Goal: Task Accomplishment & Management: Manage account settings

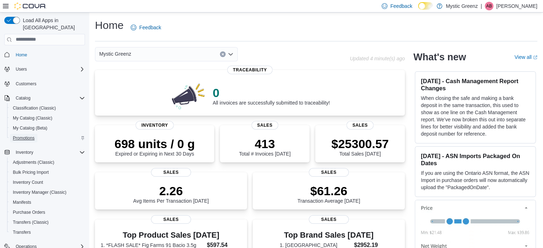
click at [23, 135] on span "Promotions" at bounding box center [24, 138] width 22 height 6
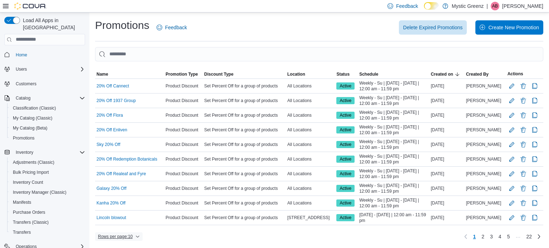
click at [128, 234] on span "Rows per page : 10" at bounding box center [115, 237] width 35 height 6
click at [135, 219] on span "50 rows" at bounding box center [128, 221] width 23 height 6
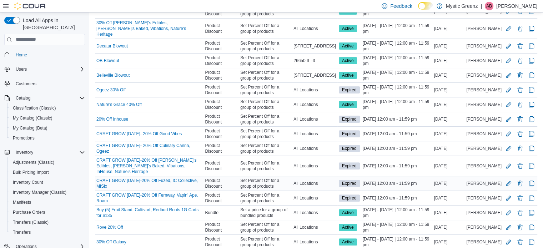
scroll to position [226, 0]
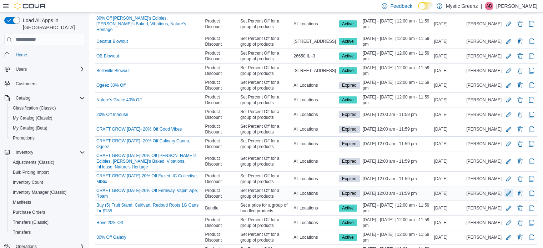
click at [512, 189] on button "Edit Promotion" at bounding box center [509, 193] width 9 height 9
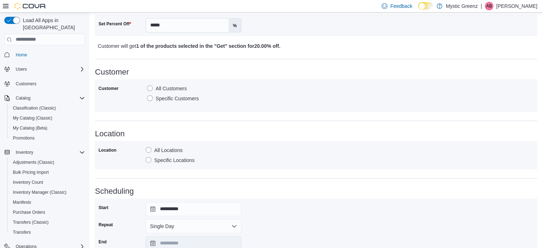
scroll to position [357, 0]
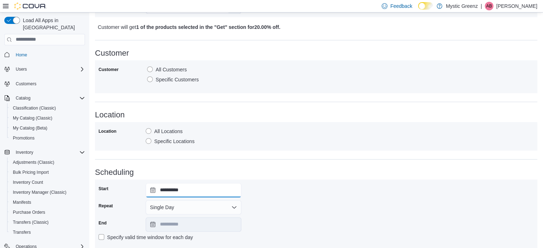
click at [152, 190] on input "**********" at bounding box center [194, 190] width 96 height 14
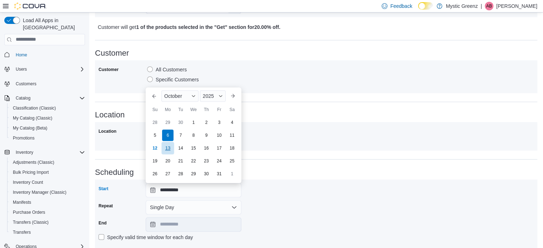
click at [169, 150] on div "13" at bounding box center [167, 148] width 13 height 13
type input "**********"
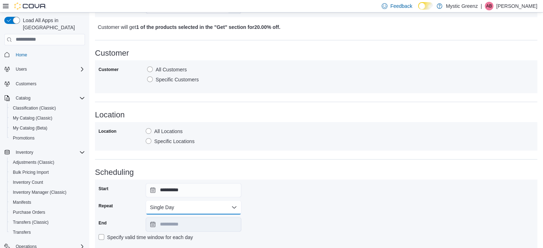
click at [161, 206] on button "Single Day" at bounding box center [194, 207] width 96 height 14
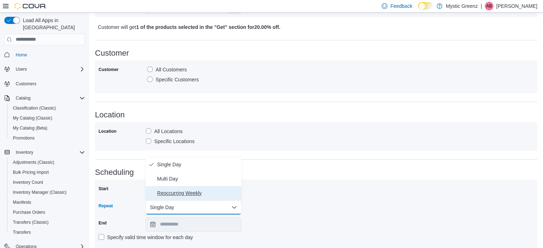
click at [183, 193] on span "Reoccurring Weekly" at bounding box center [197, 193] width 81 height 9
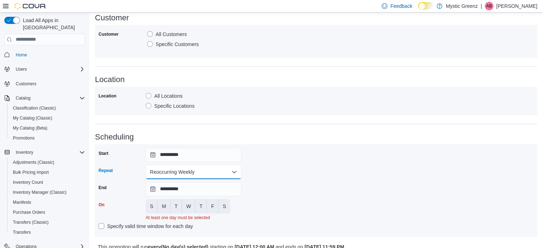
scroll to position [393, 0]
click at [163, 204] on span "M" at bounding box center [164, 206] width 4 height 7
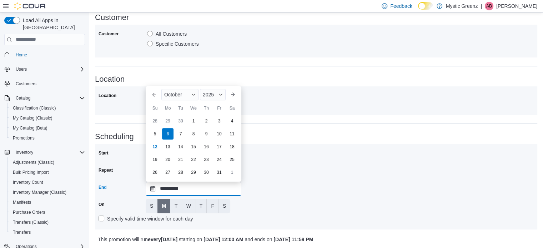
click at [153, 188] on input "**********" at bounding box center [194, 189] width 96 height 14
click at [168, 175] on div "27" at bounding box center [167, 172] width 13 height 13
type input "**********"
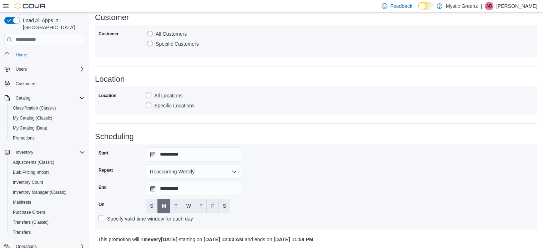
click at [290, 199] on div "**********" at bounding box center [317, 187] width 436 height 79
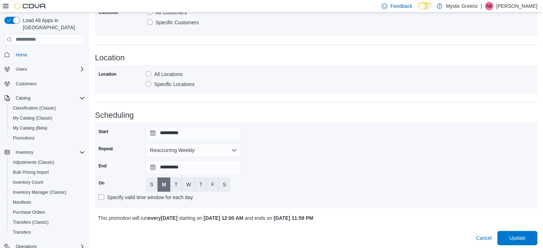
scroll to position [417, 0]
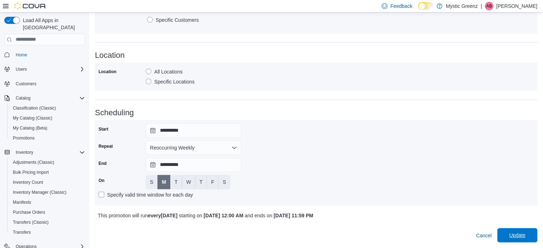
click at [526, 235] on span "Update" at bounding box center [517, 235] width 16 height 7
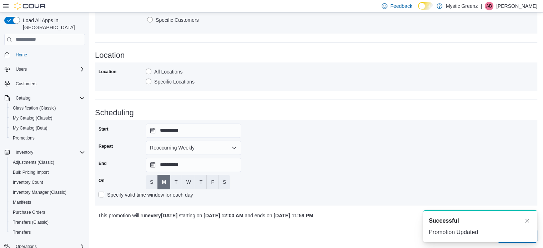
scroll to position [0, 0]
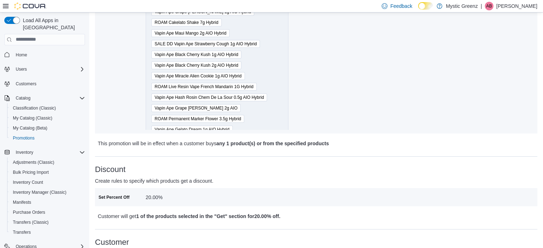
scroll to position [151, 0]
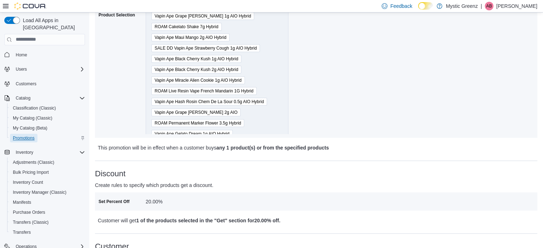
click at [19, 135] on span "Promotions" at bounding box center [24, 138] width 22 height 6
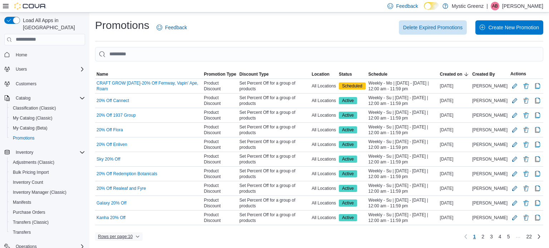
click at [117, 235] on span "Rows per page : 10" at bounding box center [115, 237] width 35 height 6
drag, startPoint x: 126, startPoint y: 219, endPoint x: 175, endPoint y: 211, distance: 49.6
click at [126, 219] on span "50 rows" at bounding box center [128, 221] width 23 height 6
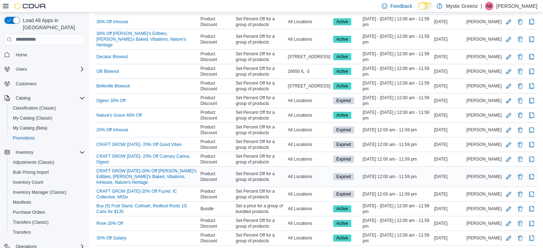
scroll to position [226, 0]
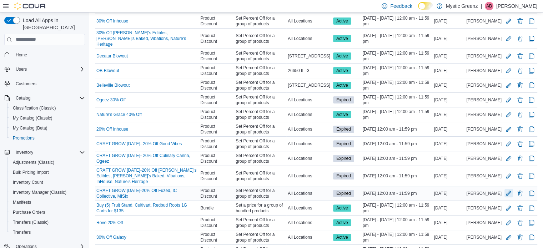
click at [512, 189] on button "Edit Promotion" at bounding box center [509, 193] width 9 height 9
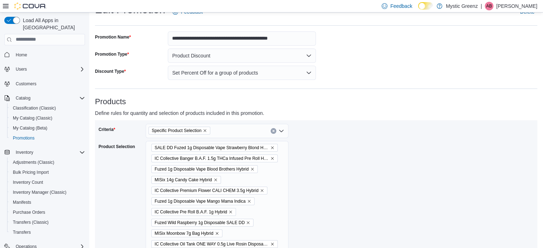
scroll to position [36, 0]
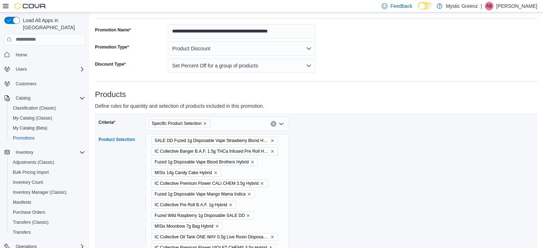
click at [270, 141] on icon "Remove SALE DD Fuzed 1g Disposable Vape Strawberry Blond Hybrid from selection …" at bounding box center [272, 141] width 4 height 4
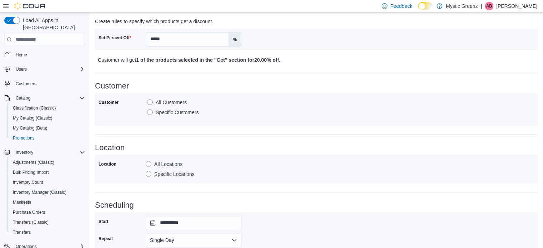
scroll to position [369, 0]
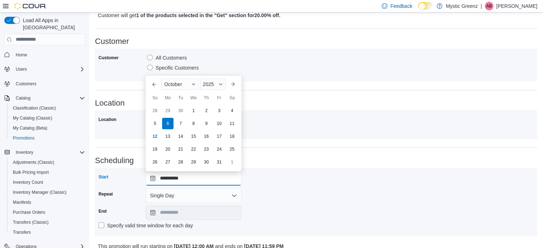
click at [155, 179] on input "**********" at bounding box center [194, 178] width 96 height 14
click at [166, 138] on div "13" at bounding box center [167, 136] width 13 height 13
type input "**********"
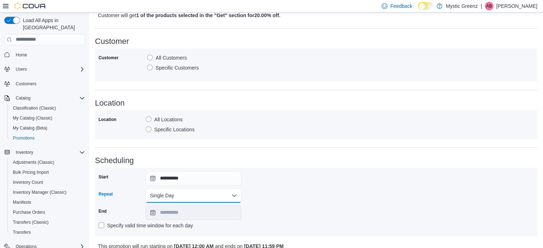
click at [170, 197] on button "Single Day" at bounding box center [194, 196] width 96 height 14
click at [177, 179] on span "Reoccurring Weekly" at bounding box center [197, 181] width 81 height 9
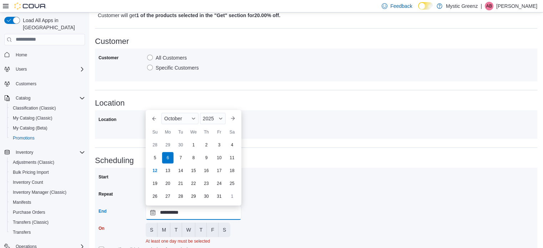
click at [153, 212] on input "**********" at bounding box center [194, 213] width 96 height 14
click at [165, 198] on div "27" at bounding box center [167, 196] width 13 height 13
type input "**********"
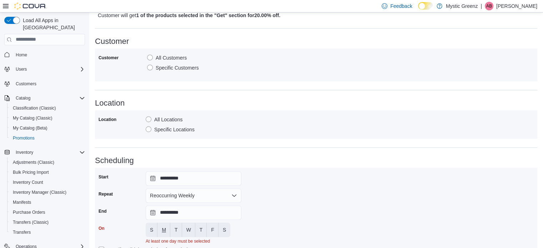
drag, startPoint x: 161, startPoint y: 226, endPoint x: 164, endPoint y: 223, distance: 4.5
click at [161, 226] on button "M" at bounding box center [164, 230] width 13 height 14
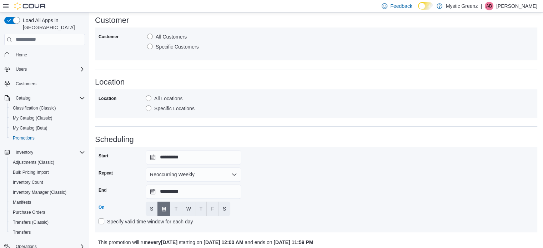
scroll to position [417, 0]
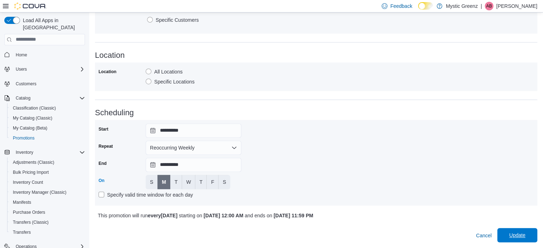
click at [518, 234] on span "Update" at bounding box center [517, 235] width 16 height 7
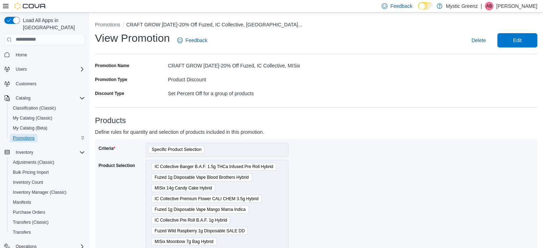
click at [27, 135] on span "Promotions" at bounding box center [24, 138] width 22 height 6
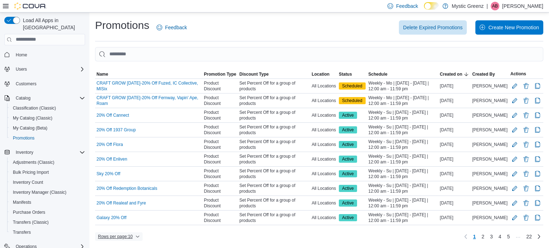
click at [120, 235] on span "Rows per page : 10" at bounding box center [115, 237] width 35 height 6
click at [127, 223] on span "50 rows" at bounding box center [128, 221] width 23 height 6
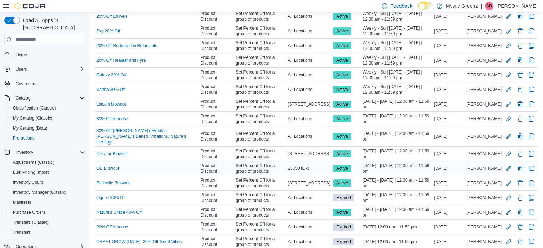
scroll to position [226, 0]
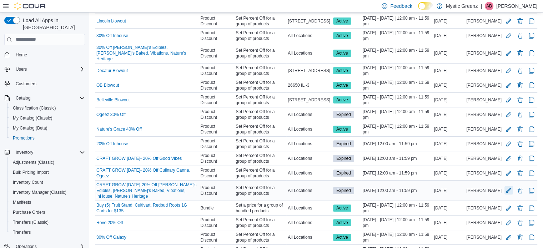
click at [513, 186] on button "Edit Promotion" at bounding box center [509, 190] width 9 height 9
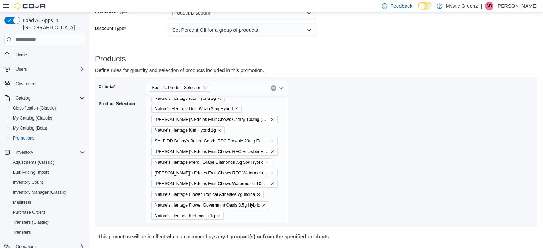
scroll to position [36, 0]
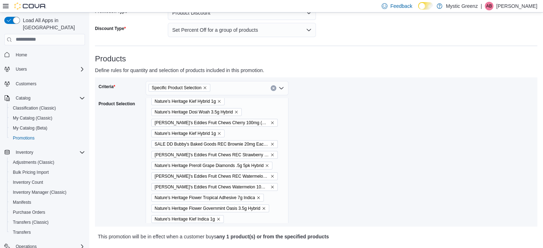
click at [270, 143] on icon "Remove SALE DD Bubby's Baked Goods REC Brownie 20mg Each 100mg Total (5pk) from…" at bounding box center [272, 144] width 4 height 4
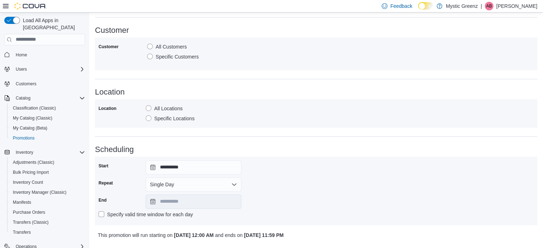
scroll to position [381, 0]
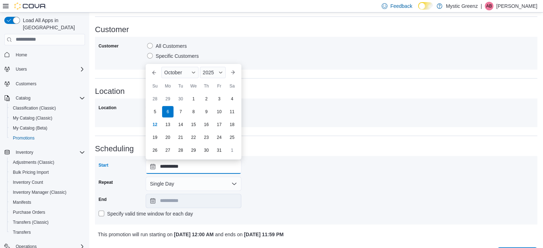
click at [150, 166] on input "**********" at bounding box center [194, 167] width 96 height 14
click at [165, 125] on div "13" at bounding box center [167, 124] width 13 height 13
type input "**********"
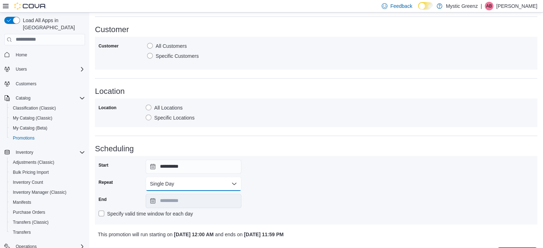
click at [159, 181] on button "Single Day" at bounding box center [194, 184] width 96 height 14
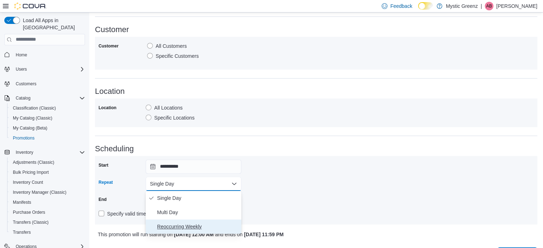
click at [172, 227] on span "Reoccurring Weekly" at bounding box center [197, 227] width 81 height 9
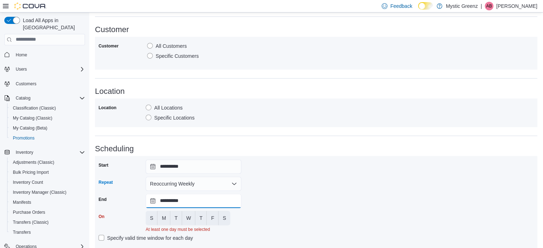
click at [153, 200] on input "**********" at bounding box center [194, 201] width 96 height 14
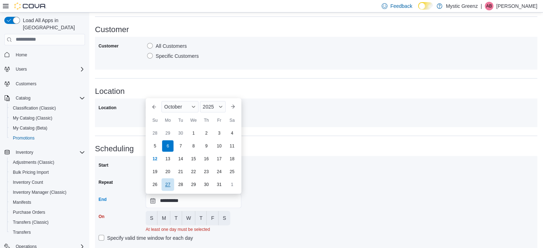
click at [169, 185] on div "27" at bounding box center [167, 184] width 13 height 13
type input "**********"
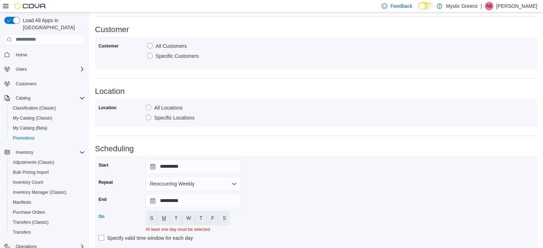
click at [163, 215] on span "M" at bounding box center [164, 218] width 4 height 7
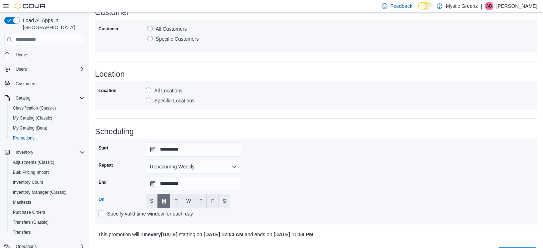
scroll to position [417, 0]
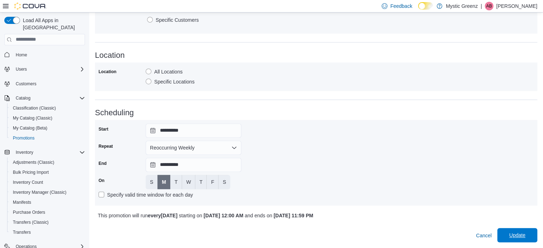
click at [519, 235] on span "Update" at bounding box center [517, 235] width 16 height 7
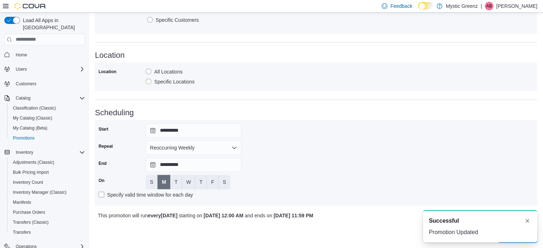
scroll to position [0, 0]
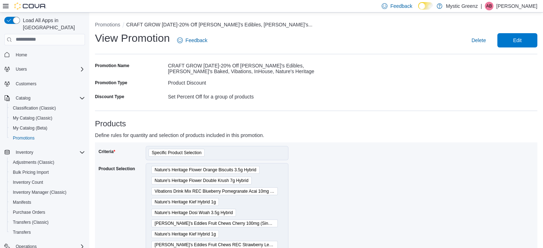
click at [33, 138] on div "Home Users Customers Catalog Classification (Classic) My Catalog (Classic) My C…" at bounding box center [44, 195] width 81 height 294
click at [31, 135] on span "Promotions" at bounding box center [24, 138] width 22 height 6
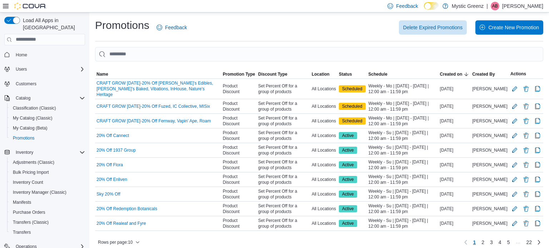
click at [124, 237] on div "Rows per page : 10 Page 1 of 22 1 2 3 4 5 … 22" at bounding box center [319, 242] width 448 height 11
click at [123, 240] on span "Rows per page : 10" at bounding box center [115, 243] width 35 height 6
click at [127, 221] on span "50 rows" at bounding box center [128, 221] width 23 height 6
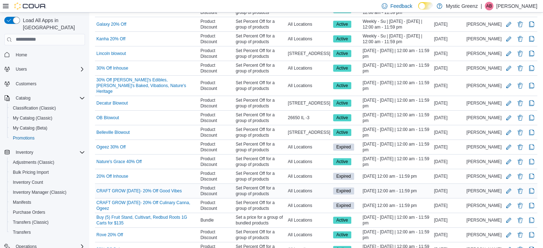
scroll to position [214, 0]
click at [513, 201] on button "Edit Promotion" at bounding box center [509, 205] width 9 height 9
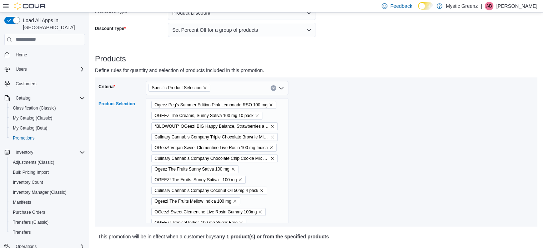
click at [270, 126] on icon "Remove *BLOWOUT* OGeez! BIG Happy Balance, Strawberries and Cream 100 mg 1:1 CB…" at bounding box center [272, 126] width 4 height 4
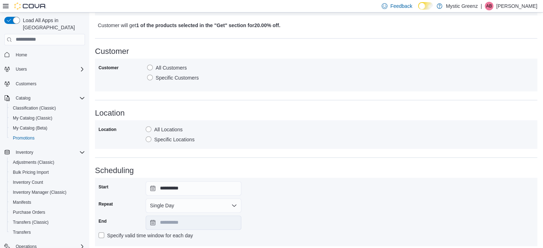
scroll to position [400, 0]
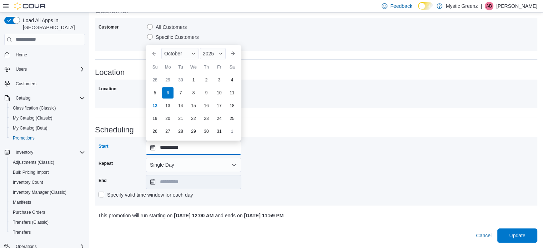
click at [152, 146] on input "**********" at bounding box center [194, 148] width 96 height 14
click at [163, 103] on div "13" at bounding box center [167, 105] width 13 height 13
type input "**********"
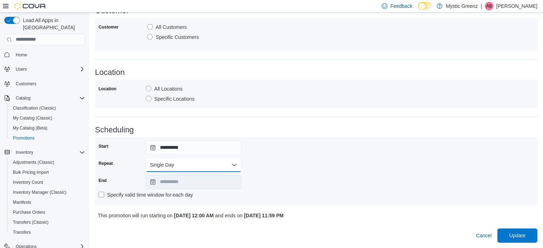
click at [164, 165] on button "Single Day" at bounding box center [194, 165] width 96 height 14
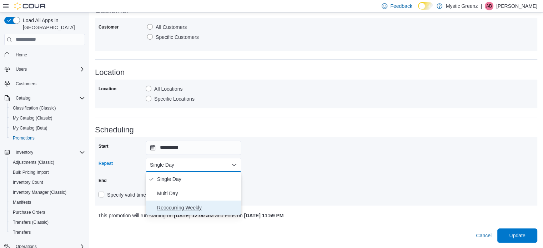
click at [173, 204] on span "Reoccurring Weekly" at bounding box center [197, 208] width 81 height 9
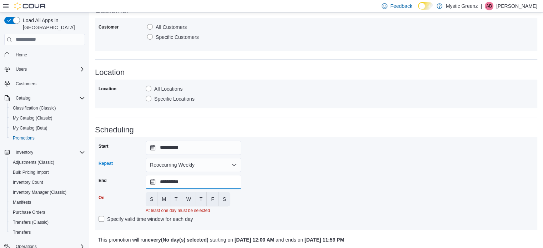
click at [154, 180] on input "**********" at bounding box center [194, 182] width 96 height 14
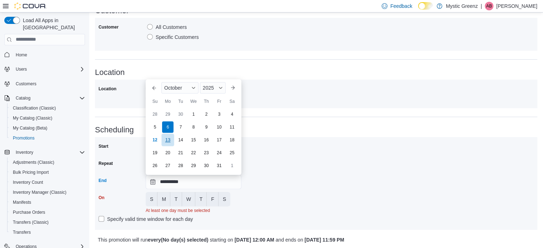
click at [166, 141] on div "13" at bounding box center [167, 140] width 13 height 13
type input "**********"
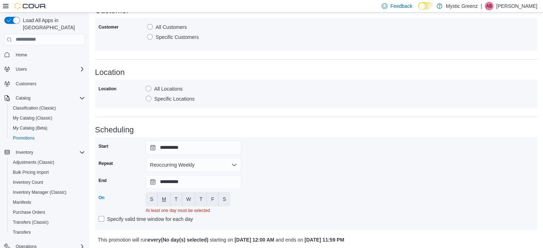
click at [162, 195] on span "M" at bounding box center [164, 199] width 4 height 14
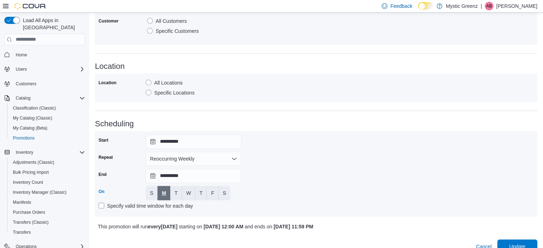
scroll to position [417, 0]
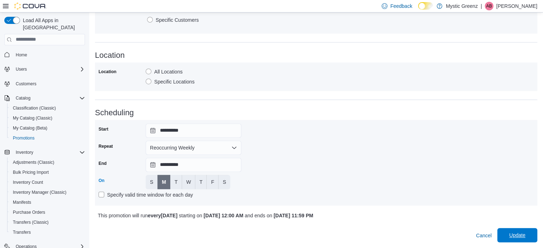
click at [512, 230] on span "Update" at bounding box center [517, 235] width 31 height 14
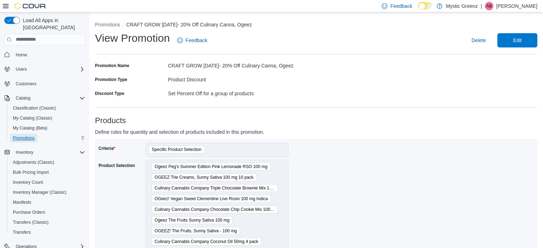
click at [23, 135] on span "Promotions" at bounding box center [24, 138] width 22 height 6
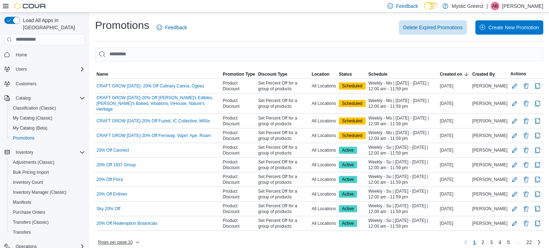
drag, startPoint x: 133, startPoint y: 237, endPoint x: 130, endPoint y: 234, distance: 4.3
drag, startPoint x: 130, startPoint y: 234, endPoint x: 123, endPoint y: 233, distance: 6.8
click at [123, 240] on span "Rows per page : 10" at bounding box center [115, 243] width 35 height 6
click at [127, 220] on span "50 rows" at bounding box center [128, 221] width 23 height 6
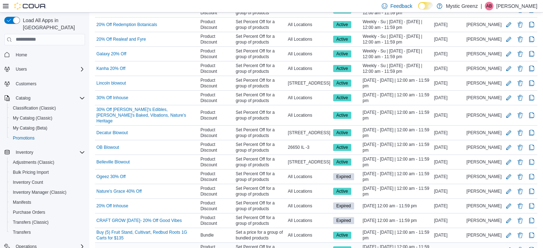
scroll to position [250, 0]
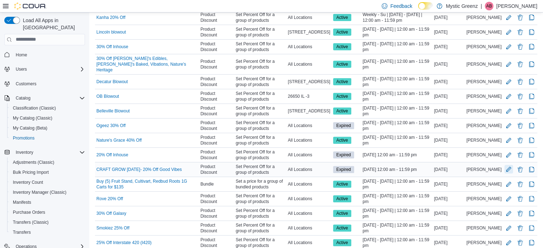
click at [513, 165] on button "Edit Promotion" at bounding box center [509, 169] width 9 height 9
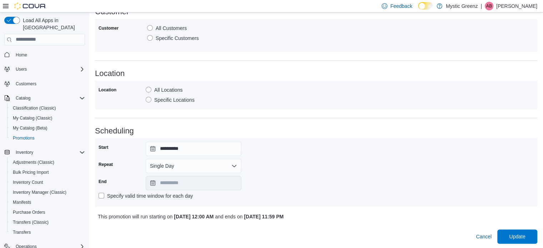
scroll to position [400, 0]
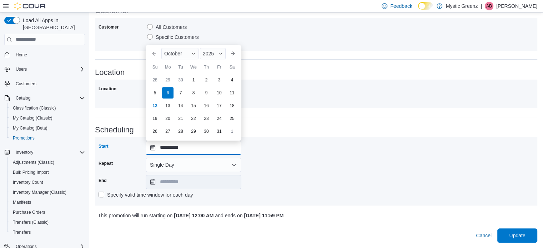
click at [153, 147] on input "**********" at bounding box center [194, 148] width 96 height 14
click at [169, 108] on div "13" at bounding box center [167, 105] width 13 height 13
type input "**********"
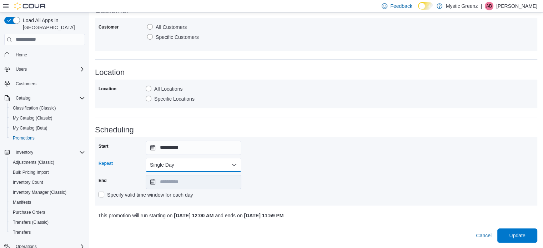
click at [173, 168] on button "Single Day" at bounding box center [194, 165] width 96 height 14
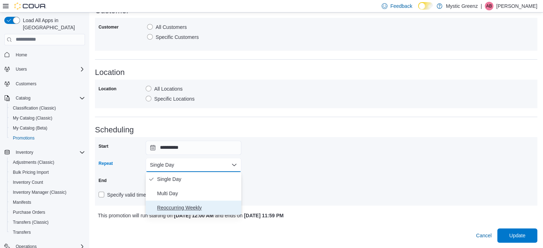
click at [177, 209] on span "Reoccurring Weekly" at bounding box center [197, 208] width 81 height 9
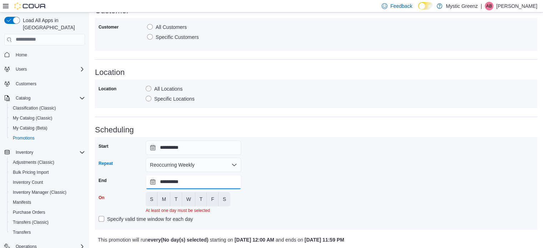
click at [161, 184] on input "**********" at bounding box center [194, 182] width 96 height 14
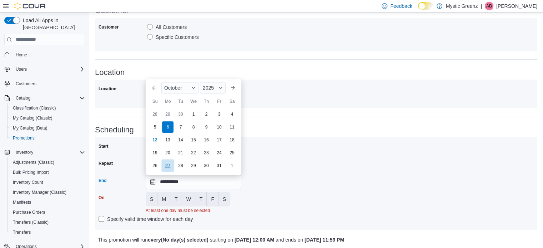
click at [166, 167] on div "27" at bounding box center [167, 165] width 13 height 13
type input "**********"
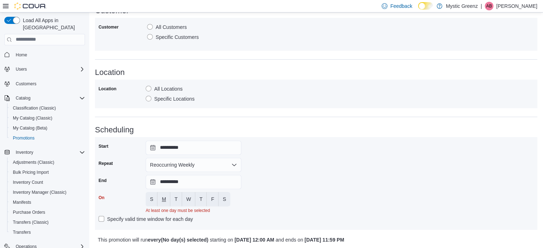
click at [164, 198] on span "M" at bounding box center [164, 199] width 4 height 7
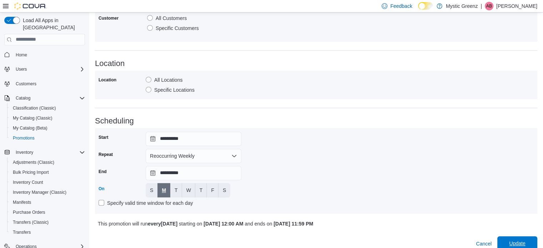
scroll to position [417, 0]
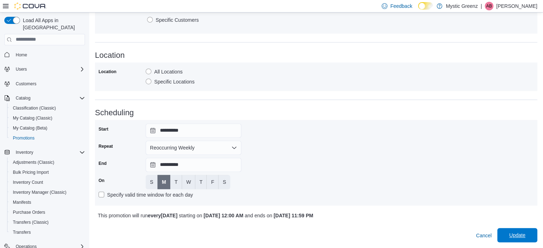
drag, startPoint x: 519, startPoint y: 231, endPoint x: 523, endPoint y: 234, distance: 5.4
click at [519, 231] on span "Update" at bounding box center [517, 235] width 31 height 14
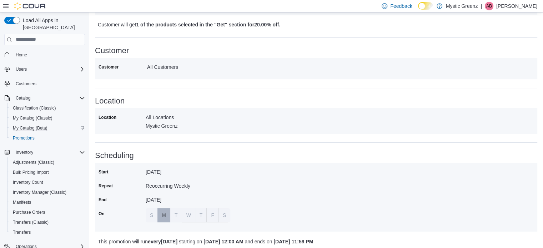
scroll to position [341, 0]
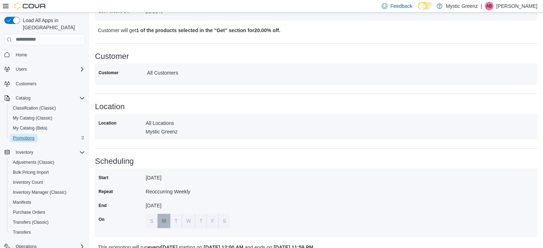
click at [26, 135] on span "Promotions" at bounding box center [24, 138] width 22 height 6
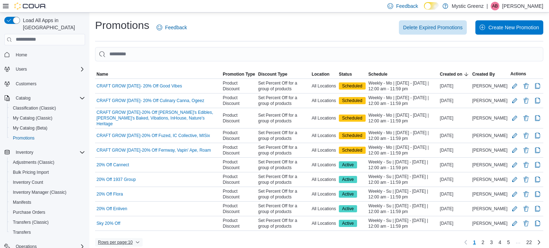
click at [134, 238] on span "Rows per page : 10" at bounding box center [119, 242] width 42 height 9
click at [131, 223] on span "50 rows" at bounding box center [128, 221] width 23 height 6
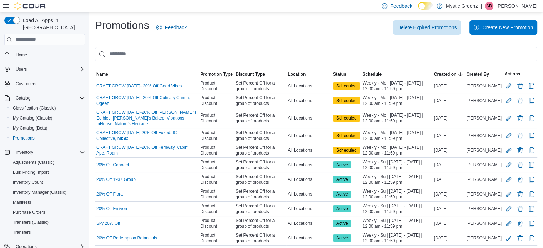
click at [130, 57] on input "This is a search bar. As you type, the results lower in the page will automatic…" at bounding box center [316, 54] width 443 height 14
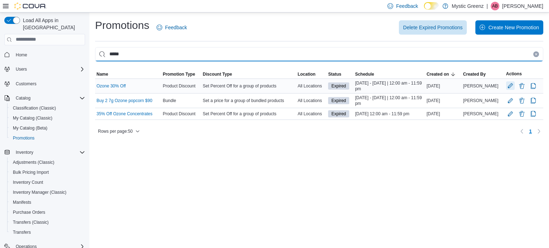
type input "*****"
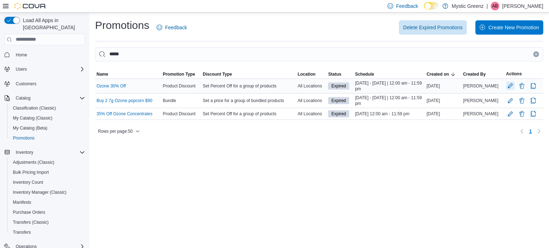
click at [509, 86] on button "Edit Promotion" at bounding box center [510, 85] width 9 height 9
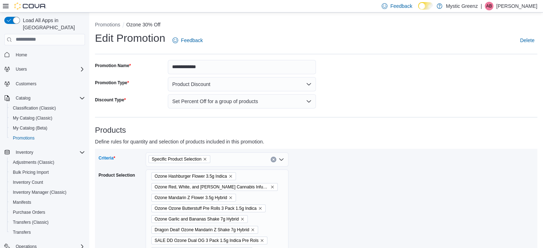
click at [207, 160] on icon "Remove Specific Product Selection from selection in this group" at bounding box center [205, 159] width 4 height 4
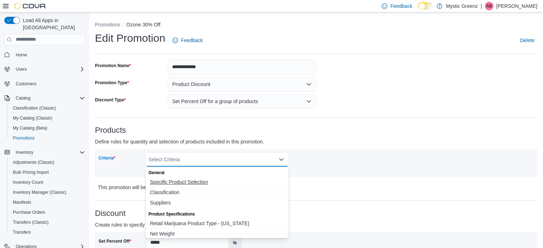
click at [218, 179] on span "Specific Product Selection" at bounding box center [217, 182] width 134 height 7
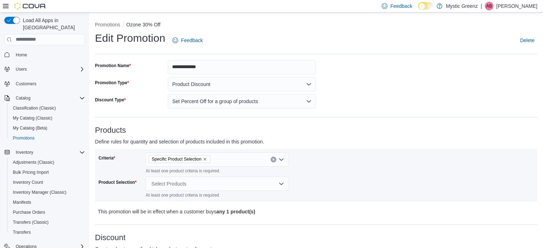
click at [321, 182] on div "Criteria Specific Product Selection At least one product criteria is required. …" at bounding box center [317, 176] width 436 height 46
click at [222, 192] on div "Select Products At least one product criteria is required" at bounding box center [194, 187] width 96 height 21
click at [222, 184] on div "Select Products" at bounding box center [217, 184] width 143 height 14
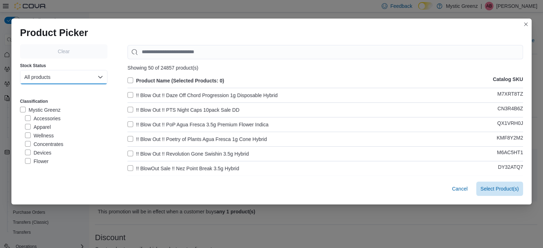
click at [75, 78] on button "All products" at bounding box center [64, 77] width 88 height 14
click at [73, 105] on span "In-Stock products" at bounding box center [60, 106] width 63 height 9
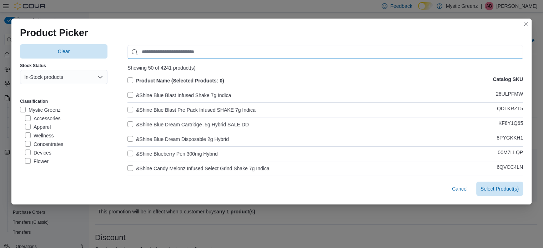
click at [171, 51] on input "Use aria labels when no actual label is in use" at bounding box center [326, 52] width 396 height 14
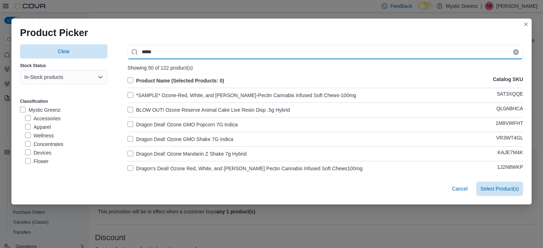
type input "*****"
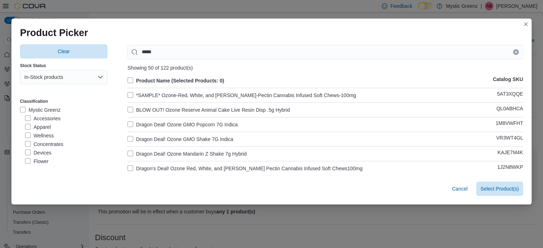
click at [128, 78] on label "Product Name (Selected Products: 0)" at bounding box center [176, 80] width 97 height 9
click at [128, 94] on label "*SAMPLE* Ozone-Red, White, and [PERSON_NAME]-Pectin Cannabis Infused Soft Chews…" at bounding box center [242, 95] width 229 height 9
click at [128, 111] on label "BLOW OUT! Ozone Reserve Animal Cake Live Resin Disp .5g Hybrid" at bounding box center [209, 110] width 163 height 9
click at [128, 122] on label "Dragon Deal! Ozone GMO Popcorn 7G Indica" at bounding box center [183, 124] width 110 height 9
click at [128, 139] on label "Dragon Deal! Ozone GMO Shake 7G Indica" at bounding box center [181, 139] width 106 height 9
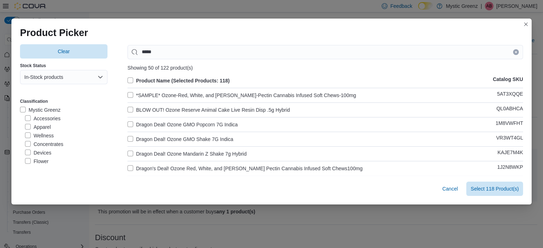
click at [128, 152] on label "Dragon Deal! Ozone Mandarin Z Shake 7g Hybrid" at bounding box center [187, 154] width 119 height 9
click at [128, 168] on label "Dragon's Deal! Ozone Red, White, and [PERSON_NAME] Pectin Cannabis Infused Soft…" at bounding box center [245, 168] width 235 height 9
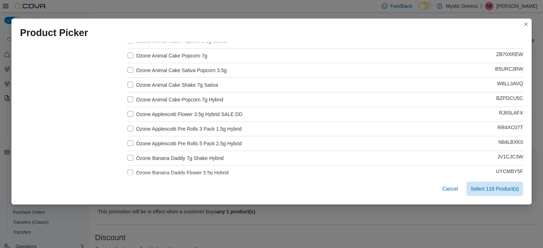
scroll to position [202, 0]
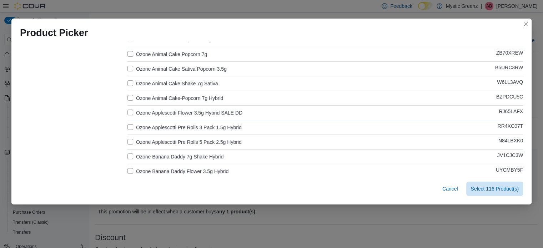
click at [138, 113] on label "Ozone Applescotti Flower 3.5g Hybrid SALE DD" at bounding box center [185, 113] width 115 height 9
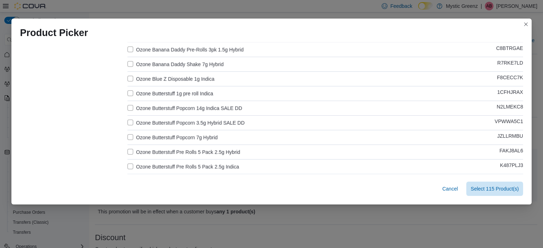
scroll to position [476, 0]
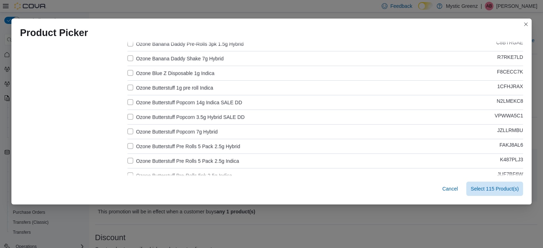
click at [163, 103] on label "Ozone Butterstuff Popcorn 14g Indica SALE DD" at bounding box center [185, 102] width 115 height 9
click at [166, 115] on label "Ozone Butterstuff Popcorn 3.5g Hybrid SALE DD" at bounding box center [186, 117] width 117 height 9
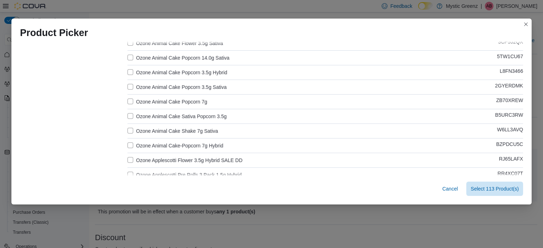
click at [170, 98] on label "Ozone Animal Cake Popcorn 7g" at bounding box center [168, 102] width 80 height 9
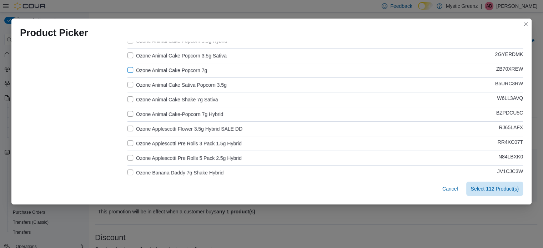
scroll to position [190, 0]
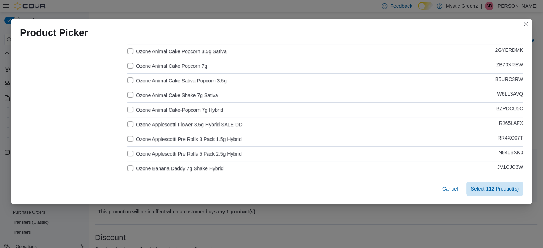
click at [169, 110] on label "Ozone Animal Cake-Popcorn 7g Hybrid" at bounding box center [176, 110] width 96 height 9
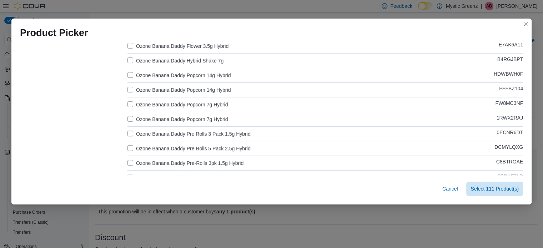
scroll to position [357, 0]
click at [173, 102] on label "Ozone Banana Daddy Popcorn 7g Hybrid" at bounding box center [178, 104] width 101 height 9
click at [173, 116] on label "Ozone Banana Daddy Popcorn 7g Hybrid" at bounding box center [178, 119] width 101 height 9
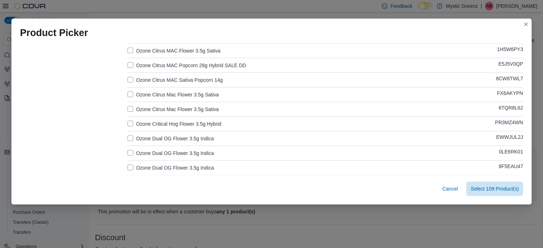
scroll to position [631, 0]
click at [185, 65] on label "Ozone Citrus MAC Popcorn 28g Hybrid SALE DD" at bounding box center [187, 65] width 119 height 9
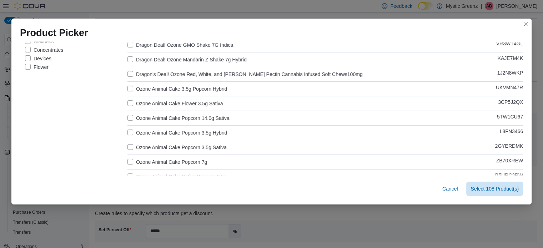
scroll to position [74, 0]
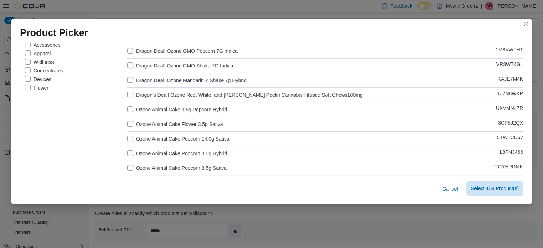
click at [489, 185] on span "Select 108 Product(s)" at bounding box center [495, 188] width 48 height 14
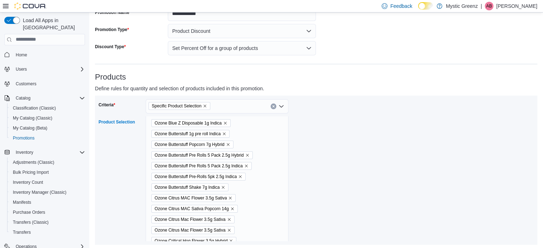
scroll to position [226, 0]
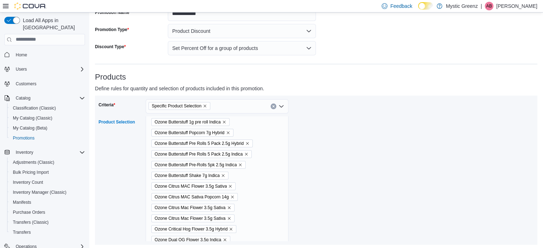
click at [229, 131] on icon "Remove Ozone Butterstuff Popcorn 7g Hybrid from selection in this group" at bounding box center [228, 133] width 4 height 4
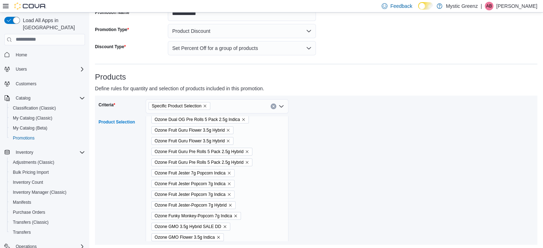
scroll to position [405, 0]
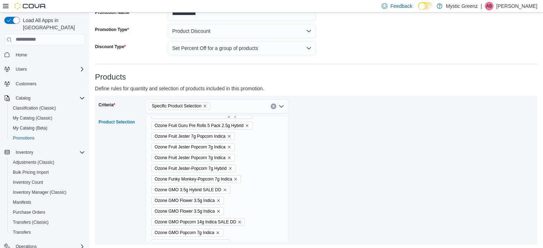
click at [229, 145] on icon "Remove Ozone Fruit Jester Popcorn 7g Indica from selection in this group" at bounding box center [229, 147] width 4 height 4
click at [228, 147] on icon "Remove Ozone Fruit Jester Popcorn 7g Indica from selection in this group" at bounding box center [229, 147] width 4 height 4
click at [229, 146] on icon "Remove Ozone Fruit Jester-Popcorn 7g Hybrid from selection in this group" at bounding box center [230, 147] width 4 height 4
click at [224, 156] on icon "Remove Ozone GMO 3.5g Hybrid SALE DD from selection in this group" at bounding box center [225, 158] width 4 height 4
click at [241, 179] on icon "Remove Ozone GMO Popcorn 14g Indica SALE DD from selection in this group" at bounding box center [240, 179] width 4 height 4
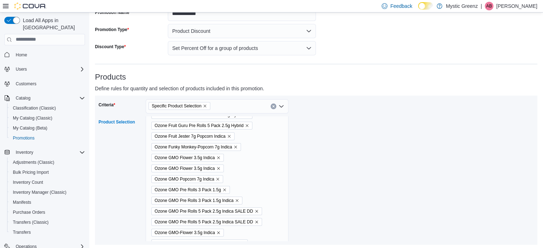
click at [218, 178] on icon "Remove Ozone GMO Popcorn 7g Indica from selection in this group" at bounding box center [218, 179] width 4 height 4
click at [256, 199] on icon "Remove Ozone GMO Pre Rolls 5 Pack 2.5g Indica SALE DD from selection in this gr…" at bounding box center [257, 201] width 4 height 4
click at [257, 199] on icon "Remove Ozone GMO Pre Rolls 5 Pack 2.5g Indica SALE DD from selection in this gr…" at bounding box center [257, 201] width 4 height 4
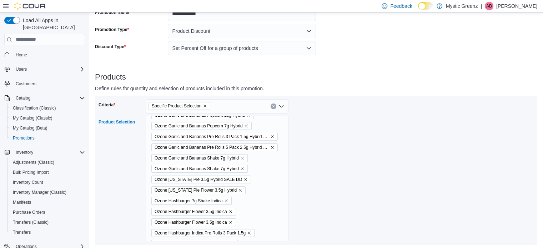
scroll to position [572, 0]
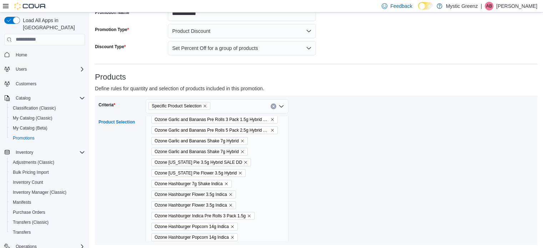
click at [244, 162] on icon "Remove Ozone Georgia Pie 3.5g Hybrid SALE DD from selection in this group" at bounding box center [246, 162] width 4 height 4
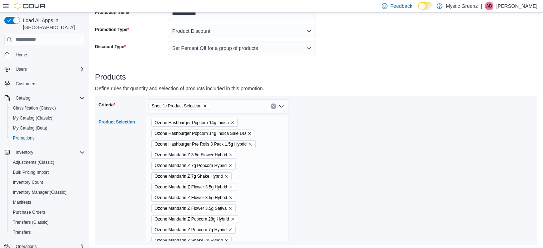
scroll to position [679, 0]
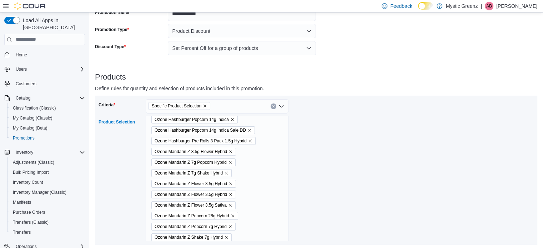
click at [249, 130] on icon "Remove Ozone Hashburger Popcorn 14g Indica Sale DD from selection in this group" at bounding box center [250, 130] width 4 height 4
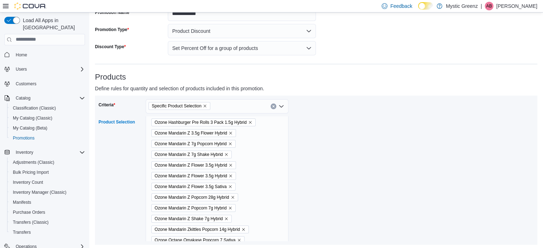
scroll to position [691, 0]
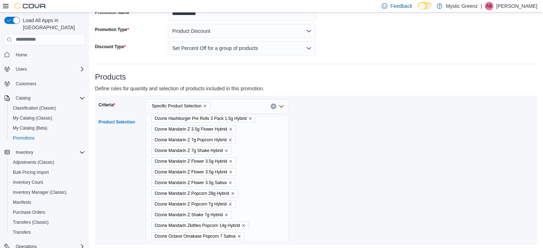
click at [231, 204] on icon "Remove Ozone Mandarin Z Popcorn 7g Hybrid from selection in this group" at bounding box center [230, 204] width 4 height 4
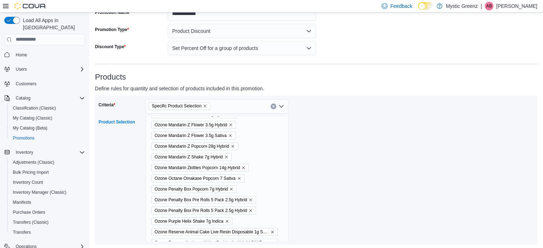
scroll to position [762, 0]
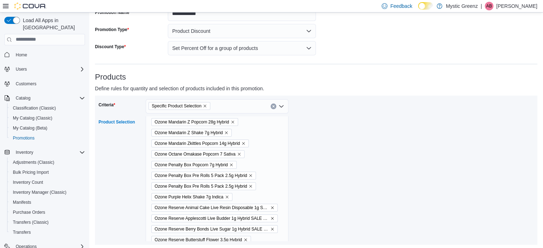
click at [240, 154] on icon "Remove Ozone Octane Omakase Popcorn 7 Sativa from selection in this group" at bounding box center [239, 154] width 3 height 3
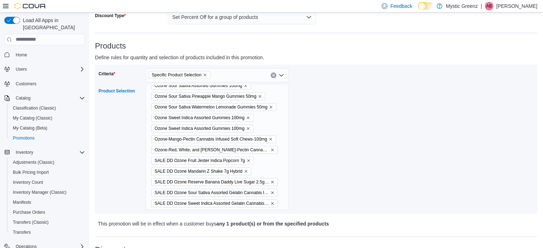
scroll to position [101, 0]
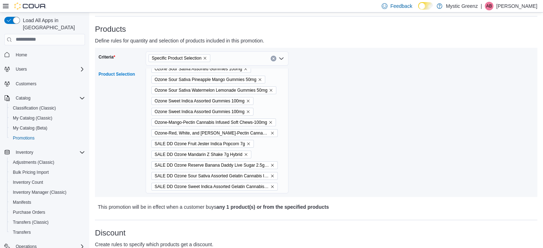
click at [249, 144] on icon "Remove SALE DD Ozone Fruit Jester Indica Popcorn 7g from selection in this group" at bounding box center [249, 144] width 4 height 4
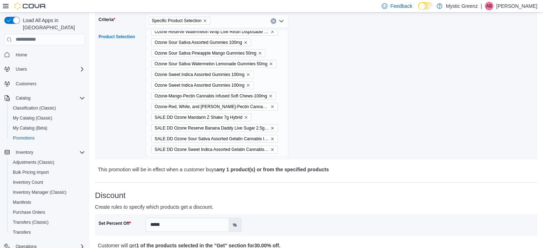
scroll to position [149, 0]
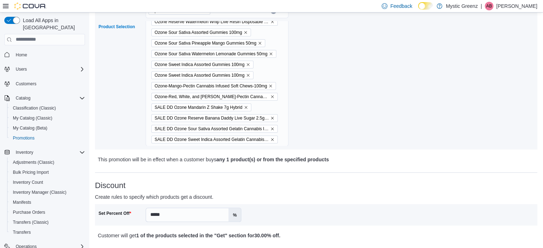
click at [270, 139] on icon "Remove SALE DD Ozone Sweet Indica Assorted Gelatin Cannabis Infused Soft Chews …" at bounding box center [272, 140] width 4 height 4
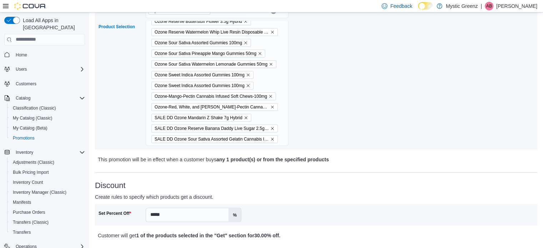
scroll to position [875, 0]
click at [267, 136] on span "SALE DD Ozone Sour Sativa Assorted Gelatin Cannabis Infused Soft Chews 100mg" at bounding box center [215, 139] width 120 height 7
click at [270, 140] on icon "Remove SALE DD Ozone Sour Sativa Assorted Gelatin Cannabis Infused Soft Chews 1…" at bounding box center [272, 139] width 4 height 4
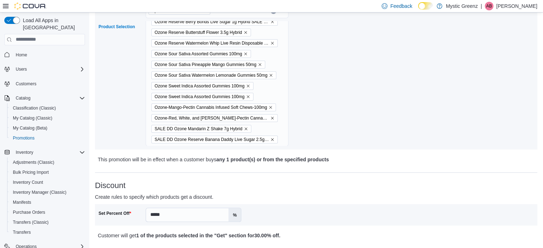
click at [271, 139] on icon "Remove SALE DD Ozone Reserve Banana Daddy Live Sugar 2.5g Hybrid from selection…" at bounding box center [272, 139] width 3 height 3
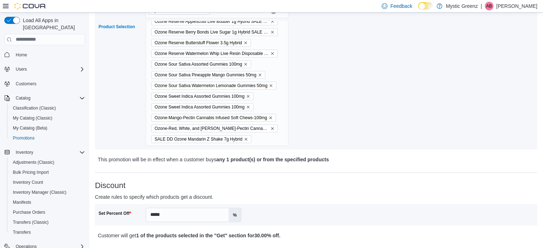
scroll to position [853, 0]
click at [245, 140] on icon "Remove SALE DD Ozone Mandarin Z Shake 7g Hybrid from selection in this group" at bounding box center [246, 139] width 4 height 4
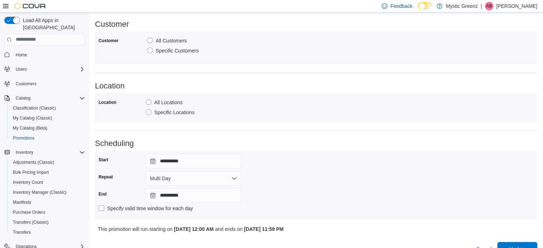
scroll to position [399, 0]
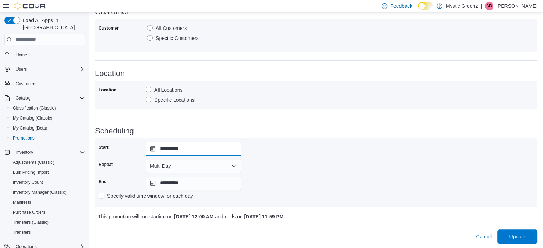
click at [151, 149] on input "**********" at bounding box center [194, 149] width 96 height 14
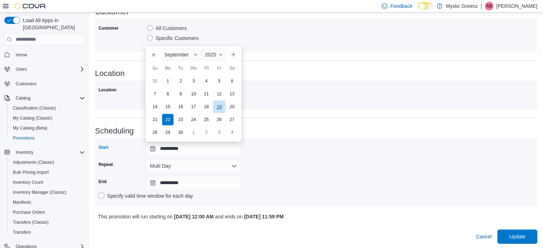
click at [222, 108] on div "19" at bounding box center [219, 106] width 13 height 13
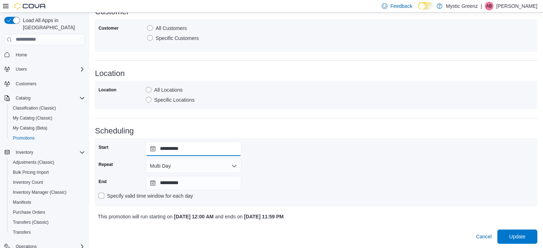
click at [149, 150] on input "**********" at bounding box center [194, 149] width 96 height 14
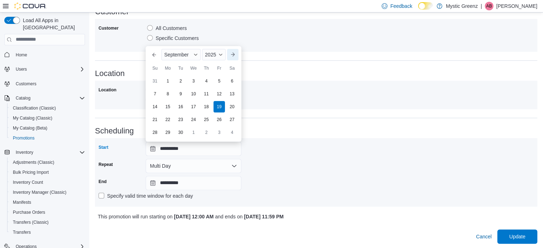
click at [231, 54] on button "Next month" at bounding box center [232, 54] width 11 height 11
click at [170, 107] on div "13" at bounding box center [167, 106] width 13 height 13
type input "**********"
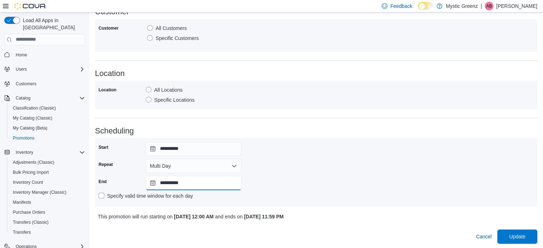
click at [154, 183] on input "**********" at bounding box center [194, 183] width 96 height 14
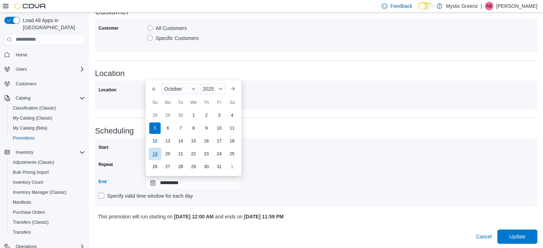
click at [157, 154] on div "19" at bounding box center [155, 154] width 13 height 13
type input "**********"
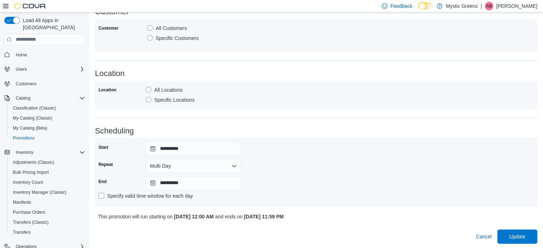
click at [330, 171] on div "**********" at bounding box center [317, 172] width 436 height 61
click at [523, 235] on span "Update" at bounding box center [517, 236] width 16 height 7
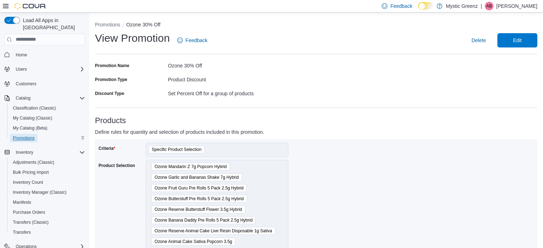
click at [24, 135] on span "Promotions" at bounding box center [24, 138] width 22 height 6
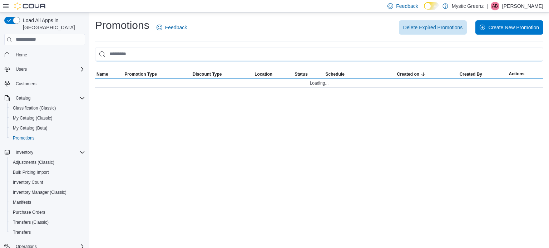
click at [150, 53] on input "This is a search bar. As you type, the results lower in the page will automatic…" at bounding box center [319, 54] width 448 height 14
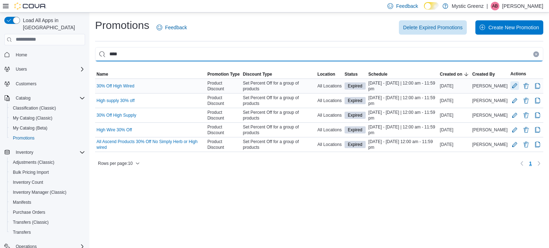
type input "****"
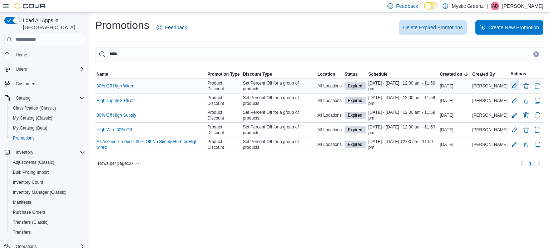
click at [516, 87] on button "Edit Promotion" at bounding box center [514, 85] width 9 height 9
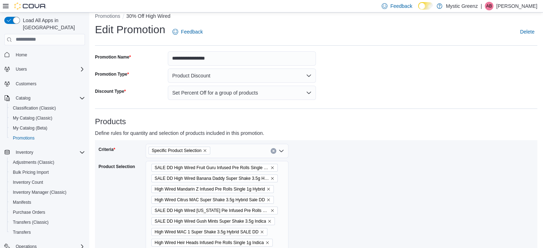
scroll to position [24, 0]
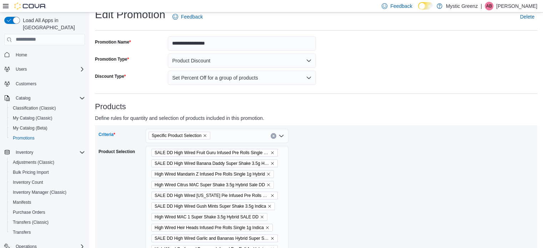
click at [205, 135] on icon "Remove Specific Product Selection from selection in this group" at bounding box center [205, 136] width 4 height 4
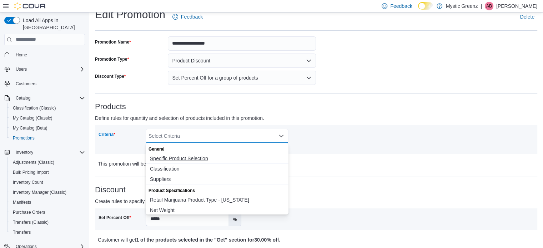
click at [196, 160] on span "Specific Product Selection" at bounding box center [217, 158] width 134 height 7
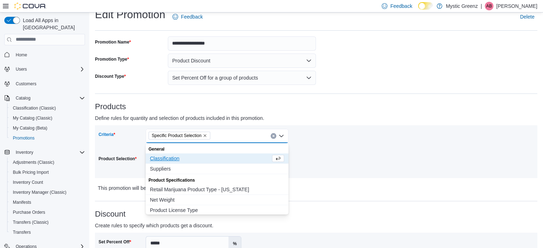
click at [365, 163] on div "Criteria Specific Product Selection Combo box. Selected. Specific Product Selec…" at bounding box center [317, 152] width 436 height 46
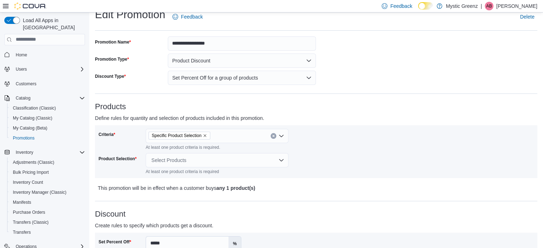
click at [204, 160] on div "Select Products" at bounding box center [217, 160] width 143 height 14
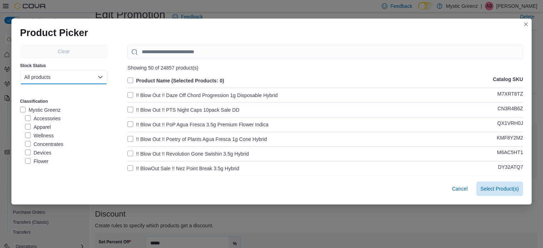
click at [56, 79] on button "All products" at bounding box center [64, 77] width 88 height 14
click at [59, 106] on span "In-Stock products" at bounding box center [60, 106] width 63 height 9
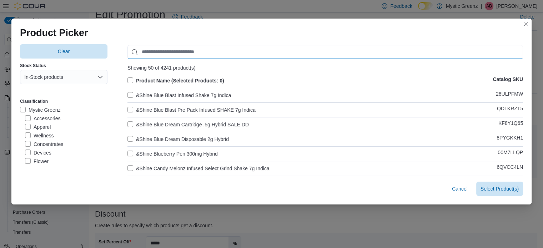
click at [153, 53] on input "Use aria labels when no actual label is in use" at bounding box center [326, 52] width 396 height 14
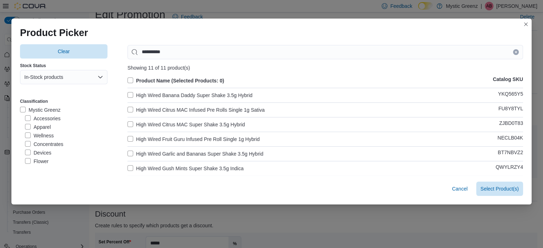
click at [128, 79] on label "Product Name (Selected Products: 0)" at bounding box center [176, 80] width 97 height 9
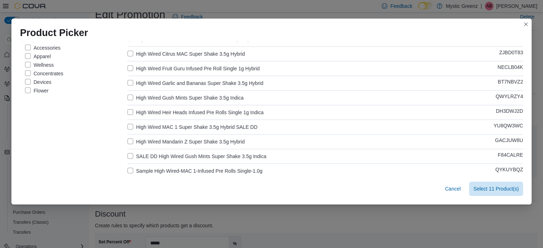
scroll to position [71, 0]
click at [153, 128] on label "High Wired MAC 1 Super Shake 3.5g Hybrid SALE DD" at bounding box center [193, 126] width 130 height 9
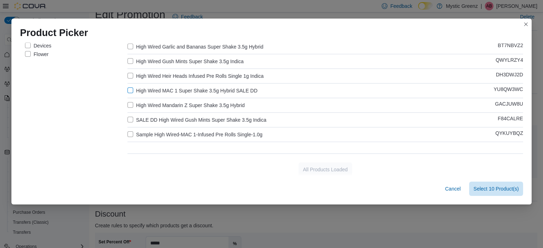
scroll to position [110, 0]
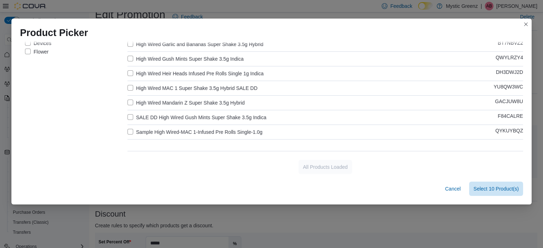
click at [148, 115] on label "SALE DD High Wired Gush Mints Super Shake 3.5g Indica" at bounding box center [197, 117] width 139 height 9
click at [155, 135] on label "Sample High Wired-MAC 1-Infused Pre Rolls Single-1.0g" at bounding box center [195, 132] width 135 height 9
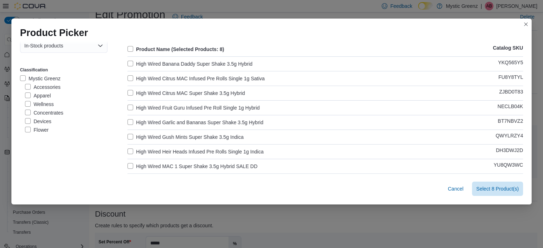
scroll to position [0, 0]
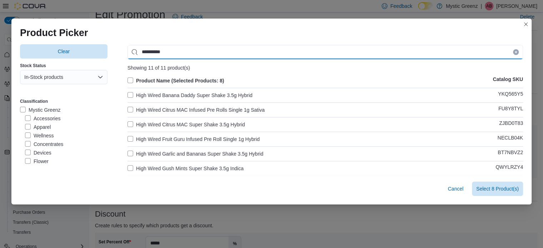
click at [178, 53] on input "**********" at bounding box center [326, 52] width 396 height 14
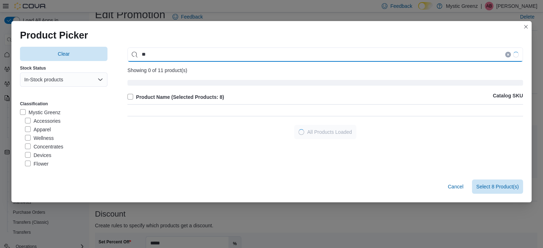
type input "*"
click at [183, 56] on input "*" at bounding box center [326, 55] width 396 height 14
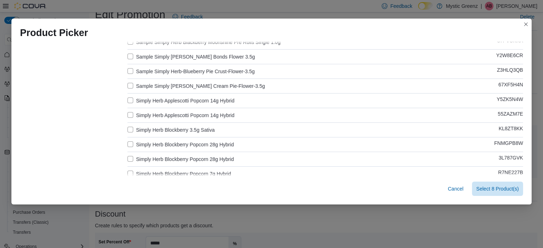
scroll to position [143, 0]
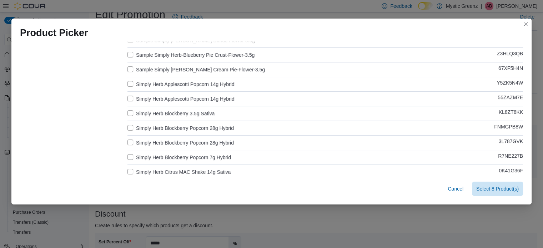
type input "**********"
click at [150, 82] on label "Simply Herb Applescotti Popcorn 14g Hybrid" at bounding box center [181, 84] width 107 height 9
click at [151, 98] on label "Simply Herb Applescotti Popcorn 14g Hybrid" at bounding box center [181, 99] width 107 height 9
click at [151, 113] on label "Simply Herb Blockberry 3.5g Sativa" at bounding box center [171, 113] width 87 height 9
click at [154, 130] on label "Simply Herb Blockberry Popcorn 28g Hybrid" at bounding box center [181, 128] width 106 height 9
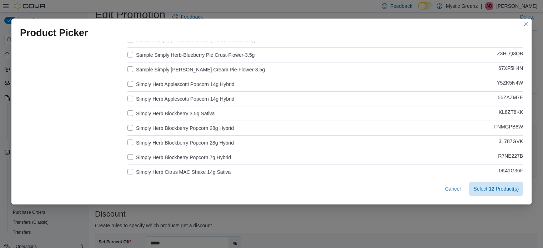
click at [156, 141] on label "Simply Herb Blockberry Popcorn 28g Hybrid" at bounding box center [181, 143] width 106 height 9
drag, startPoint x: 158, startPoint y: 157, endPoint x: 167, endPoint y: 169, distance: 15.1
click at [159, 158] on label "Simply Herb Blockberry Popcorn 7g Hybrid" at bounding box center [180, 157] width 104 height 9
click at [165, 173] on label "Simply Herb Citrus MAC Shake 14g Sativa" at bounding box center [179, 172] width 103 height 9
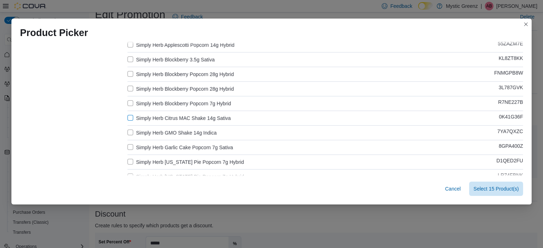
scroll to position [202, 0]
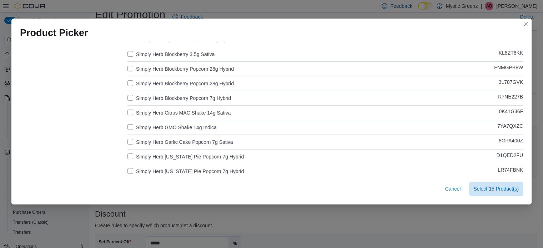
click at [163, 124] on label "Simply Herb GMO Shake 14g Indica" at bounding box center [172, 127] width 89 height 9
click at [168, 143] on label "Simply Herb Garlic Cake Popcorn 7g Sativa" at bounding box center [181, 142] width 106 height 9
click at [169, 151] on div "Product Name (Selected Products: 17) Catalog SKU *SAMPLE* Simply Herb-Berry Bon…" at bounding box center [326, 247] width 396 height 747
click at [168, 156] on label "Simply Herb Georgia Pie Popcorn 7g Hybrid" at bounding box center [186, 157] width 116 height 9
click at [174, 170] on label "Simply Herb Georgia Pie Popcorn 7g Hybrid" at bounding box center [186, 171] width 116 height 9
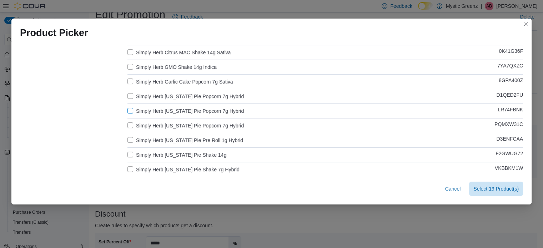
scroll to position [274, 0]
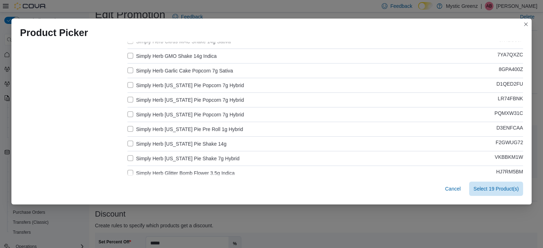
click at [165, 115] on label "Simply Herb Georgia Pie Popcorn 7g Hybrid" at bounding box center [186, 114] width 116 height 9
click at [166, 128] on label "Simply Herb Georgia Pie Pre Roll 1g Hybrid" at bounding box center [186, 129] width 116 height 9
click at [164, 141] on label "Simply Herb Georgia Pie Shake 14g" at bounding box center [177, 144] width 99 height 9
click at [165, 153] on div "Product Name (Selected Products: 22) Catalog SKU *SAMPLE* Simply Herb-Berry Bon…" at bounding box center [326, 176] width 396 height 747
click at [167, 163] on div "Product Name (Selected Products: 22) Catalog SKU *SAMPLE* Simply Herb-Berry Bon…" at bounding box center [326, 176] width 396 height 747
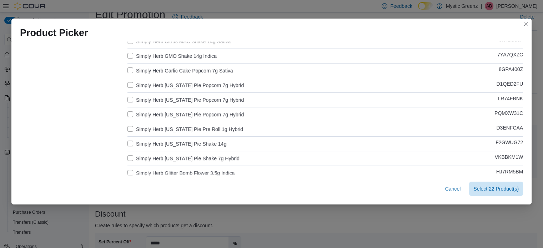
click at [170, 160] on label "Simply Herb Georgia Pie Shake 7g Hybrid" at bounding box center [184, 158] width 112 height 9
click at [173, 170] on label "Simply Herb Glitter Bomb Flower 3.5g Indica" at bounding box center [181, 173] width 107 height 9
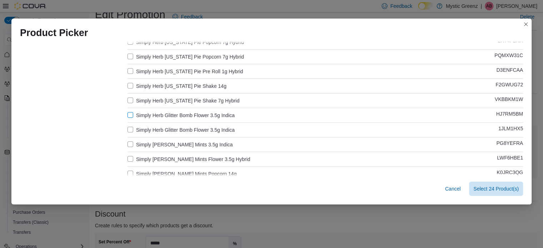
scroll to position [333, 0]
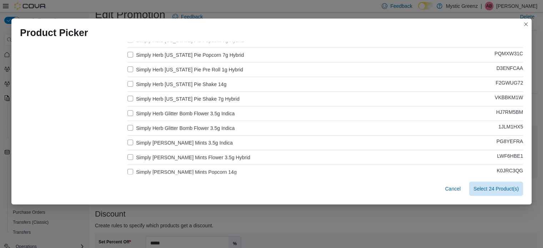
drag, startPoint x: 172, startPoint y: 125, endPoint x: 177, endPoint y: 136, distance: 12.8
click at [171, 125] on label "Simply Herb Glitter Bomb Flower 3.5g Indica" at bounding box center [181, 128] width 107 height 9
click at [179, 147] on div "Product Name (Selected Products: 25) Catalog SKU *SAMPLE* Simply Herb-Berry Bon…" at bounding box center [326, 116] width 396 height 747
click at [173, 142] on label "Simply Herb Gush Mints 3.5g Indica" at bounding box center [180, 143] width 105 height 9
click at [178, 156] on label "Simply Herb Gush Mints Flower 3.5g Hybrid" at bounding box center [189, 157] width 123 height 9
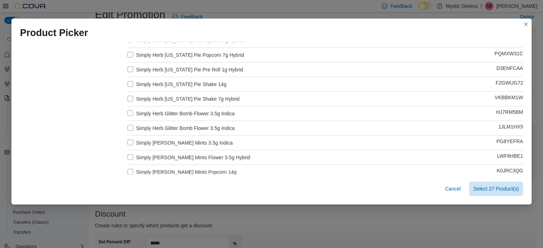
click at [178, 169] on label "Simply Herb Gush Mints Popcorn 14g" at bounding box center [182, 172] width 109 height 9
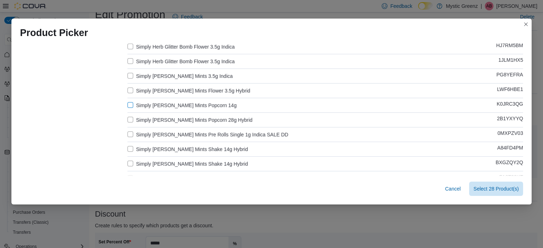
scroll to position [405, 0]
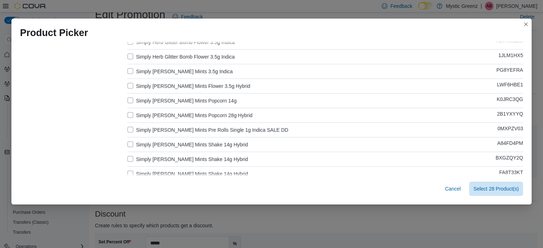
click at [171, 116] on label "Simply Herb Gush Mints Popcorn 28g Hybrid" at bounding box center [190, 115] width 125 height 9
click at [170, 148] on label "Simply Herb Gush Mints Shake 14g Hybrid" at bounding box center [188, 144] width 121 height 9
click at [178, 155] on label "Simply Herb Gush Mints Shake 14g Hybrid" at bounding box center [188, 159] width 121 height 9
click at [177, 171] on label "Simply Herb Gush Mints Shake 14g Hybrid" at bounding box center [188, 174] width 121 height 9
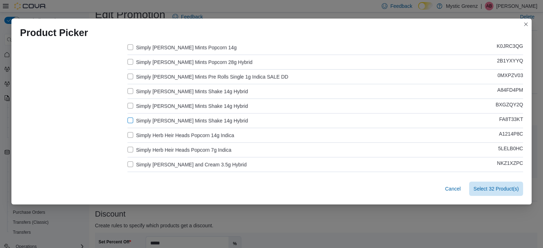
scroll to position [476, 0]
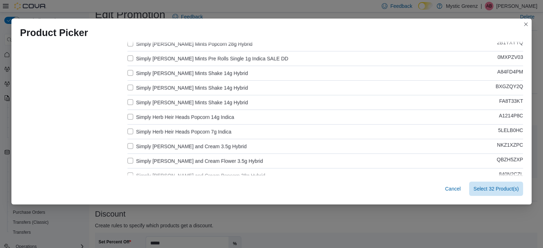
click at [169, 115] on label "Simply Herb Heir Heads Popcorn 14g Indica" at bounding box center [181, 117] width 107 height 9
click at [174, 132] on label "Simply Herb Heir Heads Popcorn 7g Indica" at bounding box center [180, 132] width 104 height 9
click at [175, 146] on label "Simply Herb Kush and Cream 3.5g Hybrid" at bounding box center [187, 146] width 119 height 9
drag, startPoint x: 176, startPoint y: 160, endPoint x: 179, endPoint y: 164, distance: 5.9
click at [176, 160] on label "Simply Herb Kush and Cream Flower 3.5g Hybrid" at bounding box center [196, 161] width 136 height 9
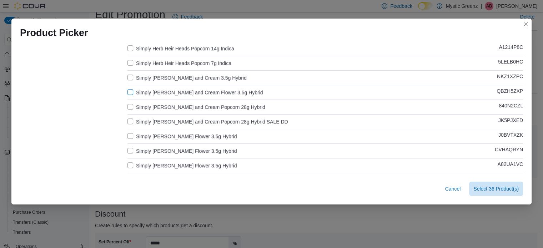
scroll to position [548, 0]
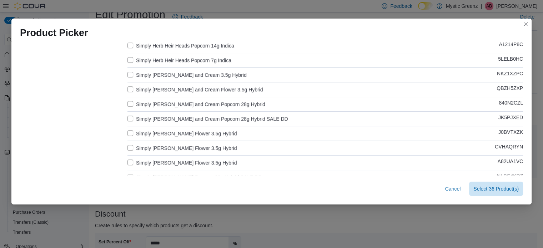
click at [160, 103] on label "Simply Herb Kush and Cream Popcorn 28g Hybrid" at bounding box center [197, 104] width 138 height 9
click at [159, 132] on label "Simply Herb LA Runtz Flower 3.5g Hybrid" at bounding box center [182, 133] width 109 height 9
click at [171, 149] on label "Simply Herb LA Runtz Flower 3.5g Hybrid" at bounding box center [182, 148] width 109 height 9
click at [179, 159] on label "Simply Herb LA Runtz Flower 3.5g Hybrid" at bounding box center [182, 163] width 109 height 9
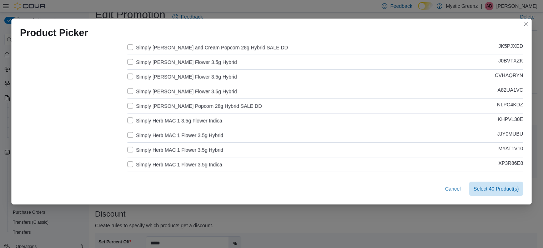
click at [177, 119] on label "Simply Herb MAC 1 3.5g Flower Indica" at bounding box center [175, 120] width 95 height 9
click at [183, 134] on label "Simply Herb MAC 1 Flower 3.5g Hybrid" at bounding box center [176, 135] width 96 height 9
click at [183, 147] on label "Simply Herb MAC 1 Flower 3.5g Hybrid" at bounding box center [176, 150] width 96 height 9
drag, startPoint x: 181, startPoint y: 160, endPoint x: 189, endPoint y: 165, distance: 9.3
click at [181, 160] on label "Simply Herb MAC 1 Flower 3.5g Indica" at bounding box center [175, 164] width 95 height 9
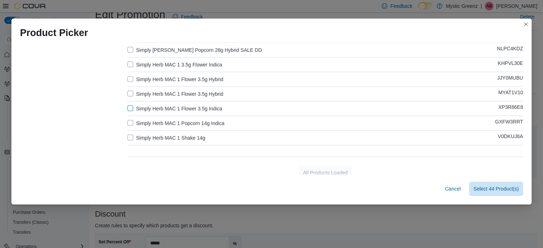
scroll to position [681, 0]
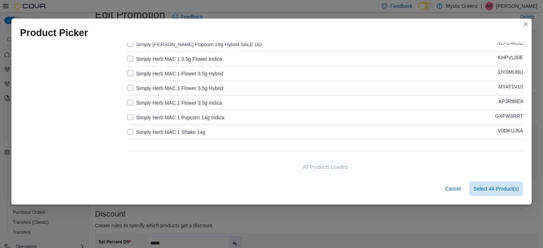
click at [176, 116] on label "Simply Herb MAC 1 Popcorn 14g Indica" at bounding box center [176, 117] width 97 height 9
click at [180, 130] on label "Simply Herb MAC 1 Shake 14g" at bounding box center [167, 132] width 78 height 9
click at [491, 189] on span "Select 46 Product(s)" at bounding box center [496, 188] width 45 height 7
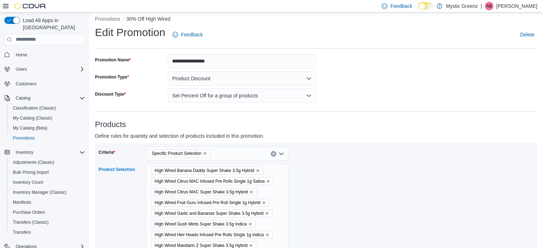
scroll to position [0, 0]
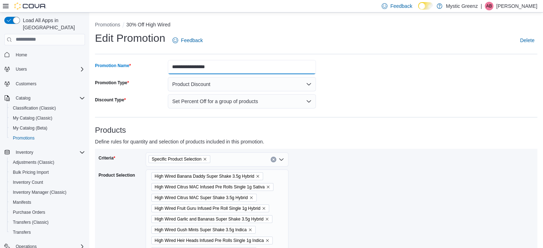
click at [230, 70] on input "**********" at bounding box center [242, 67] width 148 height 14
type input "**********"
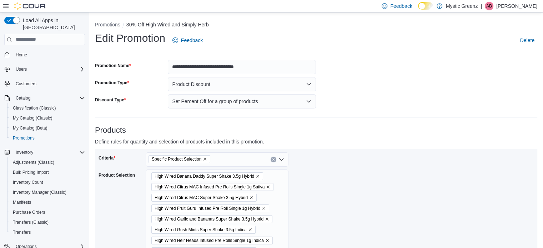
click at [385, 151] on div "Criteria Specific Product Selection Product Selection High Wired Banana Daddy S…" at bounding box center [316, 223] width 443 height 149
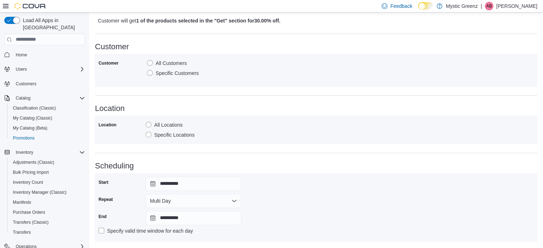
scroll to position [381, 0]
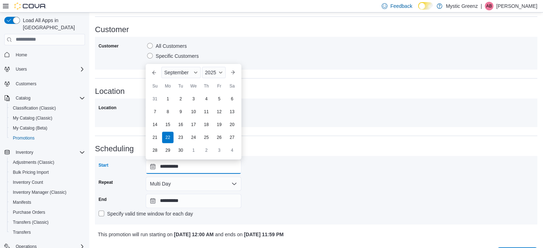
click at [154, 168] on input "**********" at bounding box center [194, 167] width 96 height 14
click at [229, 72] on button "Next month" at bounding box center [232, 72] width 11 height 11
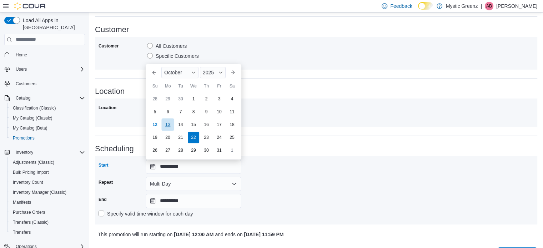
click at [170, 125] on div "13" at bounding box center [167, 124] width 13 height 13
type input "**********"
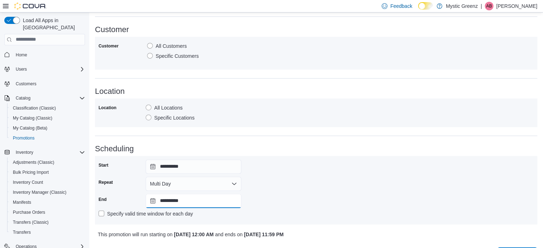
click at [151, 200] on input "**********" at bounding box center [194, 201] width 96 height 14
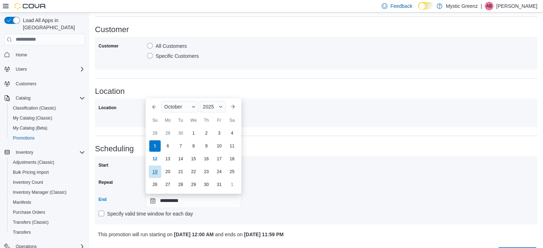
click at [152, 171] on div "19" at bounding box center [155, 171] width 13 height 13
type input "**********"
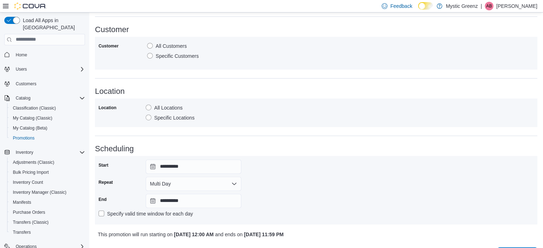
click at [379, 175] on div "**********" at bounding box center [317, 190] width 436 height 61
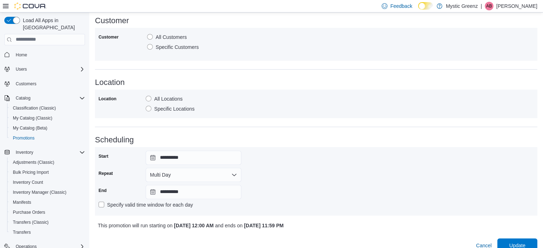
scroll to position [400, 0]
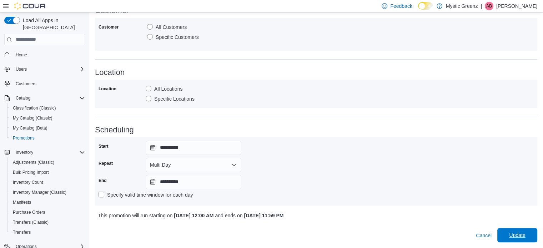
click at [526, 236] on span "Update" at bounding box center [517, 235] width 16 height 7
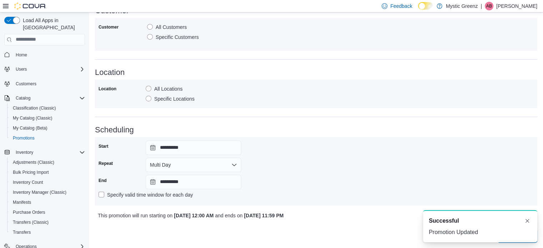
scroll to position [0, 0]
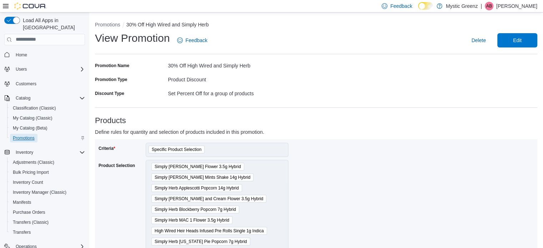
click at [20, 135] on span "Promotions" at bounding box center [24, 138] width 22 height 6
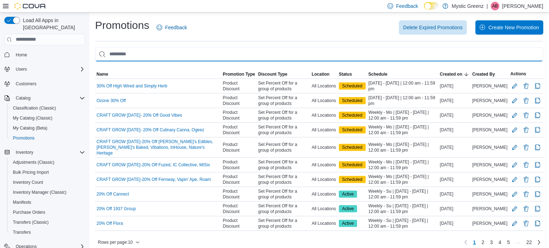
drag, startPoint x: 141, startPoint y: 47, endPoint x: 144, endPoint y: 50, distance: 3.8
click at [141, 47] on input "This is a search bar. As you type, the results lower in the page will automatic…" at bounding box center [319, 54] width 448 height 14
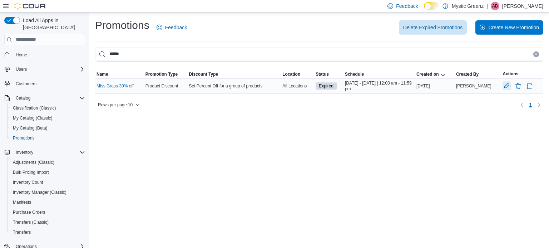
type input "****"
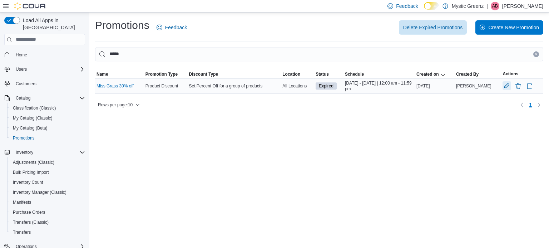
click at [507, 89] on button "Edit Promotion" at bounding box center [506, 85] width 9 height 9
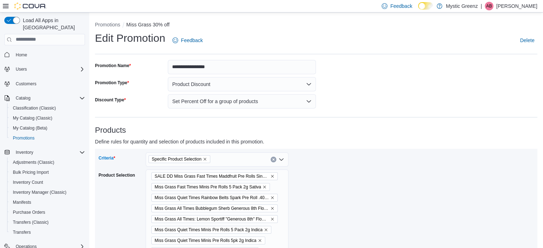
click at [206, 159] on icon "Remove Specific Product Selection from selection in this group" at bounding box center [205, 159] width 4 height 4
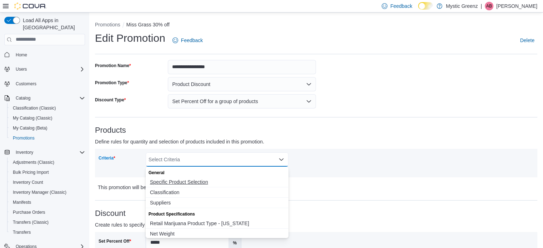
click at [177, 183] on span "Specific Product Selection" at bounding box center [217, 182] width 134 height 7
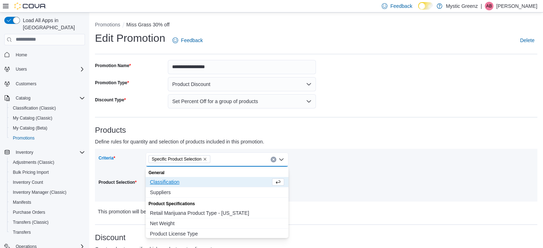
click at [337, 181] on div "Criteria Specific Product Selection Combo box. Selected. Specific Product Selec…" at bounding box center [317, 176] width 436 height 46
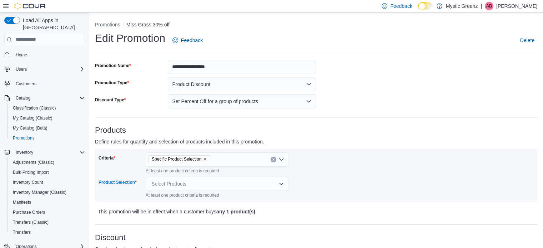
click at [190, 185] on div "Select Products" at bounding box center [217, 184] width 143 height 14
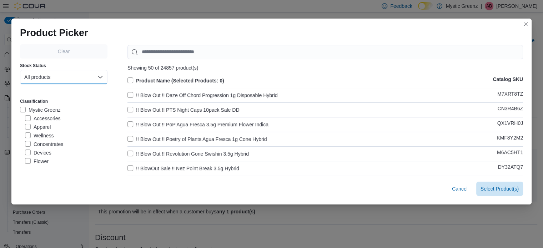
click at [74, 78] on button "All products" at bounding box center [64, 77] width 88 height 14
click at [67, 105] on span "In-Stock products" at bounding box center [60, 106] width 63 height 9
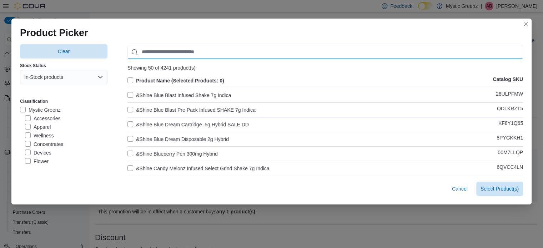
click at [149, 50] on input "Use aria labels when no actual label is in use" at bounding box center [326, 52] width 396 height 14
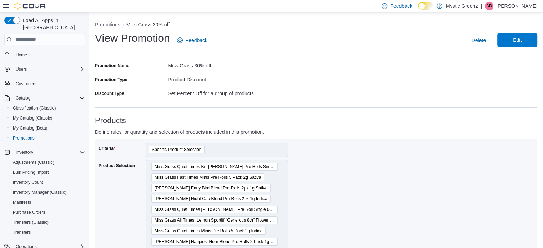
click at [522, 45] on span "Edit" at bounding box center [517, 40] width 31 height 14
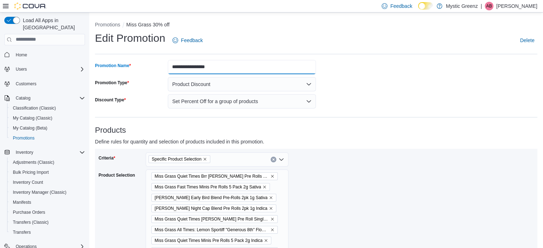
click at [197, 68] on input "**********" at bounding box center [242, 67] width 148 height 14
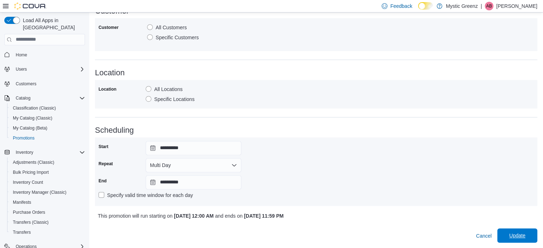
scroll to position [400, 0]
type input "**********"
click at [526, 234] on span "Update" at bounding box center [517, 235] width 16 height 7
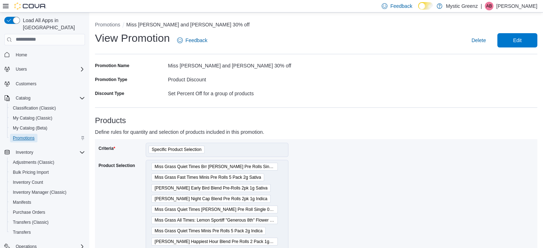
click at [21, 135] on span "Promotions" at bounding box center [24, 138] width 22 height 6
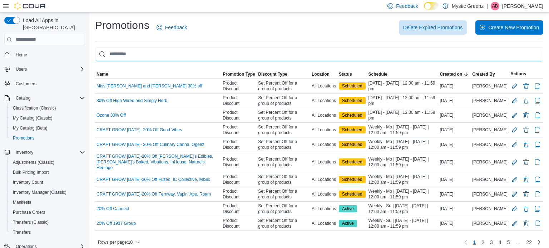
click at [145, 55] on input "This is a search bar. As you type, the results lower in the page will automatic…" at bounding box center [319, 54] width 448 height 14
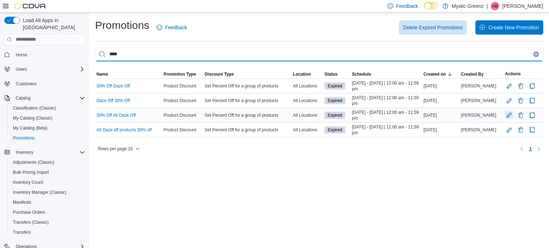
type input "****"
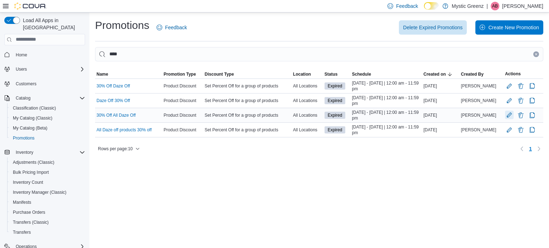
click at [506, 115] on button "Edit Promotion" at bounding box center [509, 115] width 9 height 9
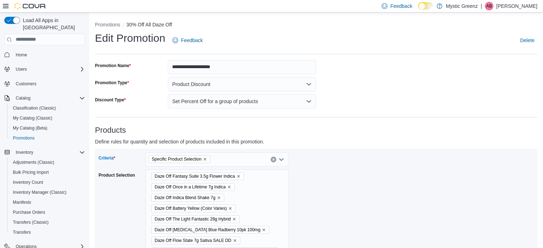
click at [207, 159] on icon "Remove Specific Product Selection from selection in this group" at bounding box center [205, 159] width 4 height 4
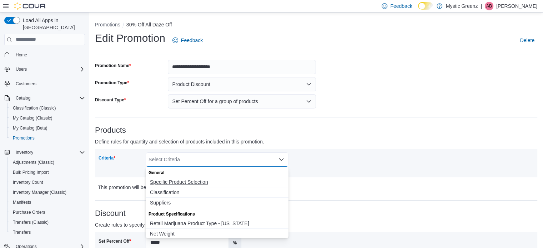
click at [217, 179] on span "Specific Product Selection" at bounding box center [217, 182] width 134 height 7
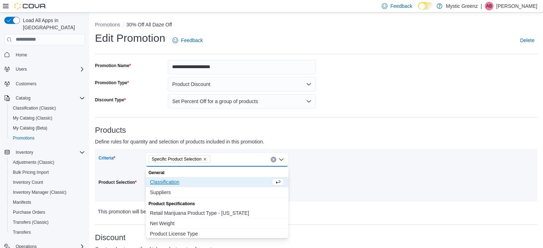
click at [348, 181] on div "Criteria Specific Product Selection Combo box. Selected. Specific Product Selec…" at bounding box center [317, 176] width 436 height 46
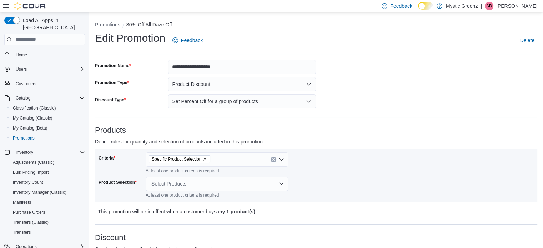
click at [187, 182] on div "Select Products" at bounding box center [217, 184] width 143 height 14
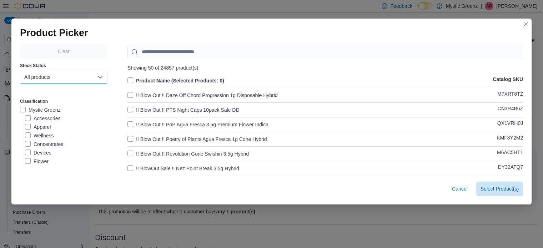
click at [56, 79] on button "All products" at bounding box center [64, 77] width 88 height 14
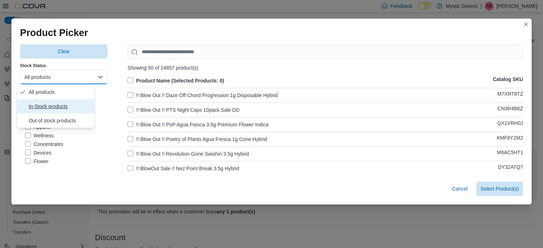
click at [51, 107] on span "In-Stock products" at bounding box center [60, 106] width 63 height 9
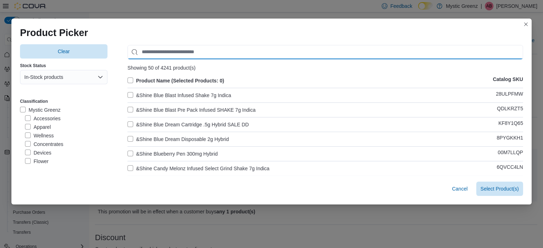
click at [169, 52] on input "Use aria labels when no actual label is in use" at bounding box center [326, 52] width 396 height 14
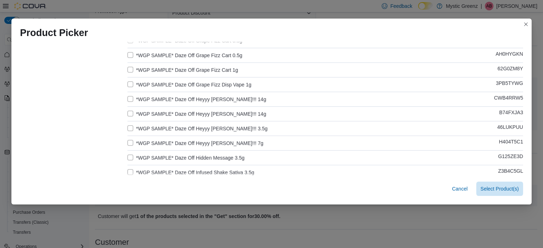
scroll to position [538, 0]
type input "****"
click at [527, 25] on button "Closes this modal window" at bounding box center [526, 24] width 9 height 9
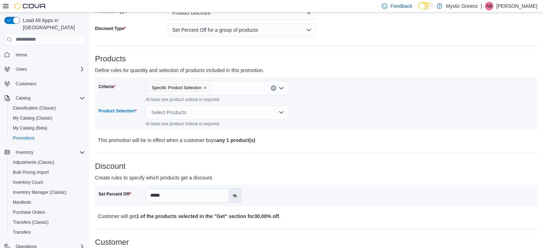
click at [193, 113] on div "Select Products" at bounding box center [217, 112] width 143 height 14
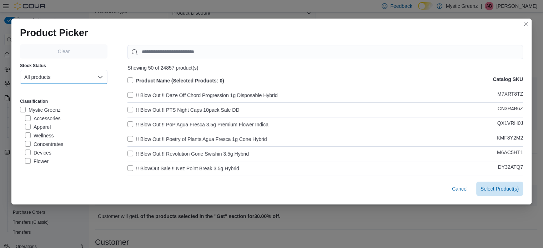
click at [58, 77] on button "All products" at bounding box center [64, 77] width 88 height 14
click at [55, 104] on span "In-Stock products" at bounding box center [60, 106] width 63 height 9
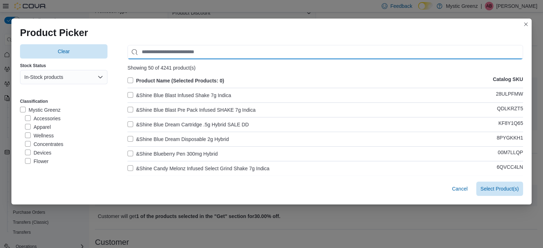
click at [158, 53] on input "Use aria labels when no actual label is in use" at bounding box center [326, 52] width 396 height 14
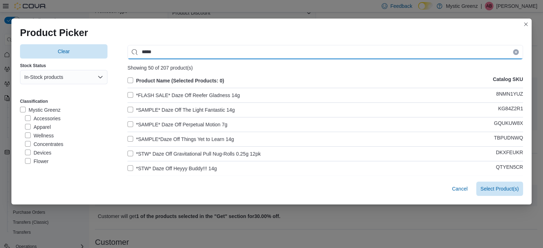
type input "****"
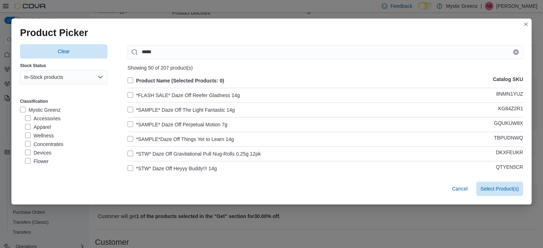
click at [128, 82] on label "Product Name (Selected Products: 0)" at bounding box center [176, 80] width 97 height 9
click at [139, 93] on label "*FLASH SALE* Daze Off Reefer Gladness 14g" at bounding box center [184, 95] width 113 height 9
drag, startPoint x: 142, startPoint y: 109, endPoint x: 144, endPoint y: 117, distance: 8.5
click at [142, 110] on label "*SAMPLE* Daze Off The Light Fantastic 14g" at bounding box center [182, 110] width 108 height 9
click at [141, 125] on label "*SAMPLE* Daze Off Perpetual Motion 7g" at bounding box center [178, 124] width 100 height 9
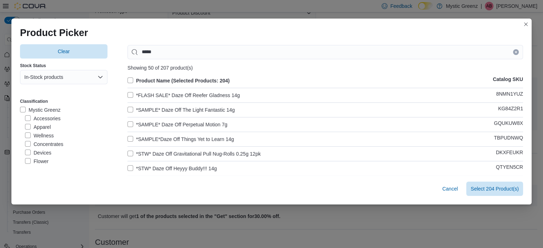
drag, startPoint x: 142, startPoint y: 138, endPoint x: 145, endPoint y: 141, distance: 4.8
click at [142, 138] on label "*SAMPLE*Daze Off Things Yet to Learn 14g" at bounding box center [181, 139] width 106 height 9
click at [143, 154] on label "*STW* Daze Off Gravitational Pull Nug-Rolls 0.25g 12pk" at bounding box center [194, 154] width 133 height 9
click at [142, 168] on label "*STW* Daze Off Heyyy Buddy!!! 14g" at bounding box center [172, 168] width 89 height 9
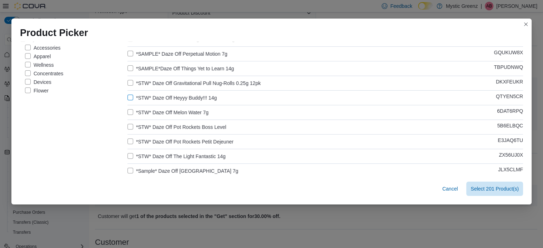
scroll to position [95, 0]
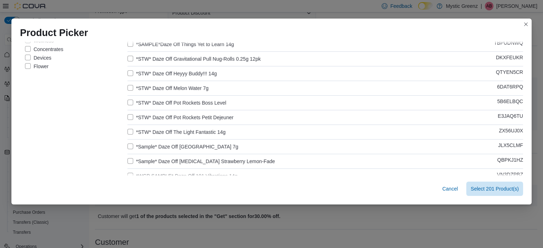
click at [141, 88] on label "*STW* Daze Off Melon Water 7g" at bounding box center [168, 88] width 81 height 9
click at [139, 100] on label "*STW* Daze Off Pot Rockets Boss Level" at bounding box center [177, 103] width 99 height 9
drag, startPoint x: 140, startPoint y: 118, endPoint x: 145, endPoint y: 125, distance: 8.3
click at [140, 118] on label "*STW* Daze Off Pot Rockets Petit Dejeuner" at bounding box center [181, 117] width 106 height 9
click at [142, 135] on label "*STW* Daze Off The Light Fantastic 14g" at bounding box center [177, 132] width 98 height 9
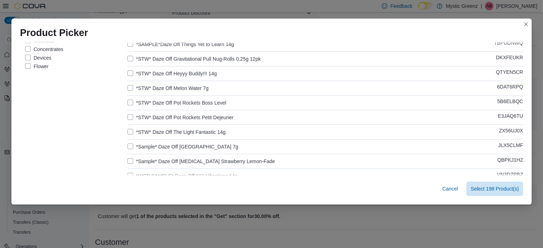
click at [143, 118] on label "*STW* Daze Off Pot Rockets Petit Dejeuner" at bounding box center [181, 117] width 106 height 9
click at [139, 144] on label "*Sample* Daze Off Cherry Springs 7g" at bounding box center [183, 147] width 111 height 9
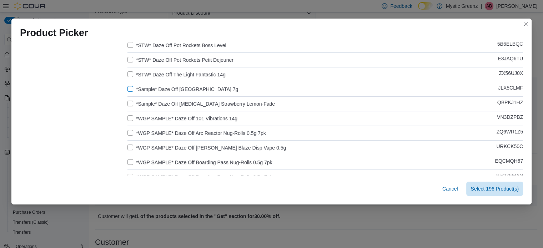
scroll to position [155, 0]
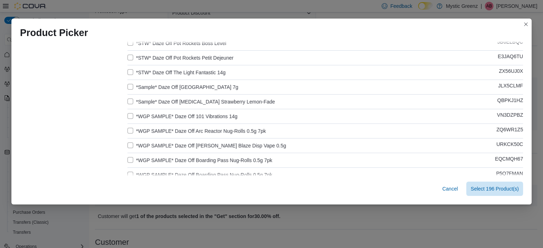
click at [141, 101] on label "*Sample* Daze Off Taste Buds Strawberry Lemon-Fade" at bounding box center [202, 102] width 148 height 9
click at [146, 119] on label "*WGP SAMPLE* Daze Off 101 Vibrations 14g" at bounding box center [183, 116] width 110 height 9
click at [145, 131] on label "*WGP SAMPLE* Daze Off Arc Reactor Nug-Rolls 0.5g 7pk" at bounding box center [197, 131] width 139 height 9
click at [145, 146] on label "*WGP SAMPLE* Daze Off Berry Blaze Disp Vape 0.5g" at bounding box center [207, 145] width 159 height 9
click at [147, 159] on label "*WGP SAMPLE* Daze Off Boarding Pass Nug-Rolls 0.5g 7pk" at bounding box center [200, 160] width 145 height 9
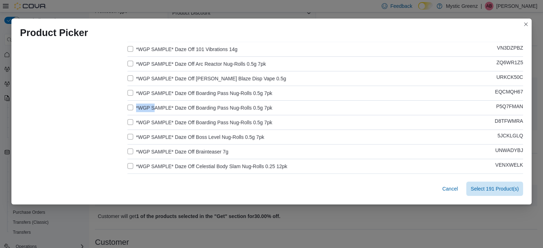
scroll to position [226, 0]
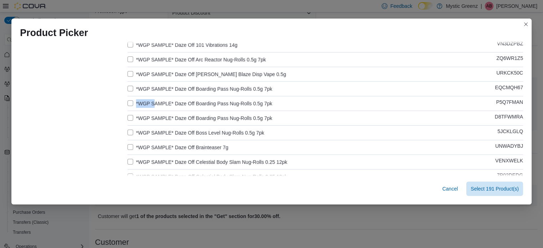
click at [147, 104] on label "*WGP SAMPLE* Daze Off Boarding Pass Nug-Rolls 0.5g 7pk" at bounding box center [200, 103] width 145 height 9
click at [146, 123] on div "Product Name (Selected Products: 190) Catalog SKU *FLASH SALE* Daze Off Reefer …" at bounding box center [326, 223] width 396 height 747
click at [140, 119] on label "*WGP SAMPLE* Daze Off Boarding Pass Nug-Rolls 0.5g 7pk" at bounding box center [200, 118] width 145 height 9
drag, startPoint x: 139, startPoint y: 130, endPoint x: 143, endPoint y: 138, distance: 9.1
click at [139, 131] on label "*WGP SAMPLE* Daze Off Boss Level Nug-Rolls 0.5g 7pk" at bounding box center [196, 133] width 137 height 9
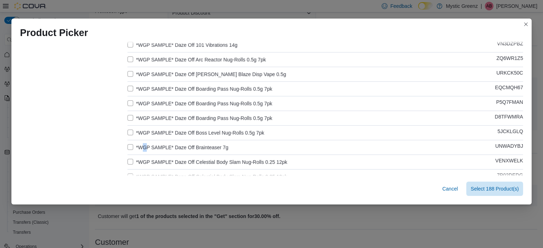
click at [142, 146] on label "*WGP SAMPLE* Daze Off Brainteaser 7g" at bounding box center [178, 147] width 101 height 9
click at [147, 161] on label "*WGP SAMPLE* Daze Off Celestial Body Slam Nug-Rolls 0.25 12pk" at bounding box center [208, 162] width 160 height 9
click at [145, 147] on label "*WGP SAMPLE* Daze Off Brainteaser 7g" at bounding box center [178, 147] width 101 height 9
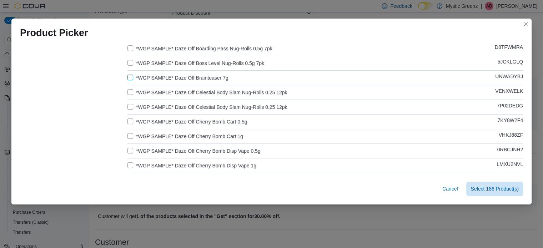
scroll to position [298, 0]
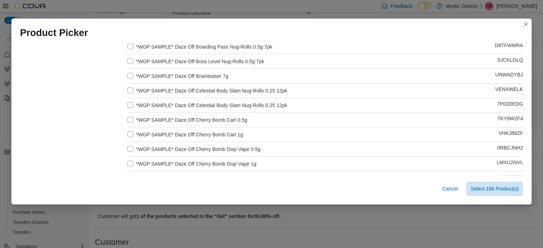
click at [140, 103] on label "*WGP SAMPLE* Daze Off Celestial Body Slam Nug-Rolls 0.25 12pk" at bounding box center [208, 105] width 160 height 9
click at [141, 121] on label "*WGP SAMPLE* Daze Off Cherry Bomb Cart 0.5g" at bounding box center [188, 120] width 120 height 9
click at [146, 138] on label "*WGP SAMPLE* Daze Off Cherry Bomb Cart 1g" at bounding box center [186, 134] width 116 height 9
click at [149, 148] on label "*WGP SAMPLE* Daze Off Cherry Bomb Disp Vape 0.5g" at bounding box center [194, 149] width 133 height 9
click at [153, 162] on label "*WGP SAMPLE* Daze Off Cherry Bomb Disp Vape 1g" at bounding box center [192, 164] width 129 height 9
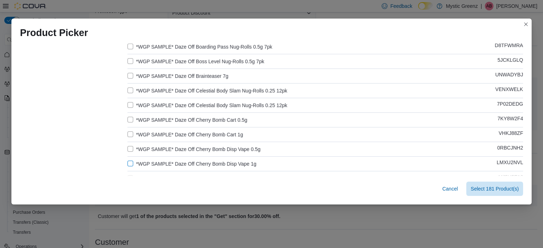
scroll to position [381, 0]
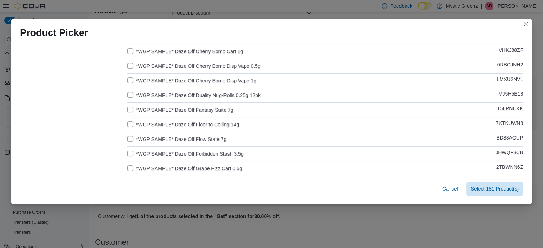
drag, startPoint x: 136, startPoint y: 91, endPoint x: 141, endPoint y: 97, distance: 7.8
click at [136, 92] on label "*WGP SAMPLE* Daze Off Duality Nug-Rolls 0.25g 12pk" at bounding box center [194, 95] width 133 height 9
click at [140, 112] on label "*WGP SAMPLE* Daze Off Fantasy Suite 7g" at bounding box center [181, 110] width 106 height 9
drag, startPoint x: 145, startPoint y: 127, endPoint x: 149, endPoint y: 129, distance: 4.5
click at [145, 128] on label "*WGP SAMPLE* Daze Off Floor to Ceiling 14g" at bounding box center [184, 124] width 112 height 9
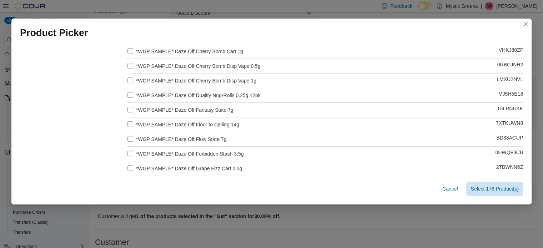
click at [146, 138] on label "*WGP SAMPLE* Daze Off Flow State 7g" at bounding box center [177, 139] width 99 height 9
click at [132, 151] on label "*WGP SAMPLE* Daze Off Forbidden Stash 3.5g" at bounding box center [186, 154] width 116 height 9
click at [140, 164] on label "*WGP SAMPLE* Daze Off Grape Fizz Cart 0.5g" at bounding box center [185, 168] width 115 height 9
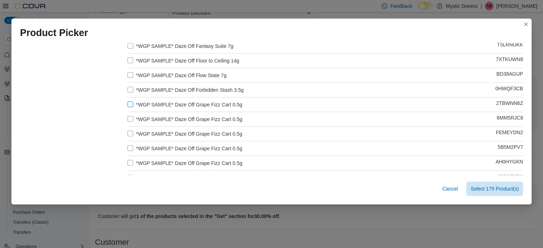
scroll to position [452, 0]
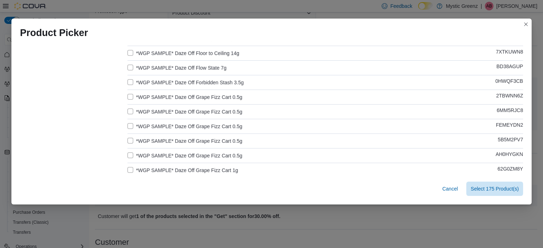
click at [147, 111] on label "*WGP SAMPLE* Daze Off Grape Fizz Cart 0.5g" at bounding box center [185, 112] width 115 height 9
click at [144, 128] on label "*WGP SAMPLE* Daze Off Grape Fizz Cart 0.5g" at bounding box center [185, 126] width 115 height 9
drag, startPoint x: 144, startPoint y: 138, endPoint x: 151, endPoint y: 145, distance: 9.9
click at [144, 138] on label "*WGP SAMPLE* Daze Off Grape Fizz Cart 0.5g" at bounding box center [185, 141] width 115 height 9
drag, startPoint x: 148, startPoint y: 151, endPoint x: 163, endPoint y: 160, distance: 17.6
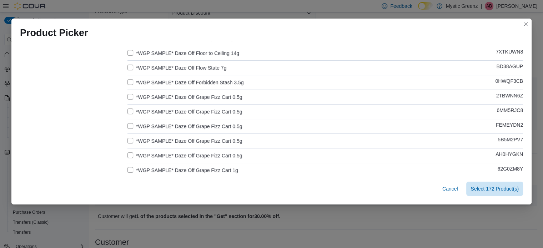
click at [148, 152] on label "*WGP SAMPLE* Daze Off Grape Fizz Cart 0.5g" at bounding box center [185, 155] width 115 height 9
click at [151, 168] on label "*WGP SAMPLE* Daze Off Grape Fizz Cart 1g" at bounding box center [183, 170] width 111 height 9
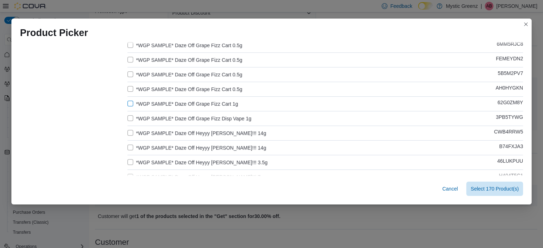
scroll to position [536, 0]
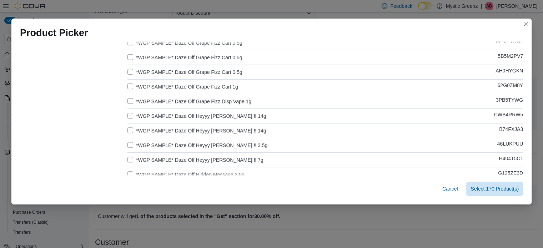
click at [140, 101] on label "*WGP SAMPLE* Daze Off Grape Fizz Disp Vape 1g" at bounding box center [190, 101] width 124 height 9
click at [144, 131] on label "*WGP SAMPLE* Daze Off Heyyy Buddy!!! 14g" at bounding box center [197, 130] width 139 height 9
click at [134, 116] on label "*WGP SAMPLE* Daze Off Heyyy Buddy!!! 14g" at bounding box center [197, 116] width 139 height 9
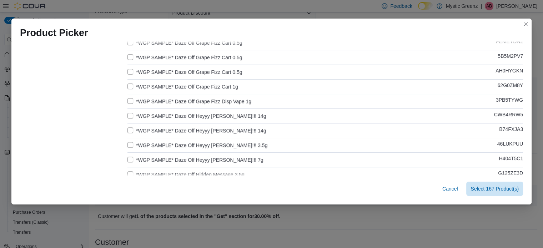
click at [148, 148] on label "*WGP SAMPLE* Daze Off Heyyy Buddy!!! 3.5g" at bounding box center [198, 145] width 140 height 9
click at [155, 159] on label "*WGP SAMPLE* Daze Off Heyyy Buddy!!! 7g" at bounding box center [196, 160] width 136 height 9
click at [163, 172] on label "*WGP SAMPLE* Daze Off Hidden Message 3.5g" at bounding box center [186, 174] width 117 height 9
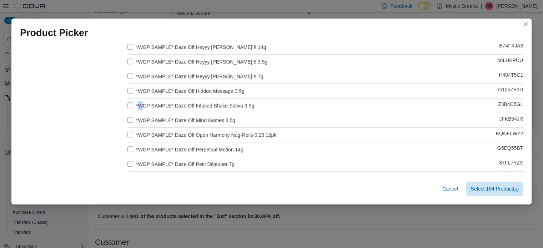
click at [138, 105] on label "*WGP SAMPLE* Daze Off Infused Shake Sativa 3.5g" at bounding box center [191, 105] width 127 height 9
click at [144, 122] on label "*WGP SAMPLE* Daze Off Mind Games 3.5g" at bounding box center [182, 120] width 108 height 9
click at [144, 106] on label "*WGP SAMPLE* Daze Off Infused Shake Sativa 3.5g" at bounding box center [191, 105] width 127 height 9
click at [148, 136] on label "*WGP SAMPLE* Daze Off Open Harmony Nug-Rolls 0.25 12pk" at bounding box center [202, 135] width 149 height 9
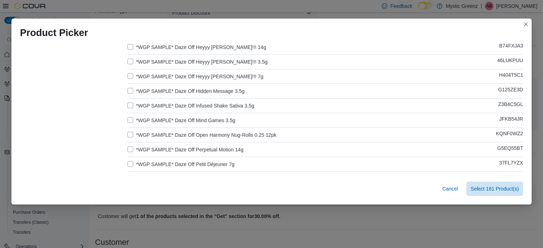
click at [144, 149] on label "*WGP SAMPLE* Daze Off Perpetual Motion 14g" at bounding box center [186, 149] width 116 height 9
drag, startPoint x: 148, startPoint y: 163, endPoint x: 156, endPoint y: 155, distance: 11.4
click at [149, 163] on label "*WGP SAMPLE* Daze Off Petit Déjeuner 7g" at bounding box center [181, 164] width 107 height 9
drag, startPoint x: 141, startPoint y: 158, endPoint x: 144, endPoint y: 161, distance: 4.5
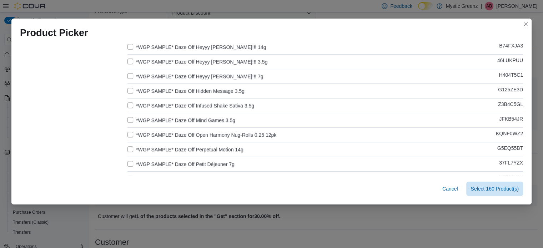
click at [141, 161] on label "*WGP SAMPLE* Daze Off Petit Déjeuner 7g" at bounding box center [181, 164] width 107 height 9
click at [143, 161] on label "*WGP SAMPLE* Daze Off Petit Déjeuner 7g" at bounding box center [181, 164] width 107 height 9
drag, startPoint x: 146, startPoint y: 161, endPoint x: 151, endPoint y: 157, distance: 6.9
click at [146, 160] on label "*WGP SAMPLE* Daze Off Petit Déjeuner 7g" at bounding box center [181, 164] width 107 height 9
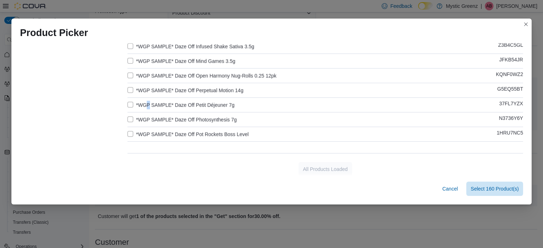
scroll to position [681, 0]
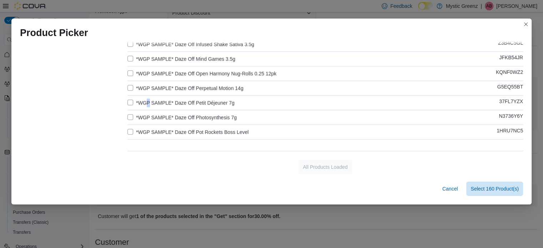
click at [143, 99] on label "*WGP SAMPLE* Daze Off Petit Déjeuner 7g" at bounding box center [181, 103] width 107 height 9
click at [146, 113] on label "*WGP SAMPLE* Daze Off Photosynthesis 7g" at bounding box center [182, 117] width 109 height 9
click at [151, 130] on label "*WGP SAMPLE* Daze Off Pot Rockets Boss Level" at bounding box center [188, 132] width 121 height 9
drag, startPoint x: 486, startPoint y: 188, endPoint x: 402, endPoint y: 144, distance: 95.6
click at [486, 190] on span "Select 157 Product(s)" at bounding box center [495, 188] width 48 height 7
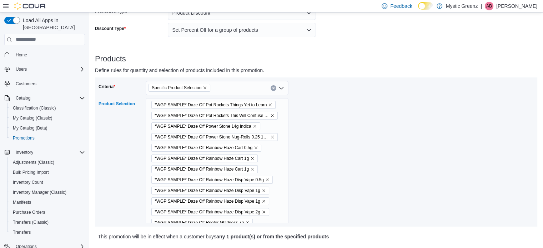
click at [268, 105] on icon "Remove *WGP SAMPLE* Daze Off Pot Rockets Things Yet to Learn from selection in …" at bounding box center [270, 105] width 4 height 4
click at [270, 105] on icon "Remove *WGP SAMPLE* Daze Off Pot Rockets This Will Confuse You from selection i…" at bounding box center [272, 105] width 4 height 4
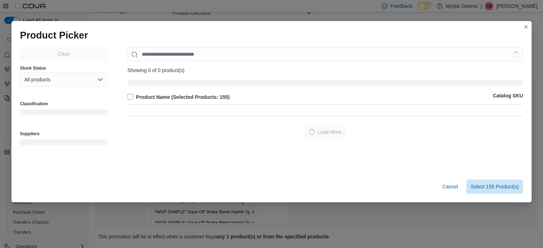
click at [265, 105] on div "Showing 0 of 0 product(s) Product Name (Selected Products: 155) Catalog SKU" at bounding box center [326, 78] width 396 height 60
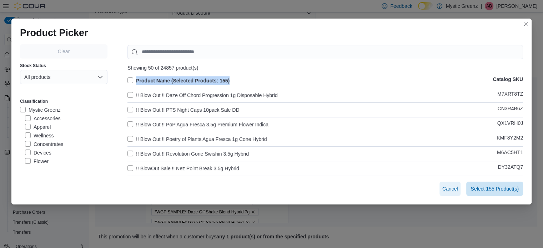
click at [448, 188] on span "Cancel" at bounding box center [451, 188] width 16 height 7
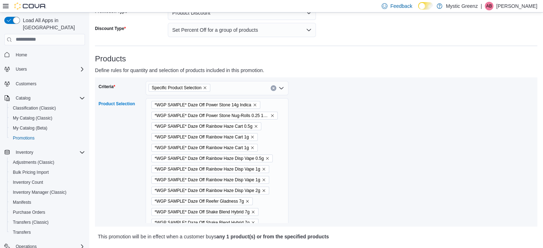
click at [253, 104] on icon "Remove *WGP SAMPLE* Daze Off Power Stone 14g Indica from selection in this group" at bounding box center [255, 105] width 4 height 4
click at [270, 105] on icon "Remove *WGP SAMPLE* Daze Off Power Stone Nug-Rolls 0.25 12pk from selection in …" at bounding box center [272, 105] width 4 height 4
click at [256, 105] on icon "Remove *WGP SAMPLE* Daze Off Rainbow Haze Cart 0.5g from selection in this group" at bounding box center [256, 105] width 3 height 3
click at [252, 105] on icon "Remove *WGP SAMPLE* Daze Off Rainbow Haze Cart 1g from selection in this group" at bounding box center [252, 105] width 3 height 3
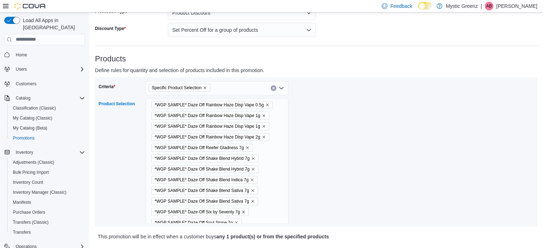
click at [267, 106] on icon "Remove *WGP SAMPLE* Daze Off Rainbow Haze Disp Vape 0.5g from selection in this…" at bounding box center [267, 105] width 4 height 4
click at [264, 105] on icon "Remove *WGP SAMPLE* Daze Off Rainbow Haze Disp Vape 1g from selection in this g…" at bounding box center [264, 105] width 3 height 3
click at [264, 105] on icon "Remove *WGP SAMPLE* Daze Off Rainbow Haze Disp Vape 2g from selection in this g…" at bounding box center [264, 105] width 3 height 3
click at [247, 105] on icon "Remove *WGP SAMPLE* Daze Off Reefer Gladness 7g from selection in this group" at bounding box center [247, 105] width 4 height 4
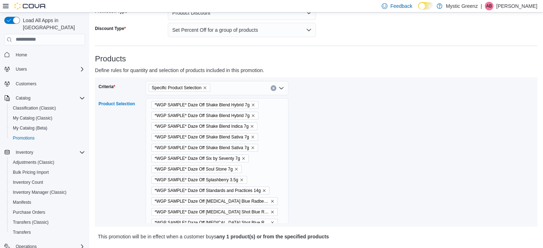
click at [254, 104] on icon "Remove *WGP SAMPLE* Daze Off Shake Blend Hybrid 7g from selection in this group" at bounding box center [253, 105] width 4 height 4
click at [252, 105] on icon "Remove *WGP SAMPLE* Daze Off Shake Blend Indica 7g from selection in this group" at bounding box center [252, 105] width 3 height 3
click at [254, 105] on icon "Remove *WGP SAMPLE* Daze Off Shake Blend Sativa 7g from selection in this group" at bounding box center [253, 105] width 4 height 4
click at [253, 104] on icon "Remove *WGP SAMPLE* Daze Off Shake Blend Sativa 7g from selection in this group" at bounding box center [253, 105] width 4 height 4
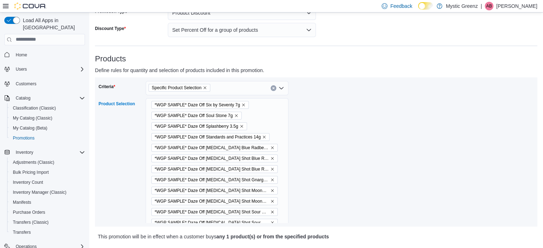
click at [245, 106] on icon "Remove *WGP SAMPLE* Daze Off Six by Seventy 7g from selection in this group" at bounding box center [244, 105] width 4 height 4
click at [239, 106] on span "*WGP SAMPLE* Daze Off Soul Stone 7g" at bounding box center [196, 105] width 90 height 8
click at [237, 105] on icon "Remove *WGP SAMPLE* Daze Off Soul Stone 7g from selection in this group" at bounding box center [236, 105] width 4 height 4
click at [241, 105] on icon "Remove *WGP SAMPLE* Daze Off Splashberry 3.5g from selection in this group" at bounding box center [242, 105] width 4 height 4
click at [263, 105] on icon "Remove *WGP SAMPLE* Daze Off Standards and Practices 14g from selection in this…" at bounding box center [264, 105] width 4 height 4
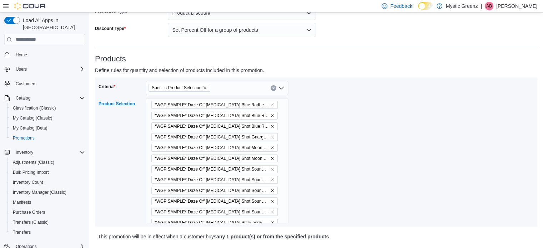
click at [271, 105] on icon "Remove *WGP SAMPLE* Daze Off Taste Buds Blue Radberry from selection in this gr…" at bounding box center [272, 105] width 3 height 3
click at [270, 115] on icon "Remove *WGP SAMPLE* Daze Off Taste Buds Shot Blue Radberry from selection in th…" at bounding box center [272, 116] width 4 height 4
click at [269, 108] on span "*WGP SAMPLE* Daze Off Taste Buds Shot Blue Radberry" at bounding box center [214, 105] width 126 height 8
click at [270, 105] on icon "Remove *WGP SAMPLE* Daze Off Taste Buds Shot Blue Radberry from selection in th…" at bounding box center [272, 105] width 4 height 4
click at [270, 116] on icon "Remove *WGP SAMPLE* Daze Off Taste Buds Shot Moondrop Grape from selection in t…" at bounding box center [272, 116] width 4 height 4
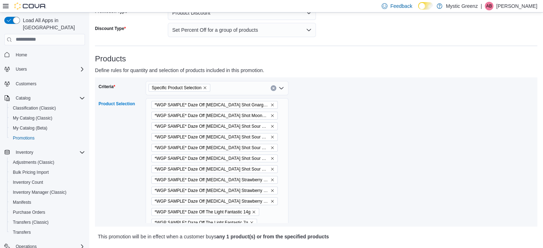
click at [270, 106] on icon "Remove *WGP SAMPLE* Daze Off Taste Buds Shot Gnargarita from selection in this …" at bounding box center [272, 105] width 4 height 4
click at [270, 105] on icon "Remove *WGP SAMPLE* Daze Off Taste Buds Shot Moondrop Grape from selection in t…" at bounding box center [272, 105] width 4 height 4
click at [270, 105] on icon "Remove *WGP SAMPLE* Daze Off Taste Buds Shot Sour Green Slapple from selection …" at bounding box center [272, 105] width 4 height 4
click at [270, 105] on icon "Remove *WGP SAMPLE* Daze Off Taste Buds Shot Sour Water-Mellow from selection i…" at bounding box center [272, 105] width 4 height 4
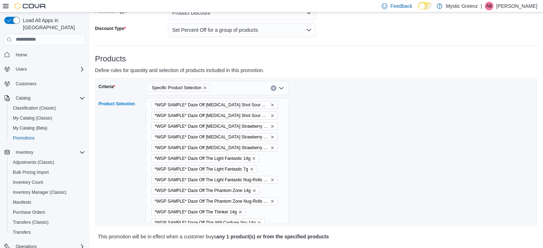
click at [270, 105] on icon "Remove *WGP SAMPLE* Daze Off Taste Buds Shot Sour Water-Mellow from selection i…" at bounding box center [272, 105] width 4 height 4
click at [270, 105] on icon "Remove *WGP SAMPLE* Daze Off Taste Buds Strawberry Lemon-Fade from selection in…" at bounding box center [272, 105] width 4 height 4
click at [270, 114] on icon "Remove *WGP SAMPLE* Daze Off Taste Buds Strawberry Lemon-Fade from selection in…" at bounding box center [272, 116] width 4 height 4
click at [270, 124] on icon "Remove *WGP SAMPLE* Daze Off Taste Buds Strawberry Lemon-Fade from selection in…" at bounding box center [272, 126] width 4 height 4
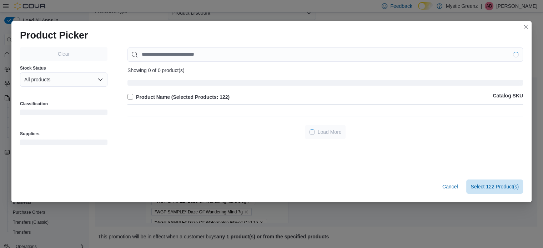
click at [267, 105] on div "Showing 0 of 0 product(s) Product Name (Selected Products: 122) Catalog SKU" at bounding box center [326, 78] width 396 height 60
click at [267, 105] on div "Product Name (Selected Products: 122) Catalog SKU" at bounding box center [326, 100] width 396 height 15
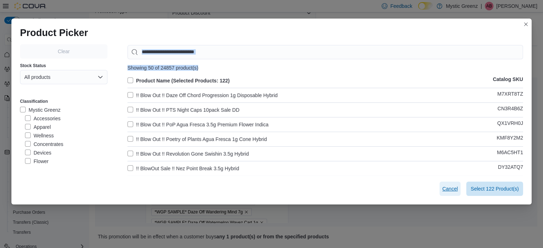
click at [447, 184] on span "Cancel" at bounding box center [451, 189] width 16 height 14
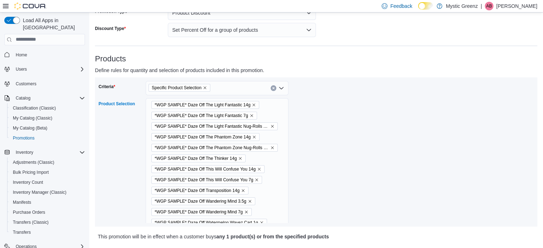
click at [256, 105] on icon "Remove *WGP SAMPLE* Daze Off The Light Fantastic 14g from selection in this gro…" at bounding box center [254, 105] width 4 height 4
click at [253, 105] on icon "Remove *WGP SAMPLE* Daze Off The Light Fantastic 7g from selection in this group" at bounding box center [252, 105] width 4 height 4
click at [270, 106] on icon "Remove *WGP SAMPLE* Daze Off The Light Fantastic Nug-Rolls 0.5g 7pk from select…" at bounding box center [272, 105] width 4 height 4
click at [254, 105] on icon "Remove *WGP SAMPLE* Daze Off The Phantom Zone 14g from selection in this group" at bounding box center [254, 105] width 3 height 3
click at [270, 106] on icon "Remove *WGP SAMPLE* Daze Off The Phantom Zone Nug-Rolls 0.25 12pk from selectio…" at bounding box center [272, 105] width 4 height 4
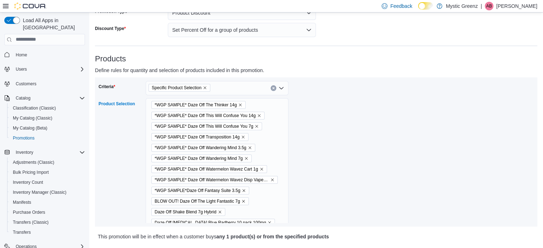
click at [259, 115] on icon "Remove *WGP SAMPLE* Daze Off This Will Confuse You 14g from selection in this g…" at bounding box center [259, 115] width 3 height 3
drag, startPoint x: 244, startPoint y: 189, endPoint x: 242, endPoint y: 182, distance: 7.0
click at [244, 189] on icon "Remove BLOW OUT! Daze Off The Light Fantastic 7g from selection in this group" at bounding box center [244, 191] width 4 height 4
click at [245, 180] on icon "Remove *WGP SAMPLE*Daze Off Fantasy Suite 3.5g from selection in this group" at bounding box center [244, 180] width 4 height 4
click at [271, 168] on icon "Remove *WGP SAMPLE* Daze Off Watermelon Wavez Disp Vape 1g from selection in th…" at bounding box center [272, 169] width 3 height 3
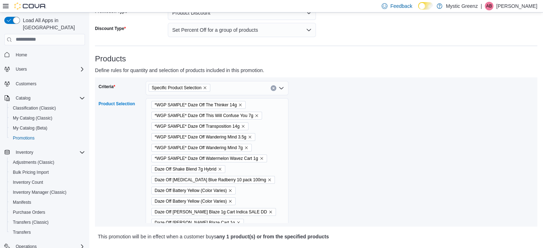
drag, startPoint x: 262, startPoint y: 159, endPoint x: 246, endPoint y: 148, distance: 19.8
click at [262, 159] on icon "Remove *WGP SAMPLE* Daze Off Watermelon Wavez Cart 1g from selection in this gr…" at bounding box center [262, 158] width 4 height 4
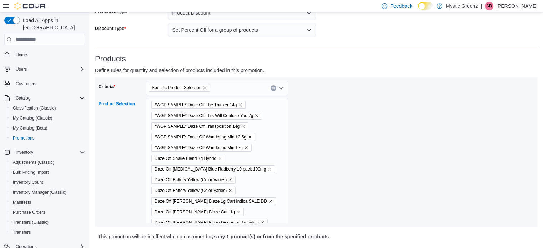
click at [246, 148] on icon "Remove *WGP SAMPLE* Daze Off Wandering Mind 7g from selection in this group" at bounding box center [246, 148] width 4 height 4
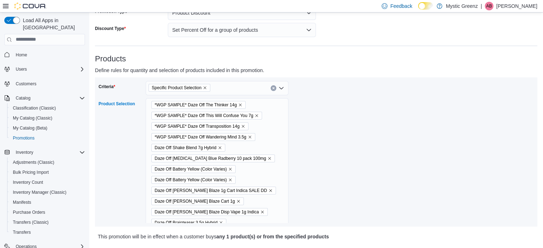
click at [251, 137] on icon "Remove *WGP SAMPLE* Daze Off Wandering Mind 3.5g from selection in this group" at bounding box center [250, 137] width 4 height 4
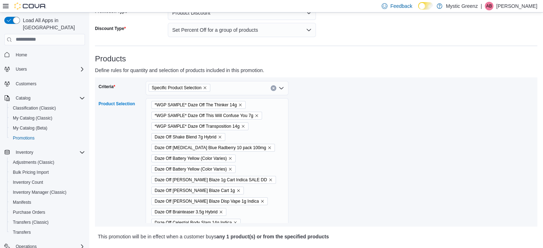
click at [245, 127] on span "*WGP SAMPLE* Daze Off Transposition 14g" at bounding box center [199, 127] width 97 height 8
click at [244, 127] on icon "Remove *WGP SAMPLE* Daze Off Transposition 14g from selection in this group" at bounding box center [243, 126] width 3 height 3
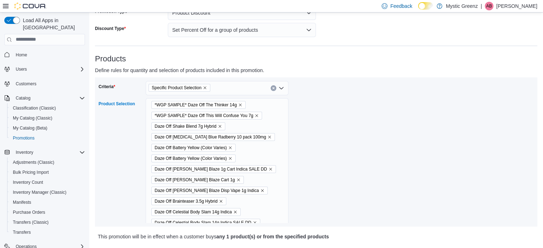
click at [256, 116] on icon "Remove *WGP SAMPLE* Daze Off This Will Confuse You 7g from selection in this gr…" at bounding box center [257, 116] width 4 height 4
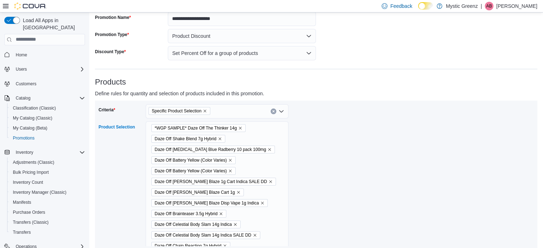
scroll to position [48, 0]
click at [239, 128] on icon "Remove *WGP SAMPLE* Daze Off The Thinker 14g from selection in this group" at bounding box center [240, 129] width 4 height 4
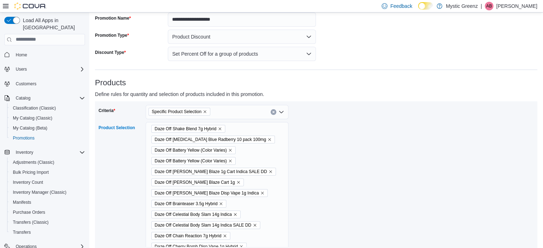
click at [269, 172] on icon "Remove Daze Off Berry Blaze 1g Cart Indica SALE DD from selection in this group" at bounding box center [271, 172] width 4 height 4
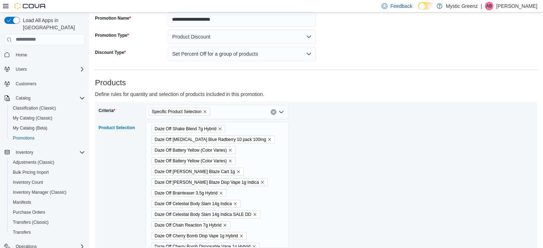
click at [254, 215] on icon "Remove Daze Off Celestial Body Slam 14g Indica SALE DD from selection in this g…" at bounding box center [255, 214] width 3 height 3
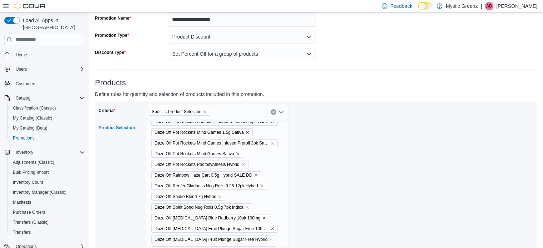
scroll to position [405, 0]
click at [257, 174] on icon "Remove Daze Off Rainbow Haze Cart 0.5g Hybrid SALE DD from selection in this gr…" at bounding box center [256, 174] width 4 height 4
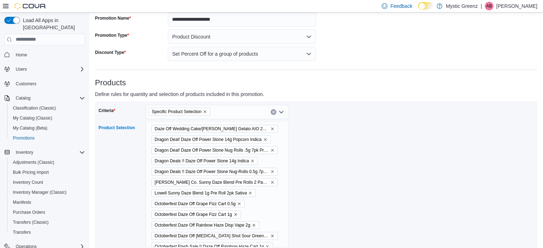
click at [252, 159] on icon "Remove Dragon Deals !! Daze Off Power Stone 14g Indica from selection in this g…" at bounding box center [252, 161] width 4 height 4
click at [270, 149] on icon "Remove Dragon Deal! Daze Off Power Stone Nug Rolls .5g 7pk Pre Rolls from selec…" at bounding box center [272, 150] width 4 height 4
click at [266, 138] on icon "Remove Dragon Deal! Daze Off Power Stone 14g Popcorn Indica from selection in t…" at bounding box center [265, 140] width 4 height 4
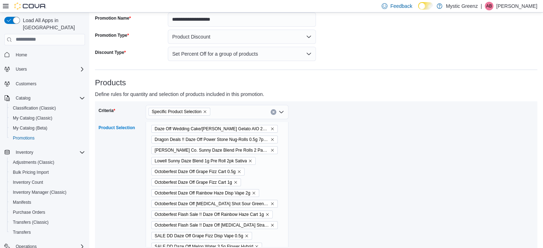
click at [270, 139] on icon "Remove Dragon Deals !! Daze Off Power Stone Nug-Rolls 0.5g 7pk Indica from sele…" at bounding box center [272, 140] width 4 height 4
click at [270, 138] on icon "Remove Lowell Herb Co. Sunny Daze Blend Pre Rolls 2 Pack 1.16g Sativa SALE DD f…" at bounding box center [272, 140] width 4 height 4
click at [251, 138] on icon "Remove Lowell Sunny Daze Blend 1g Pre Roll 2pk Sativa from selection in this gr…" at bounding box center [250, 139] width 3 height 3
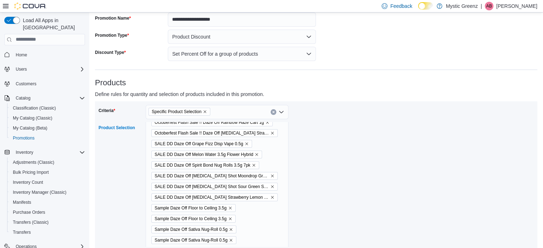
scroll to position [928, 0]
click at [256, 142] on icon "Remove SALE DD Daze Off Melon Water 3.5g Flower Hybrid from selection in this g…" at bounding box center [257, 144] width 4 height 4
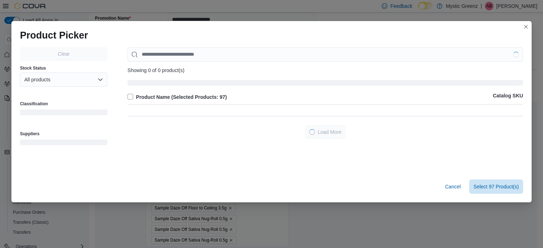
click at [248, 144] on div "Clear Stock Status All products Classification Suppliers Showing 0 of 0 product…" at bounding box center [271, 109] width 503 height 124
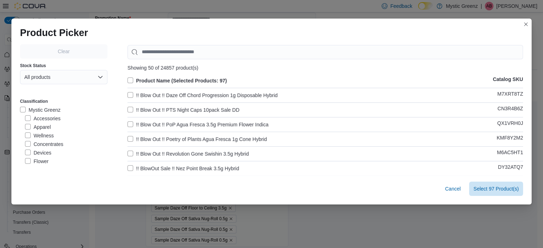
click at [443, 185] on div "Cancel Select 97 Product(s)" at bounding box center [271, 190] width 521 height 29
click at [451, 185] on span "Cancel" at bounding box center [454, 189] width 16 height 14
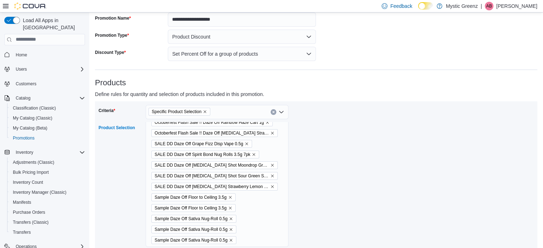
click at [270, 185] on icon "Remove SALE DD Daze Off Taste Buds Strawberry Lemon Fade 10pk 100mg Hybrid from…" at bounding box center [272, 187] width 4 height 4
click at [271, 186] on icon "Remove SALE DD Daze Off Taste Buds Shot Sour Green Slapple from selection in th…" at bounding box center [272, 187] width 3 height 3
click at [262, 184] on span "SALE DD Daze Off Taste Buds Shot Moondrop Grape" at bounding box center [215, 186] width 120 height 7
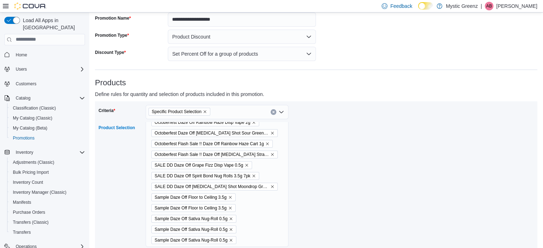
click at [270, 185] on icon "Remove SALE DD Daze Off Taste Buds Shot Moondrop Grape from selection in this g…" at bounding box center [272, 187] width 4 height 4
click at [255, 186] on icon "Remove SALE DD Daze Off Spirit Bond Nug Rolls 3.5g 7pk from selection in this g…" at bounding box center [254, 187] width 4 height 4
click at [247, 186] on icon "Remove SALE DD Daze Off Grape Fizz Disp Vape 0.5g from selection in this group" at bounding box center [246, 186] width 3 height 3
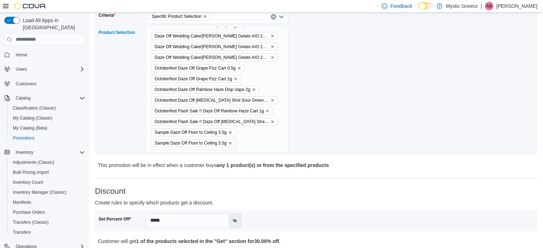
scroll to position [864, 0]
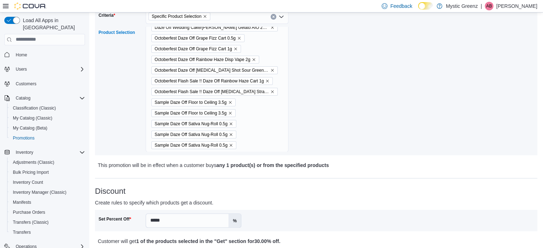
click at [230, 101] on icon "Remove Sample Daze Off Floor to Ceiling 3.5g from selection in this group" at bounding box center [230, 102] width 3 height 3
click at [229, 111] on icon "Remove Sample Daze Off Floor to Ceiling 3.5g from selection in this group" at bounding box center [230, 113] width 4 height 4
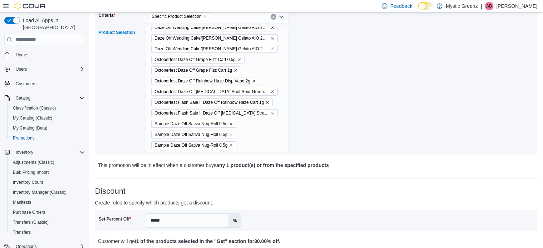
click at [232, 122] on icon "Remove Sample Daze Off Sativa Nug-Roll 0.5g from selection in this group" at bounding box center [231, 124] width 4 height 4
click at [231, 134] on icon "Remove Sample Daze Off Sativa Nug-Roll 0.5g from selection in this group" at bounding box center [231, 134] width 4 height 4
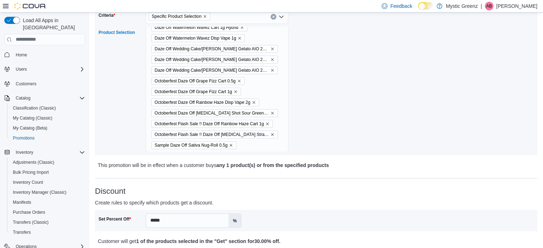
click at [231, 144] on icon "Remove Sample Daze Off Sativa Nug-Roll 0.5g from selection in this group" at bounding box center [231, 145] width 4 height 4
click at [270, 143] on icon "Remove Octoberfest Flash Sale !! Daze Off Taste Buds Strawberry Lemon-Fade from…" at bounding box center [272, 145] width 4 height 4
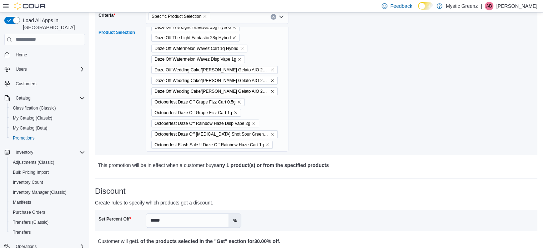
scroll to position [799, 0]
click at [267, 144] on icon "Remove Octoberfest Flash Sale !! Daze Off Rainbow Haze Cart 1g from selection i…" at bounding box center [267, 145] width 4 height 4
click at [270, 143] on icon "Remove Octoberfest Daze Off Taste Buds Shot Sour Green Slapple from selection i…" at bounding box center [272, 145] width 4 height 4
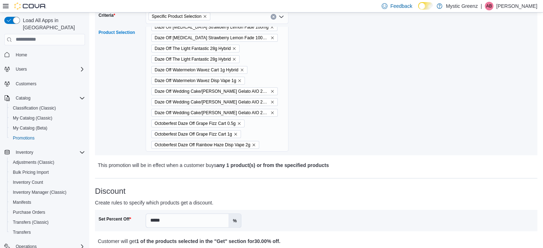
scroll to position [778, 0]
click at [254, 144] on icon "Remove Octoberfest Daze Off Rainbow Haze Disp Vape 2g from selection in this gr…" at bounding box center [254, 145] width 4 height 4
click at [235, 143] on icon "Remove Octoberfest Daze Off Grape Fizz Cart 1g from selection in this group" at bounding box center [236, 145] width 4 height 4
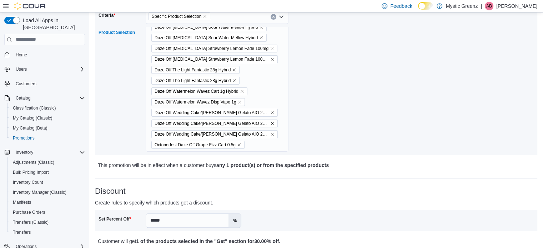
scroll to position [756, 0]
click at [240, 144] on icon "Remove Octoberfest Daze Off Grape Fizz Cart 0.5g from selection in this group" at bounding box center [239, 145] width 4 height 4
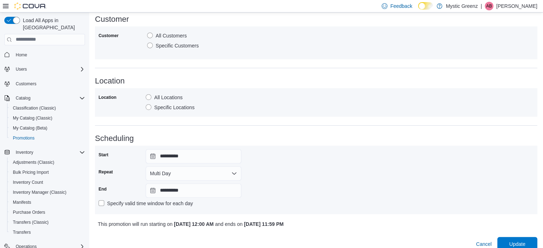
scroll to position [400, 0]
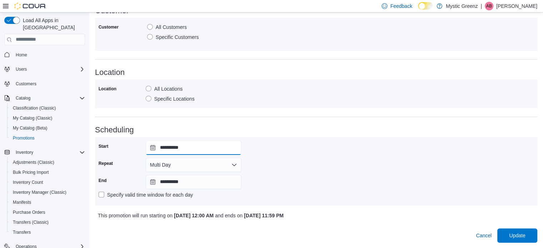
click at [155, 148] on input "**********" at bounding box center [194, 148] width 96 height 14
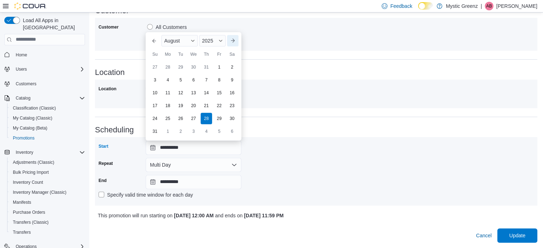
click at [232, 39] on button "Next month" at bounding box center [232, 40] width 11 height 11
click at [234, 51] on button "Next month" at bounding box center [232, 53] width 11 height 11
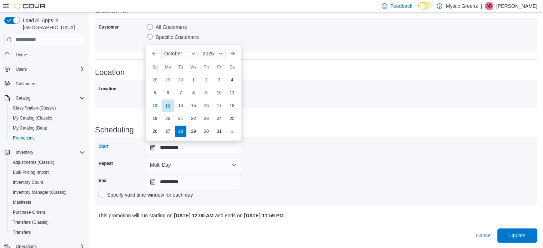
click at [166, 105] on div "13" at bounding box center [167, 105] width 13 height 13
type input "**********"
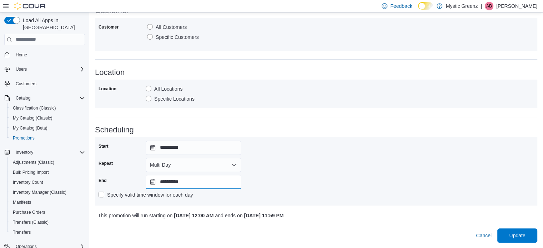
click at [153, 180] on input "**********" at bounding box center [194, 182] width 96 height 14
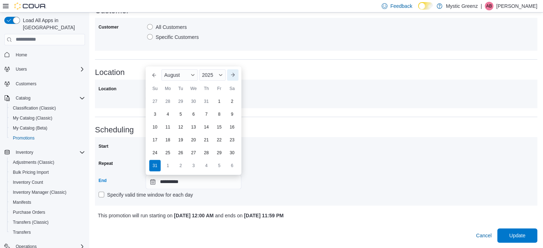
click at [234, 77] on button "Next month" at bounding box center [232, 74] width 11 height 11
click at [233, 88] on button "Next month" at bounding box center [232, 87] width 11 height 11
click at [156, 150] on div "19" at bounding box center [155, 152] width 13 height 13
type input "**********"
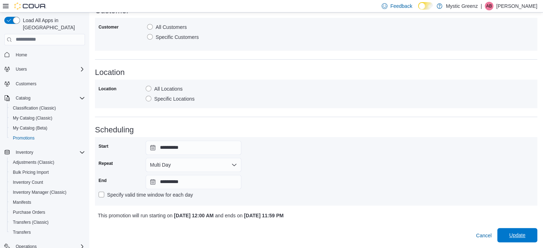
click at [521, 232] on span "Update" at bounding box center [517, 235] width 16 height 7
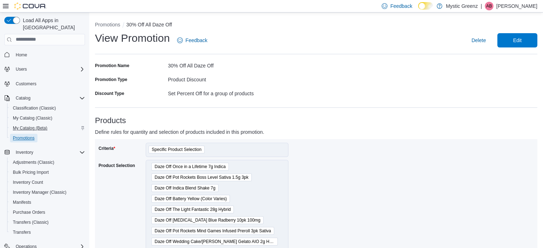
drag, startPoint x: 20, startPoint y: 128, endPoint x: 26, endPoint y: 117, distance: 12.5
click at [20, 135] on span "Promotions" at bounding box center [24, 138] width 22 height 6
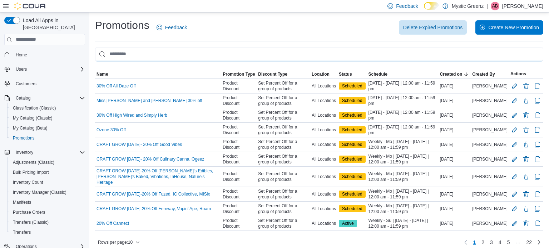
click at [148, 51] on input "This is a search bar. As you type, the results lower in the page will automatic…" at bounding box center [319, 54] width 448 height 14
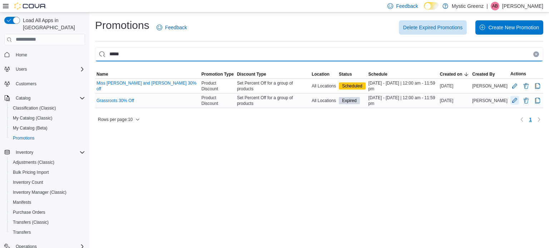
type input "*****"
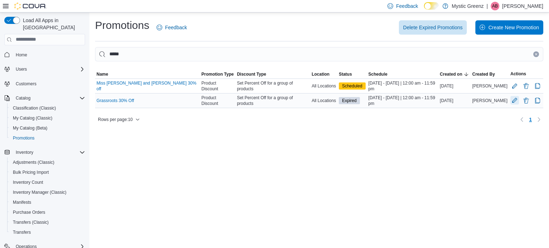
click at [510, 99] on button "Edit Promotion" at bounding box center [514, 100] width 9 height 9
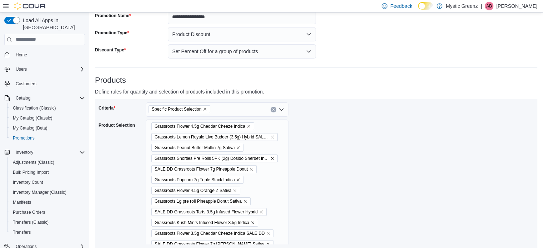
scroll to position [59, 0]
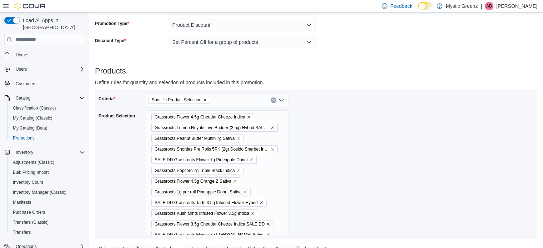
click at [205, 100] on icon "Remove Specific Product Selection from selection in this group" at bounding box center [205, 100] width 3 height 3
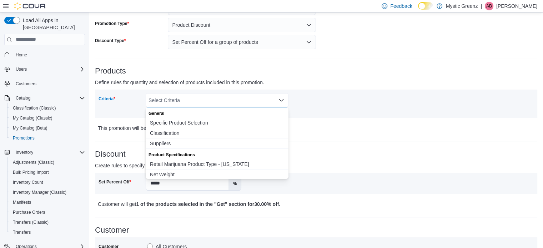
click at [194, 123] on span "Specific Product Selection" at bounding box center [217, 122] width 134 height 7
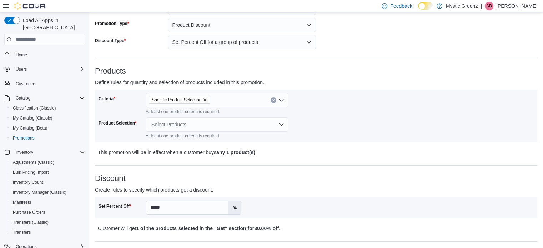
click at [366, 135] on div "Criteria Specific Product Selection At least one product criteria is required. …" at bounding box center [317, 116] width 436 height 46
click at [199, 121] on div "Select Products" at bounding box center [217, 125] width 143 height 14
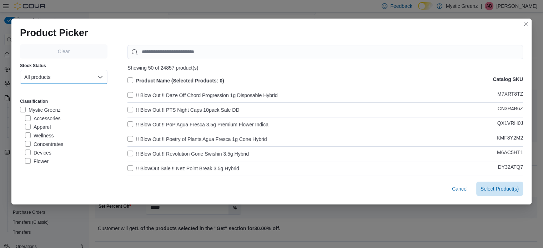
click at [64, 77] on button "All products" at bounding box center [64, 77] width 88 height 14
click at [61, 110] on span "In-Stock products" at bounding box center [60, 106] width 63 height 9
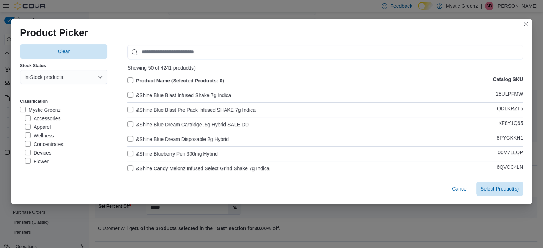
click at [173, 51] on input "Use aria labels when no actual label is in use" at bounding box center [326, 52] width 396 height 14
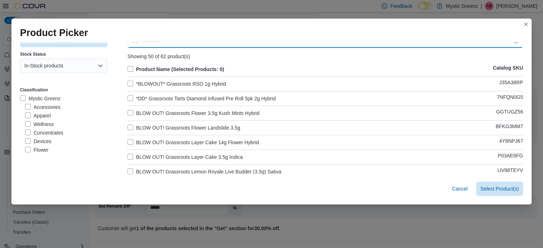
scroll to position [0, 0]
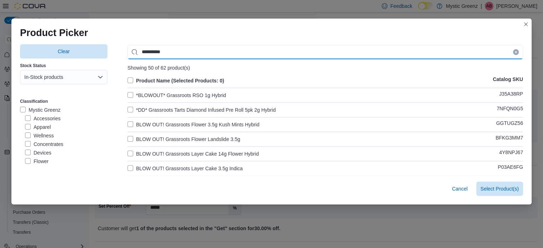
type input "**********"
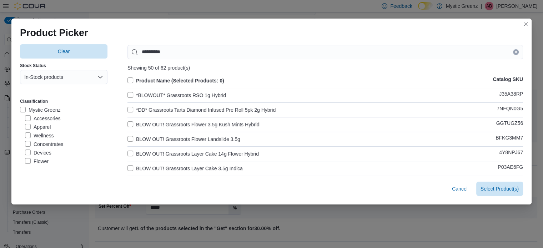
click at [128, 80] on label "Product Name (Selected Products: 0)" at bounding box center [176, 80] width 97 height 9
click at [162, 93] on label "*BLOWOUT* Grassroots RSO 1g Hybrid" at bounding box center [177, 95] width 99 height 9
click at [154, 108] on label "*DD* Grassroots Tarts Diamond Infused Pre Roll 5pk 2g Hybrid" at bounding box center [202, 110] width 148 height 9
click at [154, 125] on label "BLOW OUT! Grassroots Flower 3.5g Kush Mints Hybrid" at bounding box center [194, 124] width 132 height 9
click at [156, 141] on label "BLOW OUT! Grassroots Flower Landslide 3.5g" at bounding box center [184, 139] width 113 height 9
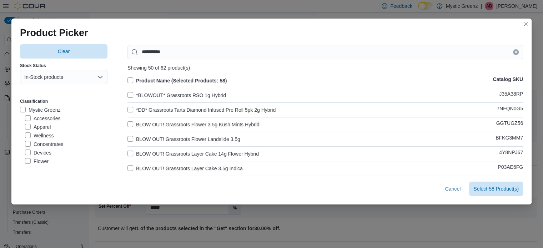
click at [154, 155] on label "BLOW OUT! Grassroots Layer Cake 14g Flower Hybrid" at bounding box center [193, 154] width 131 height 9
click at [160, 166] on label "BLOW OUT! Grassroots Layer Cake 3.5g Indica" at bounding box center [185, 168] width 115 height 9
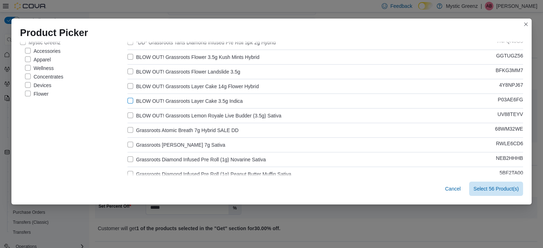
scroll to position [71, 0]
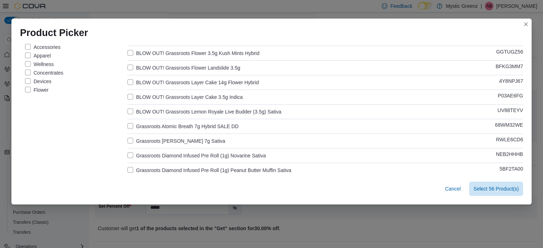
click at [152, 111] on label "BLOW OUT! Grassroots Lemon Royale Live Budder (3.5g) Sativa" at bounding box center [205, 112] width 154 height 9
click at [175, 129] on label "Grassroots Atomic Breath 7g Hybrid SALE DD" at bounding box center [183, 126] width 111 height 9
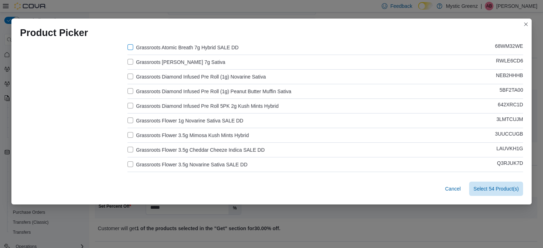
scroll to position [155, 0]
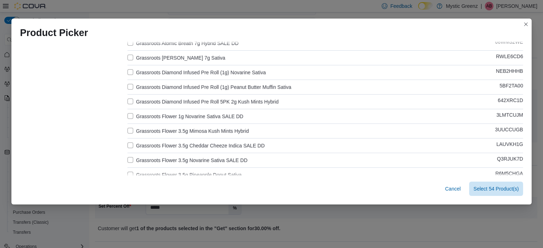
click at [176, 116] on label "Grassroots Flower 1g Novarine Sativa SALE DD" at bounding box center [186, 116] width 116 height 9
click at [193, 144] on label "Grassroots Flower 3.5g Cheddar Cheeze Indica SALE DD" at bounding box center [196, 145] width 137 height 9
click at [201, 161] on label "Grassroots Flower 3.5g Novarine Sativa SALE DD" at bounding box center [188, 160] width 120 height 9
click at [209, 160] on label "Grassroots Flower 3.5g Novarine Sativa SALE DD" at bounding box center [188, 160] width 120 height 9
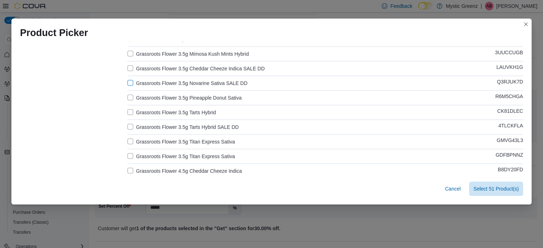
scroll to position [238, 0]
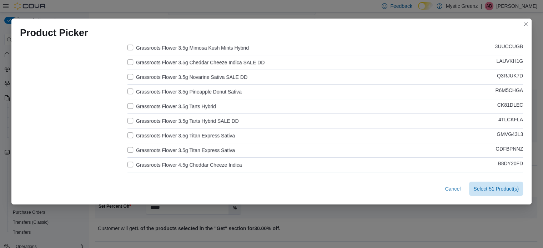
click at [189, 119] on label "Grassroots Flower 3.5g Tarts Hybrid SALE DD" at bounding box center [183, 121] width 111 height 9
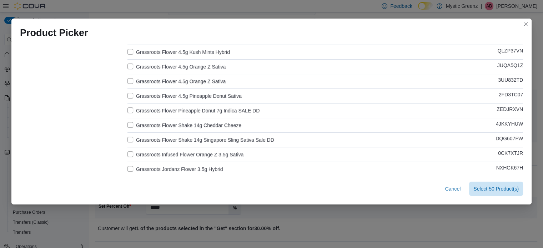
scroll to position [381, 0]
click at [203, 109] on label "Grassroots Flower Pineapple Donut 7g Indica SALE DD" at bounding box center [194, 110] width 132 height 9
click at [217, 139] on label "Grassroots Flower Shake 14g Singapore Sling Sativa Sale DD" at bounding box center [201, 139] width 147 height 9
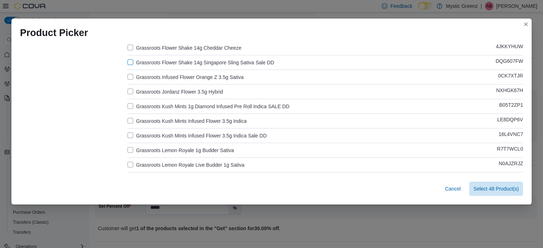
scroll to position [464, 0]
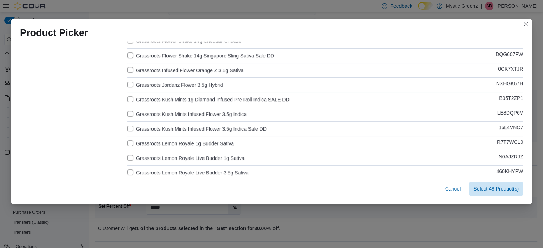
click at [222, 100] on label "Grassroots Kush Mints 1g Diamond Infused Pre Roll Indica SALE DD" at bounding box center [209, 99] width 162 height 9
click at [215, 129] on label "Grassroots Kush Mints Infused Flower 3.5g Indica Sale DD" at bounding box center [197, 129] width 139 height 9
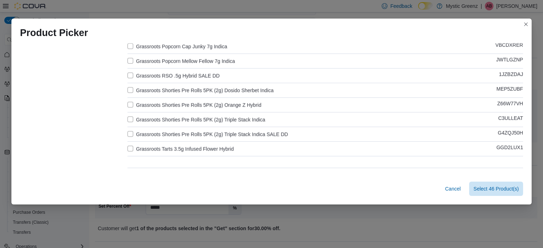
scroll to position [667, 0]
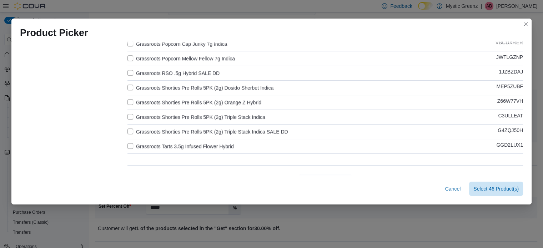
click at [184, 71] on label "Grassroots RSO .5g Hybrid SALE DD" at bounding box center [174, 73] width 92 height 9
click at [240, 133] on label "Grassroots Shorties Pre Rolls 5PK (2g) Triple Stack Indica SALE DD" at bounding box center [208, 132] width 161 height 9
click at [500, 191] on span "Select 44 Product(s)" at bounding box center [496, 188] width 45 height 7
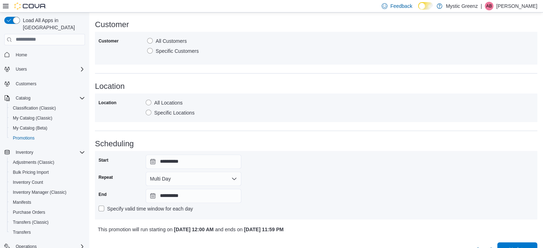
scroll to position [400, 0]
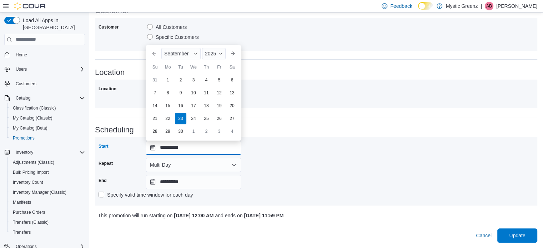
click at [155, 150] on input "**********" at bounding box center [194, 148] width 96 height 14
click at [230, 58] on button "Next month" at bounding box center [232, 53] width 11 height 11
click at [168, 106] on div "13" at bounding box center [167, 105] width 13 height 13
type input "**********"
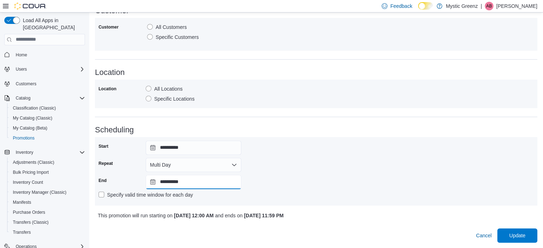
click at [153, 179] on input "**********" at bounding box center [194, 182] width 96 height 14
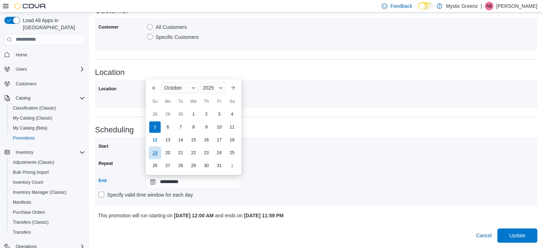
click at [157, 153] on div "19" at bounding box center [155, 152] width 13 height 13
type input "**********"
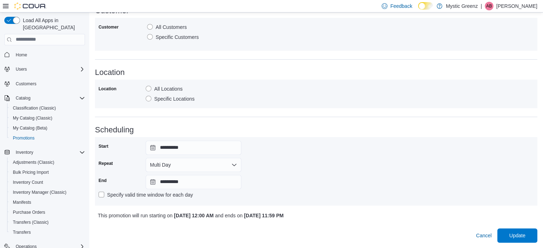
click at [416, 176] on div "**********" at bounding box center [317, 171] width 436 height 61
drag, startPoint x: 523, startPoint y: 238, endPoint x: 532, endPoint y: 240, distance: 9.0
click at [526, 240] on span "Update" at bounding box center [517, 235] width 31 height 14
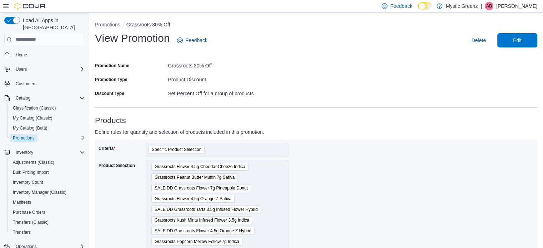
click at [31, 135] on span "Promotions" at bounding box center [24, 138] width 22 height 6
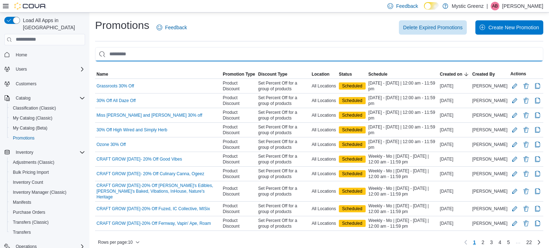
click at [131, 56] on input "This is a search bar. As you type, the results lower in the page will automatic…" at bounding box center [319, 54] width 448 height 14
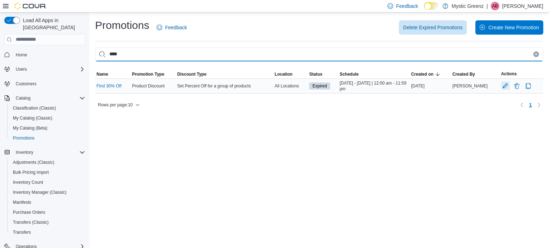
type input "****"
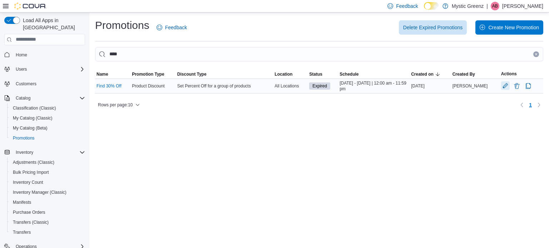
click at [502, 85] on button "Edit Promotion" at bounding box center [505, 85] width 9 height 9
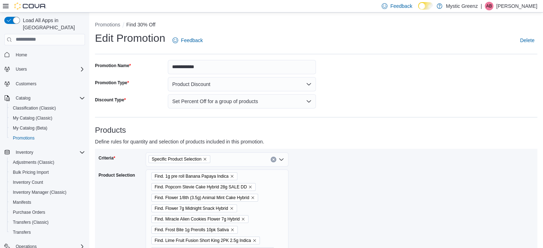
click at [206, 158] on icon "Remove Specific Product Selection from selection in this group" at bounding box center [205, 159] width 4 height 4
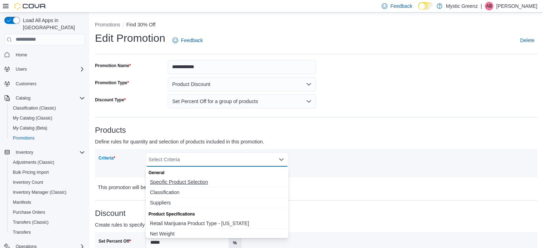
click at [230, 180] on span "Specific Product Selection" at bounding box center [217, 182] width 134 height 7
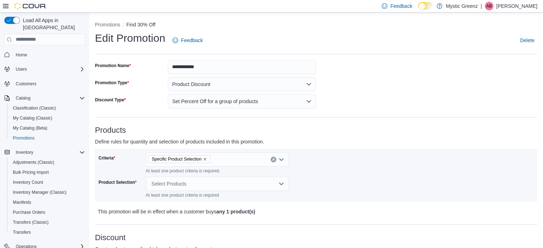
click at [338, 184] on div "Criteria Specific Product Selection At least one product criteria is required. …" at bounding box center [317, 176] width 436 height 46
click at [217, 181] on div "Select Products" at bounding box center [217, 184] width 143 height 14
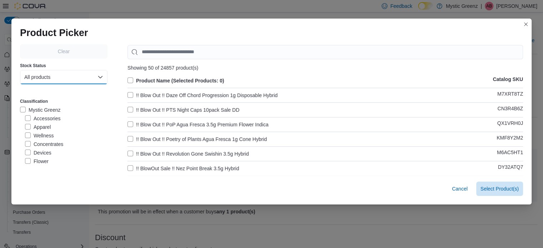
click at [56, 77] on button "All products" at bounding box center [64, 77] width 88 height 14
click at [61, 106] on span "In-Stock products" at bounding box center [60, 106] width 63 height 9
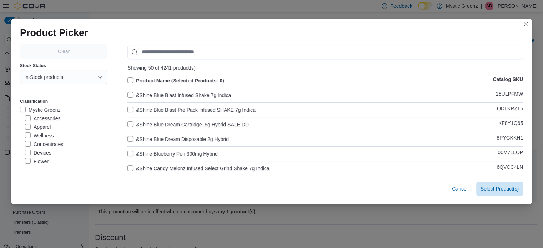
click at [163, 51] on input "Use aria labels when no actual label is in use" at bounding box center [326, 52] width 396 height 14
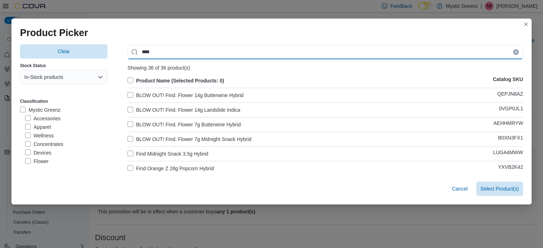
type input "****"
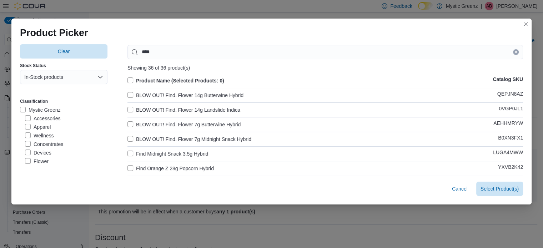
click at [129, 79] on label "Product Name (Selected Products: 0)" at bounding box center [176, 80] width 97 height 9
click at [136, 91] on label "BLOW OUT! Find. Flower 14g Butterwine Hybrid" at bounding box center [186, 95] width 116 height 9
click at [144, 107] on label "BLOW OUT! Find. Flower 14g Landslide Indica" at bounding box center [184, 110] width 113 height 9
drag, startPoint x: 149, startPoint y: 123, endPoint x: 158, endPoint y: 133, distance: 13.9
click at [149, 123] on label "BLOW OUT! Find. Flower 7g Butterwine Hybrid" at bounding box center [184, 124] width 113 height 9
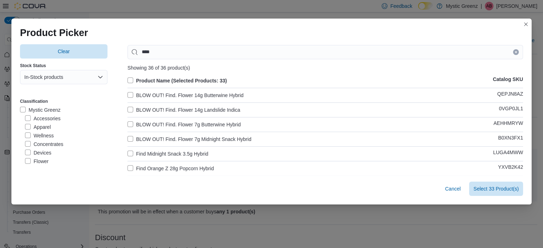
click at [151, 139] on label "BLOW OUT! Find. Flower 7g Midnight Snack Hybrid" at bounding box center [190, 139] width 124 height 9
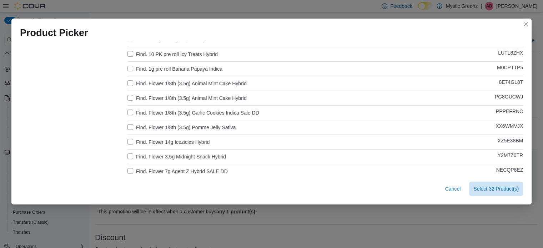
scroll to position [131, 0]
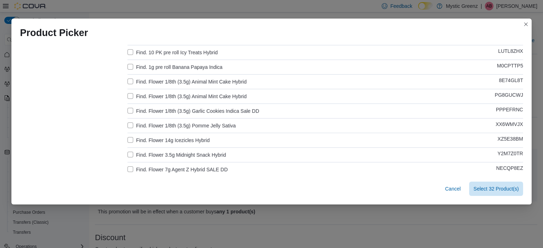
click at [216, 112] on label "Find. Flower 1/8th (3.5g) Garlic Cookies Indica Sale DD" at bounding box center [194, 111] width 132 height 9
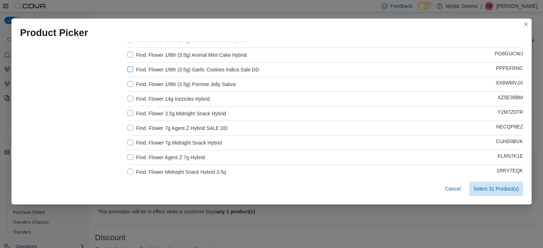
scroll to position [190, 0]
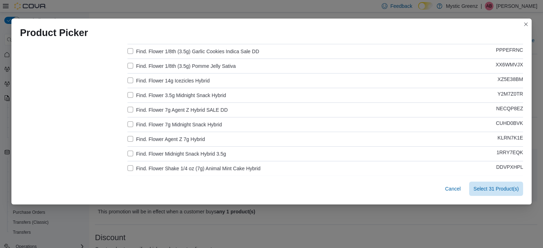
click at [187, 107] on label "Find. Flower 7g Agent Z Hybrid SALE DD" at bounding box center [178, 110] width 100 height 9
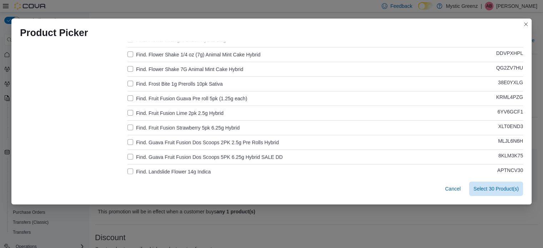
scroll to position [309, 0]
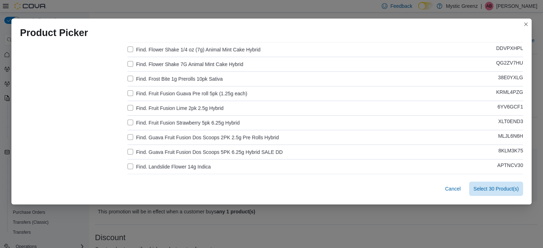
click at [224, 153] on label "Find. Guava Fruit Fusion Dos Scoops 5PK 6.25g Hybrid SALE DD" at bounding box center [205, 152] width 155 height 9
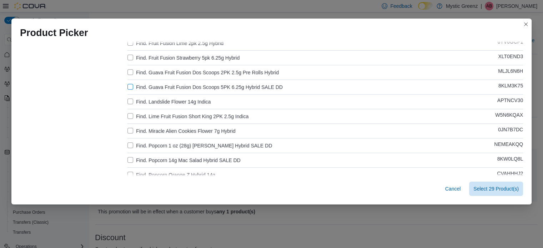
scroll to position [381, 0]
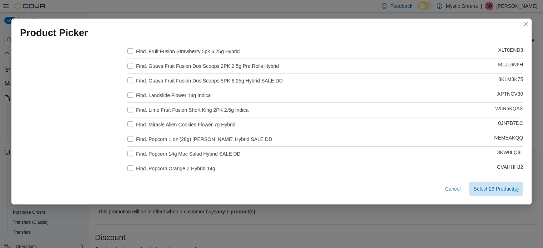
click at [229, 137] on label "Find. Popcorn 1 oz (28g) Stevie Cake Hybrid SALE DD" at bounding box center [200, 139] width 145 height 9
click at [225, 151] on label "Find. Popcorn 14g Mac Salad Hybrid SALE DD" at bounding box center [184, 154] width 113 height 9
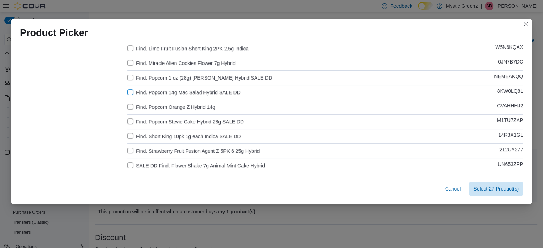
scroll to position [452, 0]
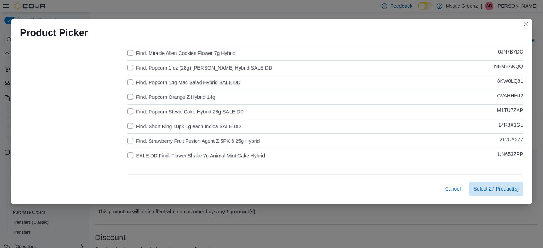
click at [213, 112] on label "Find. Popcorn Stevie Cake Hybrid 28g SALE DD" at bounding box center [186, 112] width 116 height 9
click at [217, 124] on label "Find. Short King 10pk 1g each Indica SALE DD" at bounding box center [184, 126] width 113 height 9
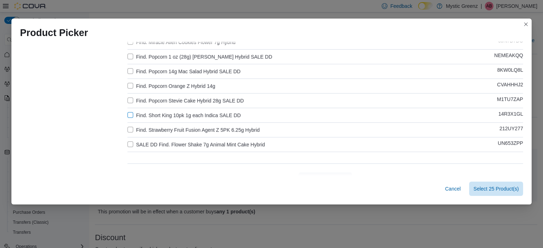
scroll to position [476, 0]
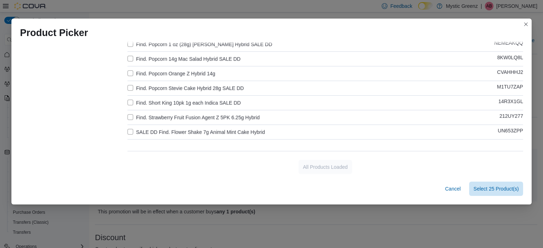
click at [194, 131] on label "SALE DD Find. Flower Shake 7g Animal Mint Cake Hybrid" at bounding box center [197, 132] width 138 height 9
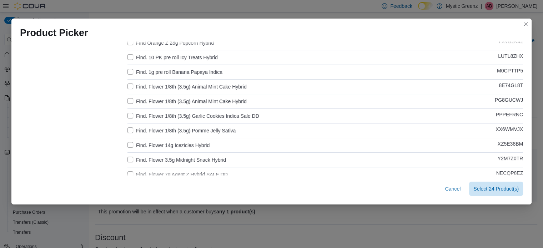
scroll to position [107, 0]
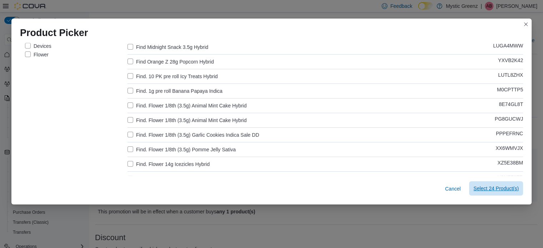
click at [482, 187] on span "Select 24 Product(s)" at bounding box center [496, 188] width 45 height 7
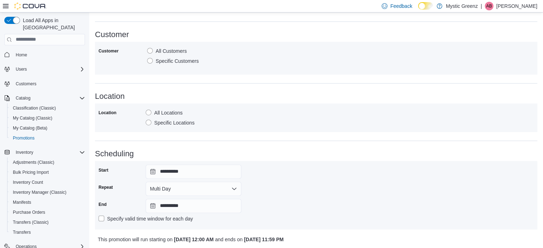
scroll to position [400, 0]
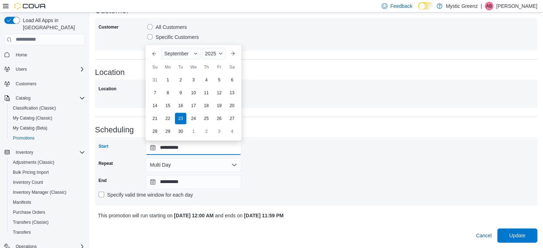
click at [153, 149] on input "**********" at bounding box center [194, 148] width 96 height 14
click at [232, 56] on button "Next month" at bounding box center [232, 53] width 11 height 11
click at [170, 107] on div "13" at bounding box center [167, 105] width 13 height 13
type input "**********"
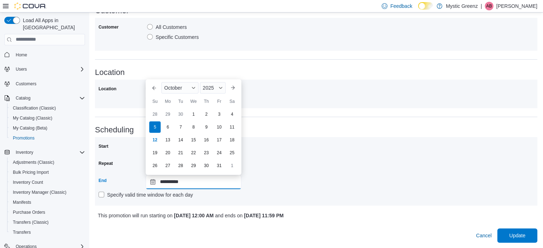
click at [153, 179] on input "**********" at bounding box center [194, 182] width 96 height 14
click at [158, 153] on div "19" at bounding box center [155, 152] width 13 height 13
type input "**********"
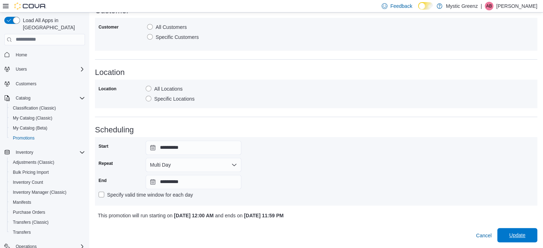
drag, startPoint x: 507, startPoint y: 232, endPoint x: 512, endPoint y: 230, distance: 5.4
click at [507, 232] on button "Update" at bounding box center [518, 235] width 40 height 14
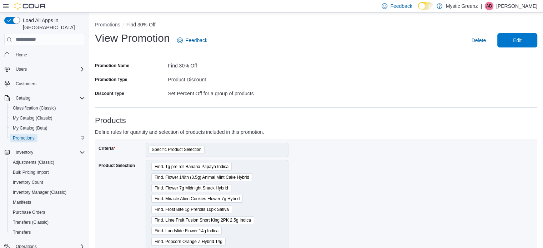
click at [29, 135] on span "Promotions" at bounding box center [24, 138] width 22 height 6
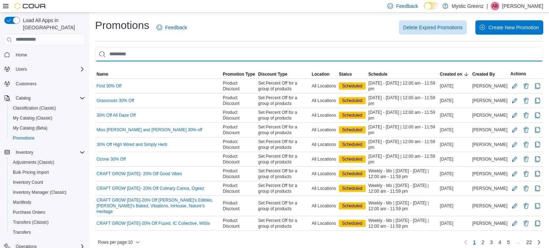
click at [135, 56] on input "This is a search bar. As you type, the results lower in the page will automatic…" at bounding box center [319, 54] width 448 height 14
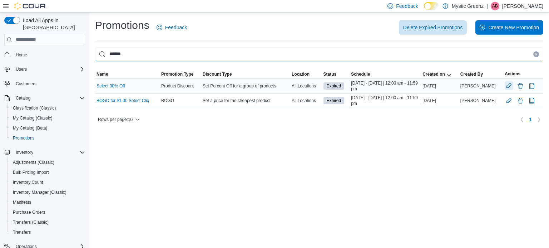
type input "******"
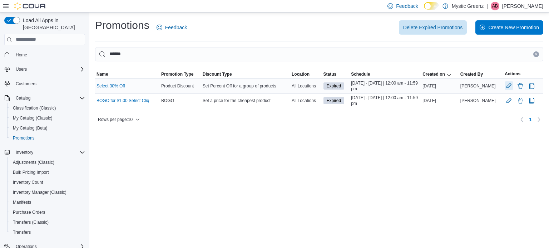
click at [507, 86] on button "Edit Promotion" at bounding box center [508, 85] width 9 height 9
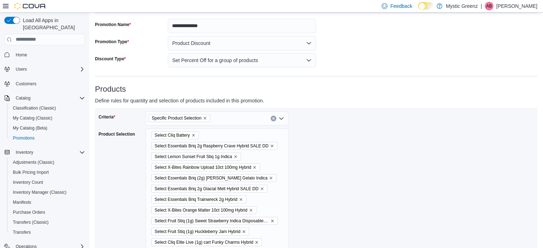
scroll to position [48, 0]
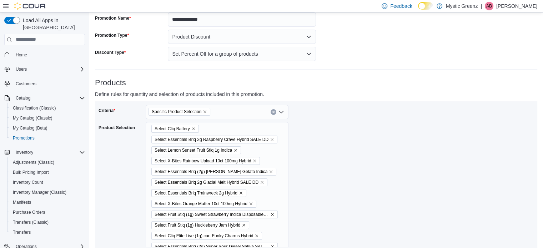
click at [204, 111] on icon "Remove Specific Product Selection from selection in this group" at bounding box center [205, 112] width 4 height 4
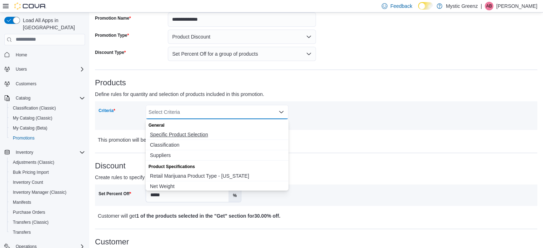
click at [178, 132] on span "Specific Product Selection" at bounding box center [217, 134] width 134 height 7
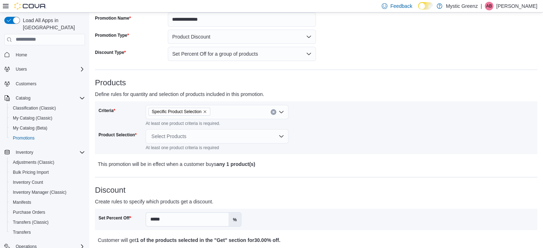
click at [344, 138] on div "Criteria Specific Product Selection At least one product criteria is required. …" at bounding box center [317, 128] width 436 height 46
click at [188, 136] on div "Select Products" at bounding box center [217, 136] width 143 height 14
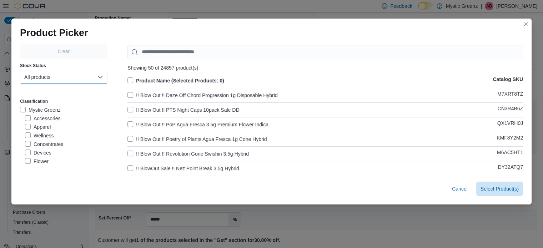
click at [60, 75] on button "All products" at bounding box center [64, 77] width 88 height 14
click at [62, 110] on span "In-Stock products" at bounding box center [60, 106] width 63 height 9
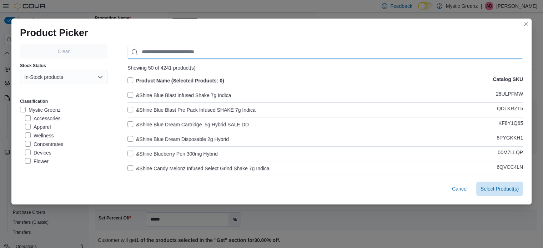
click at [164, 53] on input "Use aria labels when no actual label is in use" at bounding box center [326, 52] width 396 height 14
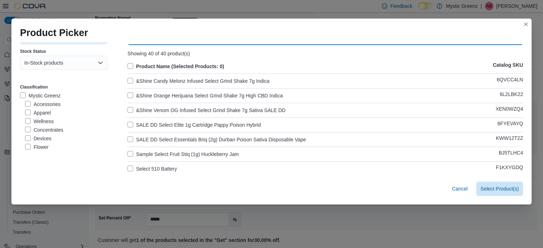
scroll to position [71, 0]
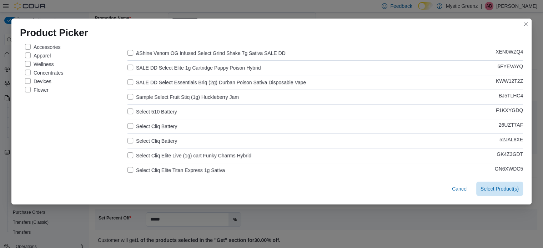
type input "******"
click at [141, 109] on label "Select 510 Battery" at bounding box center [152, 112] width 49 height 9
click at [148, 143] on label "Select Cliq Battery" at bounding box center [153, 141] width 50 height 9
click at [149, 125] on label "Select Cliq Battery" at bounding box center [153, 126] width 50 height 9
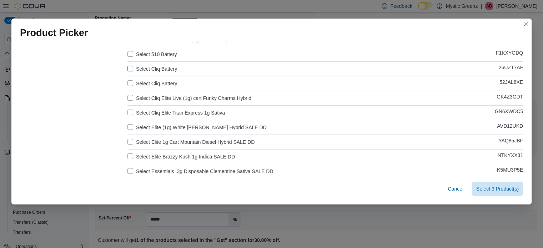
scroll to position [131, 0]
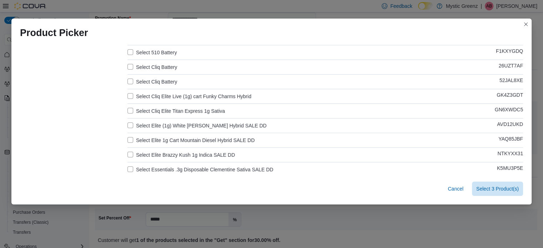
click at [150, 95] on label "Select Cliq Elite Live (1g) cart Funky Charms Hybrid" at bounding box center [190, 96] width 124 height 9
click at [155, 110] on label "Select Cliq Elite Titan Express 1g Sativa" at bounding box center [177, 111] width 98 height 9
click at [142, 83] on label "Select Cliq Battery" at bounding box center [153, 82] width 50 height 9
click at [145, 67] on label "Select Cliq Battery" at bounding box center [153, 67] width 50 height 9
click at [146, 53] on label "Select 510 Battery" at bounding box center [152, 52] width 49 height 9
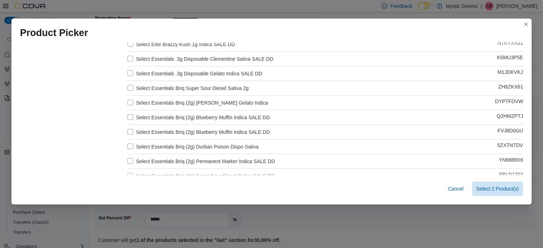
scroll to position [250, 0]
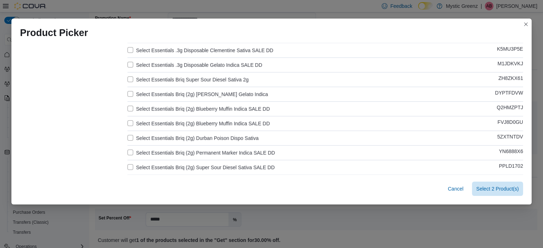
click at [143, 76] on label "Select Essentials Briq Super Sour Diesel Sativa 2g" at bounding box center [188, 79] width 121 height 9
click at [148, 93] on label "Select Essentials Briq (2g) [PERSON_NAME] Gelato Indica" at bounding box center [198, 94] width 141 height 9
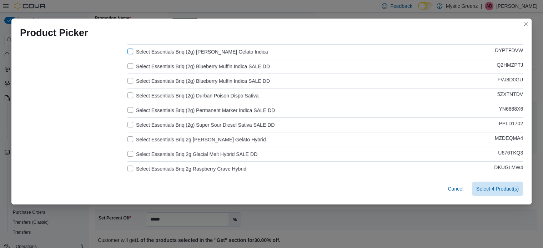
scroll to position [298, 0]
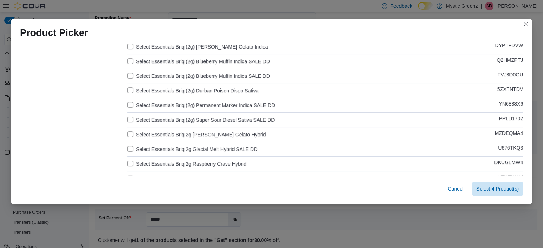
click at [159, 88] on label "Select Essentials Briq (2g) Durban Poison Dispo Sativa" at bounding box center [193, 90] width 131 height 9
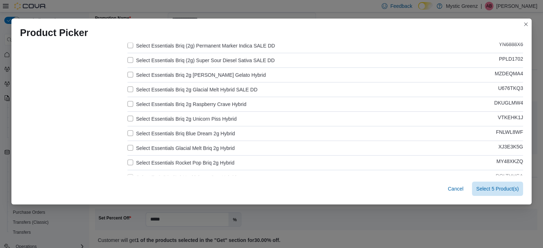
click at [166, 76] on label "Select Essentials Briq 2g [PERSON_NAME] Gelato Hybrid" at bounding box center [197, 75] width 138 height 9
click at [173, 104] on label "Select Essentials Briq 2g Raspberry Crave Hybrid" at bounding box center [187, 104] width 119 height 9
click at [173, 121] on label "Select Essentials Briq 2g Unicorn Piss Hybrid" at bounding box center [182, 119] width 109 height 9
click at [175, 134] on label "Select Essentials Briq Blue Dream 2g Hybrid" at bounding box center [182, 133] width 108 height 9
click at [174, 149] on label "Select Essentials Glacial Melt Briq 2g Hybrid" at bounding box center [181, 148] width 107 height 9
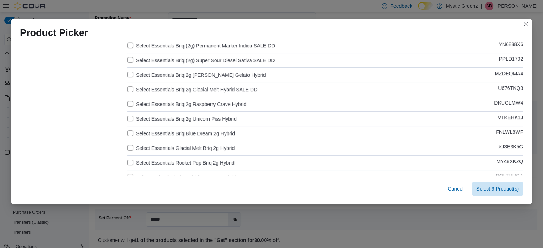
click at [179, 163] on label "Select Essentials Rocket Pop Briq 2g Hybrid" at bounding box center [181, 163] width 107 height 9
click at [168, 144] on label "Select Essentials Glacial Melt Briq 2g Hybrid" at bounding box center [181, 148] width 107 height 9
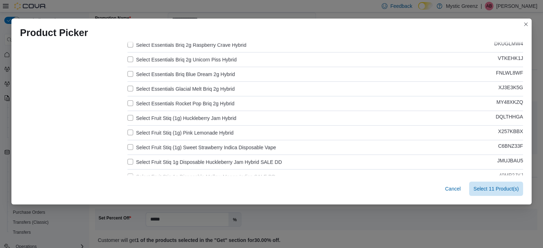
click at [167, 115] on label "Select Fruit Stiq (1g) Huckleberry Jam Hybrid" at bounding box center [182, 118] width 109 height 9
click at [174, 132] on label "Select Fruit Stiq (1g) Pink Lemonade Hybrid" at bounding box center [181, 133] width 106 height 9
click at [180, 146] on label "Select Fruit Stiq (1g) Sweet Strawberry Indica Disposable Vape" at bounding box center [202, 147] width 149 height 9
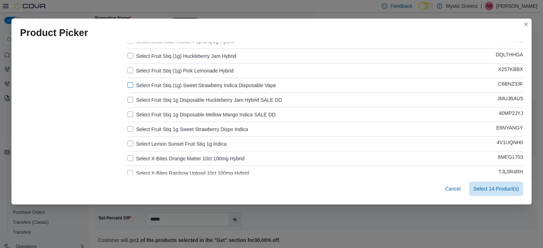
scroll to position [488, 0]
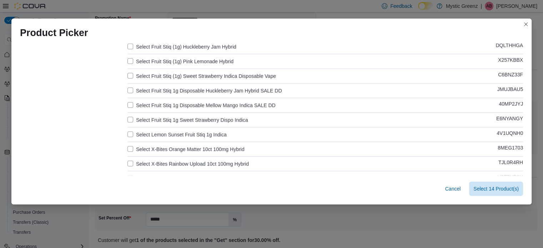
click at [171, 117] on label "Select Fruit Stiq 1g Sweet Strawberry Dispo Indica" at bounding box center [188, 120] width 121 height 9
click at [176, 135] on label "Select Lemon Sunset Fruit Stiq 1g Indica" at bounding box center [177, 134] width 99 height 9
click at [184, 145] on label "Select X-Bites Orange Matter 10ct 100mg Hybrid" at bounding box center [186, 149] width 117 height 9
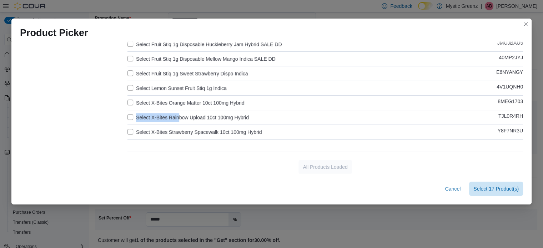
scroll to position [534, 0]
click at [163, 114] on label "Select X-Bites Rainbow Upload 10ct 100mg Hybrid" at bounding box center [188, 117] width 121 height 9
click at [179, 129] on label "Select X-Bites Strawberry Spacewalk 10ct 100mg Hybrid" at bounding box center [195, 132] width 134 height 9
drag, startPoint x: 489, startPoint y: 192, endPoint x: 484, endPoint y: 190, distance: 5.8
click at [489, 192] on span "Select 19 Product(s)" at bounding box center [496, 188] width 45 height 7
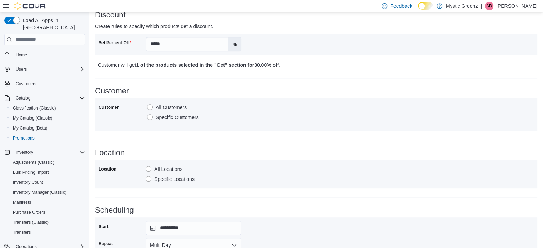
scroll to position [375, 0]
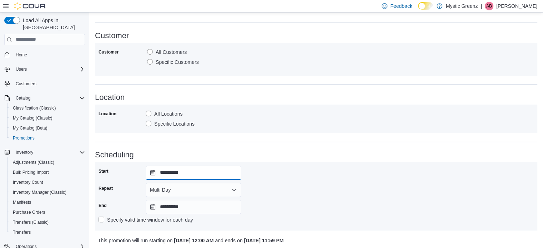
click at [154, 173] on input "**********" at bounding box center [194, 173] width 96 height 14
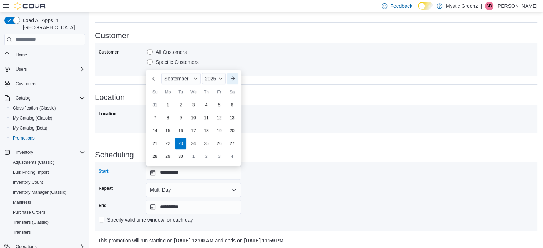
click at [234, 78] on button "Next month" at bounding box center [232, 78] width 11 height 11
click at [169, 130] on div "13" at bounding box center [167, 130] width 13 height 13
type input "**********"
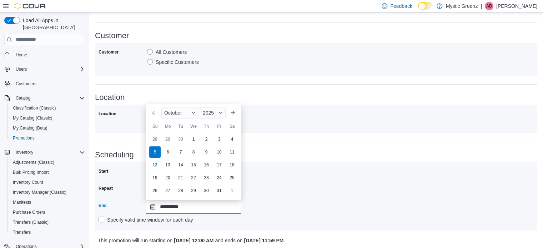
click at [155, 205] on input "**********" at bounding box center [194, 207] width 96 height 14
click at [153, 178] on div "19" at bounding box center [155, 177] width 13 height 13
type input "**********"
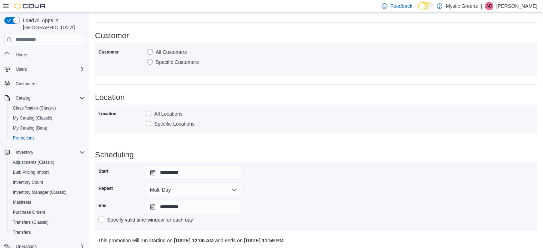
click at [339, 182] on div "**********" at bounding box center [317, 196] width 436 height 61
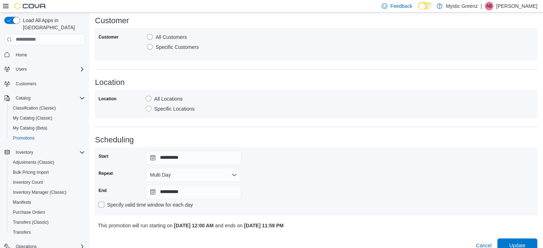
scroll to position [400, 0]
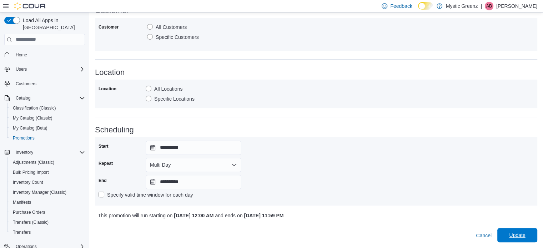
click at [521, 238] on span "Update" at bounding box center [517, 235] width 16 height 7
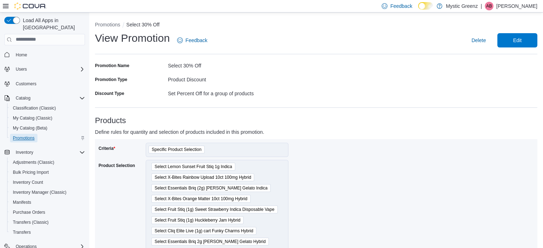
click at [25, 135] on span "Promotions" at bounding box center [24, 138] width 22 height 6
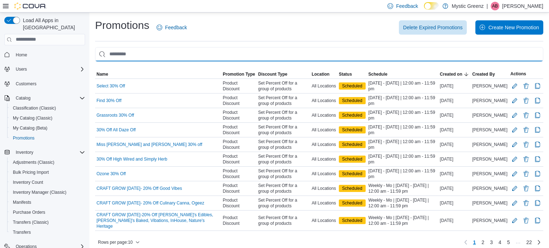
click at [137, 54] on input "This is a search bar. As you type, the results lower in the page will automatic…" at bounding box center [319, 54] width 448 height 14
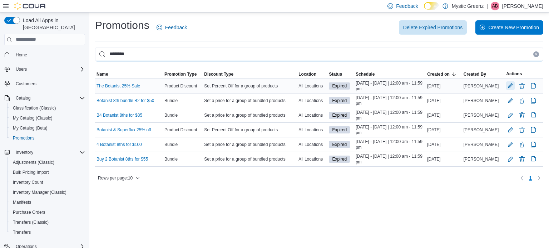
type input "********"
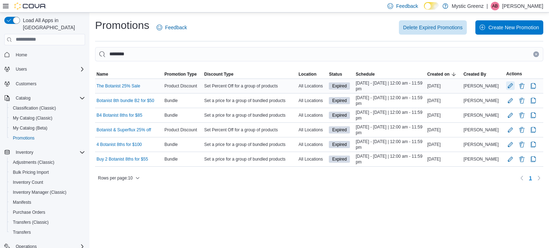
click at [507, 85] on button "Edit Promotion" at bounding box center [510, 85] width 9 height 9
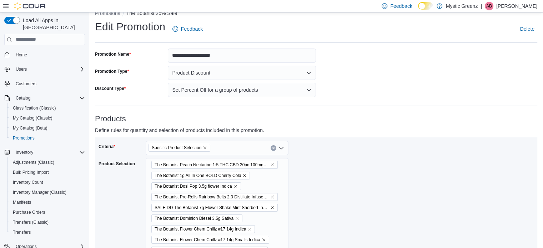
scroll to position [71, 0]
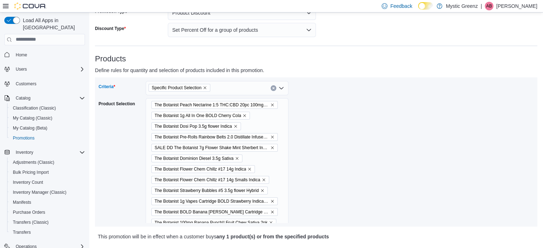
click at [204, 88] on icon "Remove Specific Product Selection from selection in this group" at bounding box center [205, 88] width 4 height 4
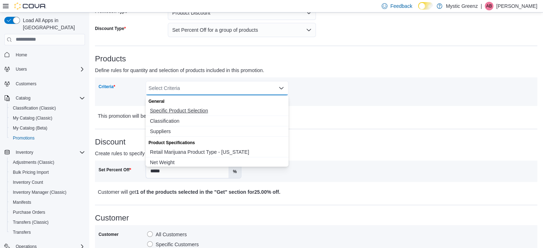
click at [182, 108] on span "Specific Product Selection" at bounding box center [217, 110] width 134 height 7
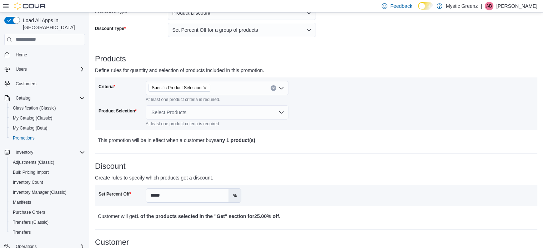
drag, startPoint x: 351, startPoint y: 107, endPoint x: 335, endPoint y: 108, distance: 15.4
click at [350, 108] on div "Criteria Specific Product Selection At least one product criteria is required. …" at bounding box center [317, 104] width 436 height 46
click at [202, 110] on div "Select Products" at bounding box center [217, 112] width 143 height 14
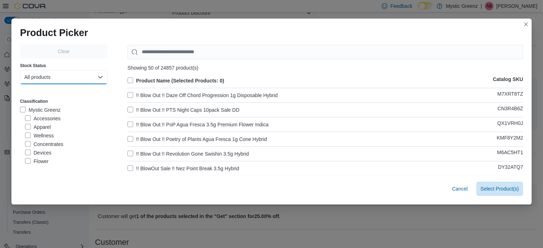
click at [66, 80] on button "All products" at bounding box center [64, 77] width 88 height 14
click at [63, 107] on span "In-Stock products" at bounding box center [60, 106] width 63 height 9
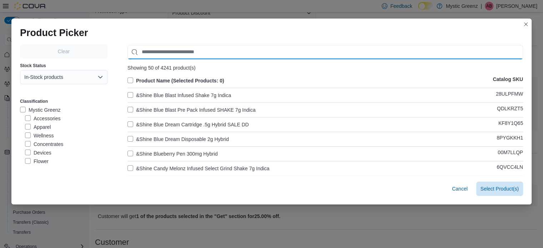
click at [167, 51] on input "Use aria labels when no actual label is in use" at bounding box center [326, 52] width 396 height 14
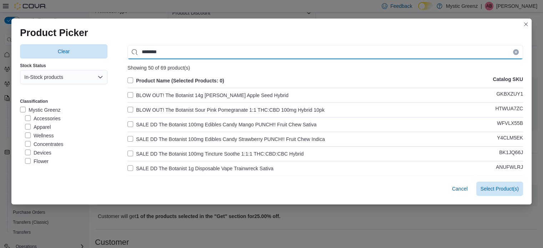
type input "********"
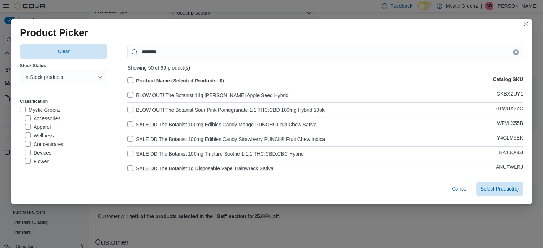
click at [128, 79] on label "Product Name (Selected Products: 0)" at bounding box center [176, 80] width 97 height 9
click at [128, 98] on label "BLOW OUT! The Botanist 14g [PERSON_NAME] Apple Seed Hybrid" at bounding box center [208, 95] width 161 height 9
click at [131, 110] on label "BLOW OUT! The Botanist Sour Pink Pomegranate 1:1 THC:CBD 100mg Hybrid 10pk" at bounding box center [226, 110] width 197 height 9
click at [138, 127] on label "SALE DD The Botanist 100mg Edibles Candy Mango PUNCH!! Fruit Chew Sativa" at bounding box center [222, 124] width 189 height 9
click at [146, 146] on hr at bounding box center [326, 146] width 396 height 0
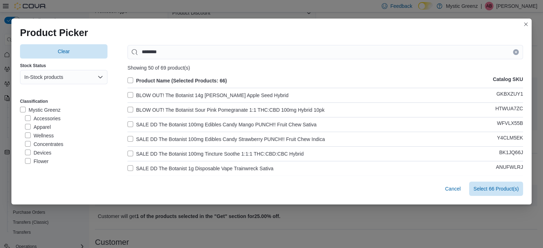
click at [148, 140] on label "SALE DD The Botanist 100mg Edibles Candy Strawberry PUNCH!! Fruit Chew Indica" at bounding box center [227, 139] width 198 height 9
click at [154, 152] on label "SALE DD The Botanist 100mg Tincture Soothe 1:1:1 THC:CBD:CBC Hybrid" at bounding box center [216, 154] width 176 height 9
click at [160, 168] on label "SALE DD The Botanist 1g Disposable Vape Trainwreck Sativa" at bounding box center [201, 168] width 146 height 9
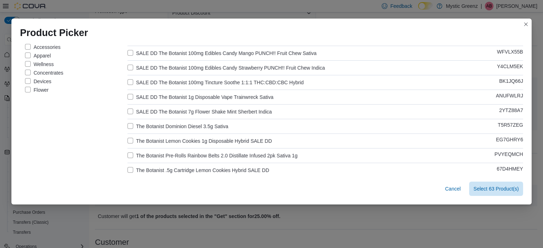
click at [153, 113] on label "SALE DD The Botanist 7g Flower Shake Mint Sherbert Indica" at bounding box center [200, 112] width 144 height 9
click at [173, 141] on label "The Botanist Lemon Cookies 1g Disposable Hybrid SALE DD" at bounding box center [200, 141] width 145 height 9
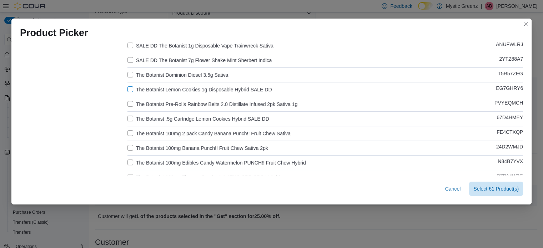
scroll to position [131, 0]
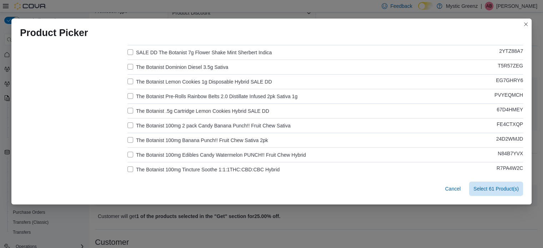
click at [173, 113] on label "The Botanist .5g Cartridge Lemon Cookies Hybrid SALE DD" at bounding box center [199, 111] width 142 height 9
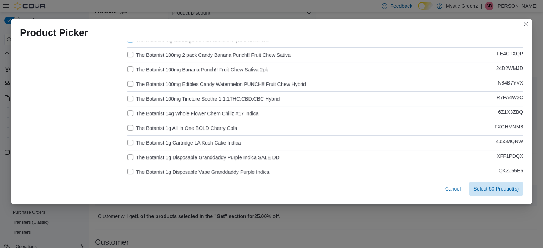
scroll to position [202, 0]
click at [199, 156] on label "The Botanist 1g Disposable Granddaddy Purple Indica SALE DD" at bounding box center [204, 157] width 152 height 9
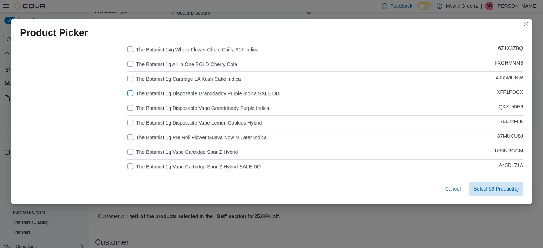
scroll to position [274, 0]
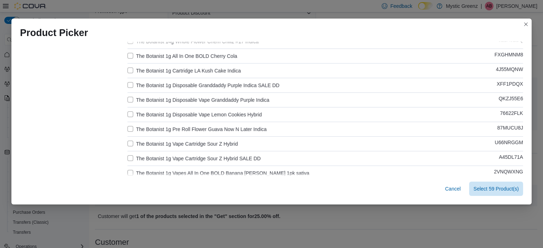
click at [202, 158] on label "The Botanist 1g Vape Cartridge Sour Z Hybrid SALE DD" at bounding box center [194, 158] width 133 height 9
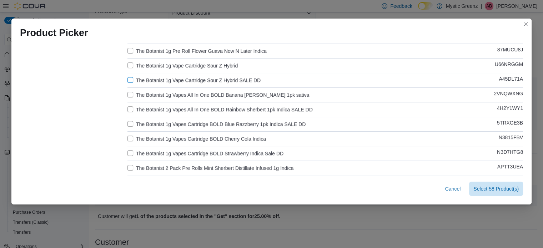
scroll to position [357, 0]
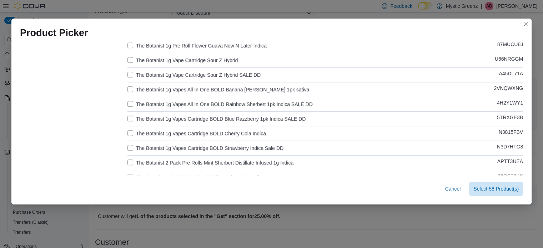
click at [201, 104] on label "The Botanist 1g Vapes All In One BOLD Rainbow Sherbert 1pk Indica SALE DD" at bounding box center [220, 104] width 185 height 9
click at [215, 117] on label "The Botanist 1g Vapes Cartridge BOLD Blue Razzberry 1pk Indica SALE DD" at bounding box center [217, 119] width 178 height 9
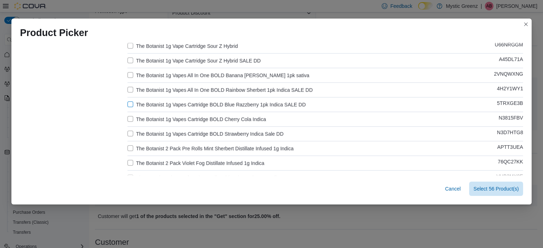
scroll to position [417, 0]
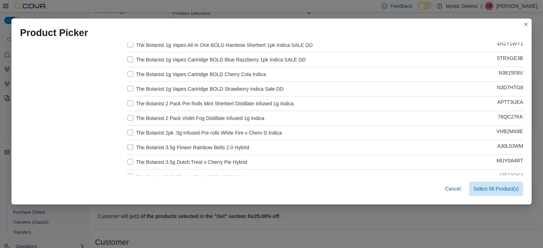
click at [204, 88] on label "The Botanist 1g Vapes Cartridge BOLD Strawberry Indica Sale DD" at bounding box center [206, 89] width 156 height 9
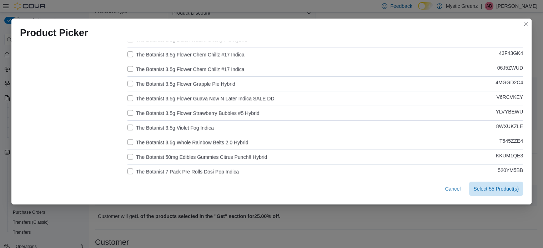
scroll to position [548, 0]
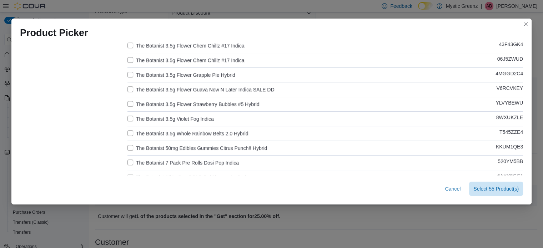
click at [198, 87] on label "The Botanist 3.5g Flower Guava Now N Later Indica SALE DD" at bounding box center [201, 89] width 147 height 9
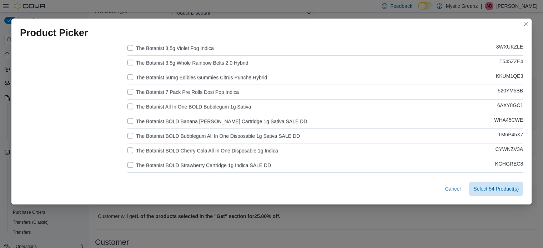
scroll to position [619, 0]
click at [225, 120] on label "The Botanist BOLD Banana [PERSON_NAME] Cartridge 1g Sativa SALE DD" at bounding box center [218, 120] width 180 height 9
click at [236, 132] on label "The Botanist BOLD Bubblegum All In One Disposable 1g Sativa SALE DD" at bounding box center [214, 135] width 173 height 9
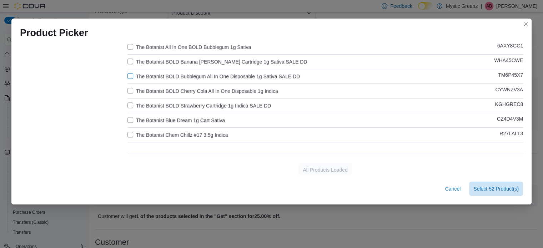
scroll to position [679, 0]
click at [222, 102] on label "The Botanist BOLD Strawberry Cartridge 1g Indica SALE DD" at bounding box center [200, 105] width 144 height 9
click at [489, 186] on span "Select 51 Product(s)" at bounding box center [496, 188] width 45 height 7
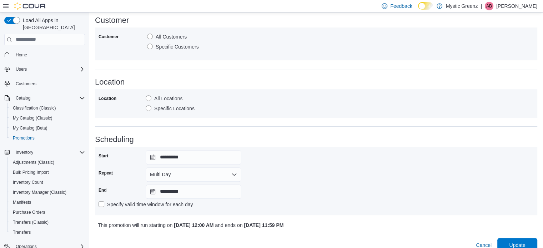
scroll to position [400, 0]
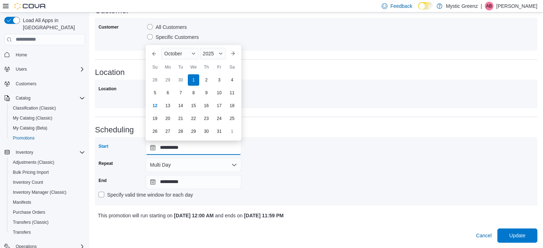
click at [151, 147] on input "**********" at bounding box center [194, 148] width 96 height 14
click at [165, 105] on div "13" at bounding box center [167, 105] width 13 height 13
type input "**********"
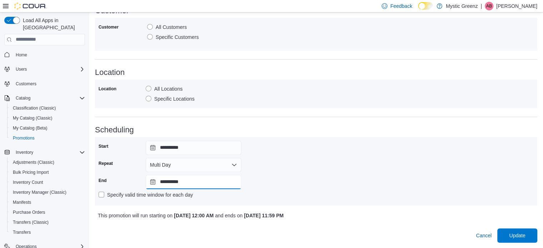
click at [153, 181] on input "**********" at bounding box center [194, 182] width 96 height 14
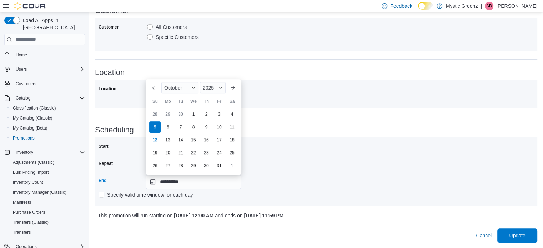
click at [157, 155] on div "19" at bounding box center [154, 152] width 11 height 11
type input "**********"
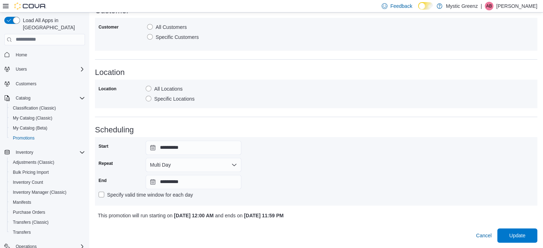
click at [432, 202] on div "**********" at bounding box center [316, 171] width 443 height 69
click at [519, 232] on span "Update" at bounding box center [517, 235] width 16 height 7
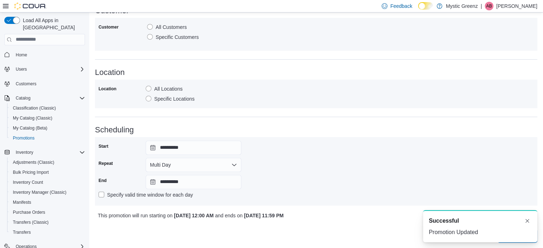
scroll to position [0, 0]
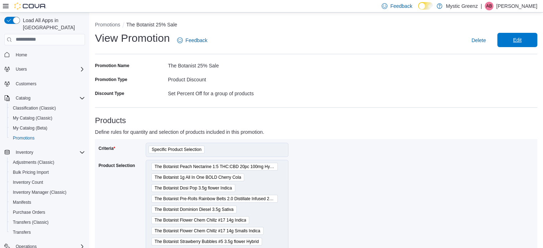
click at [510, 38] on span "Edit" at bounding box center [517, 40] width 31 height 14
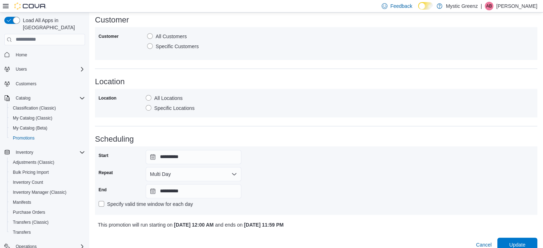
scroll to position [393, 0]
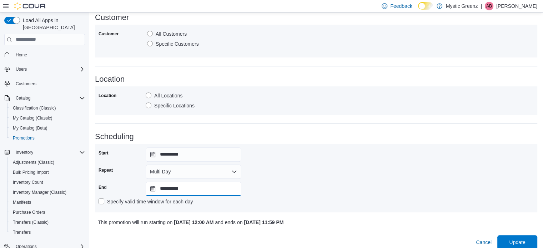
click at [154, 190] on input "**********" at bounding box center [194, 189] width 96 height 14
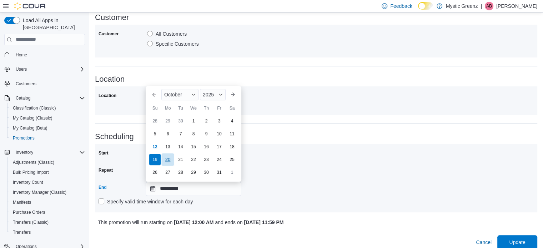
click at [168, 157] on div "20" at bounding box center [167, 159] width 13 height 13
type input "**********"
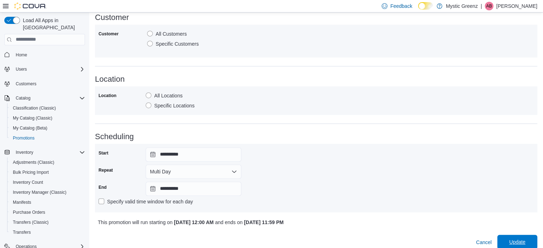
click at [528, 238] on span "Update" at bounding box center [517, 242] width 31 height 14
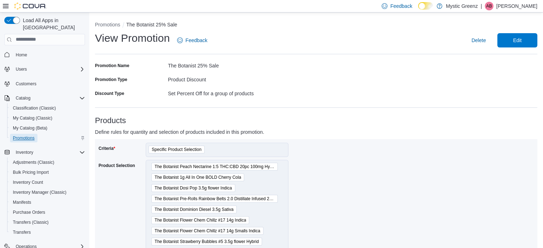
click at [23, 135] on span "Promotions" at bounding box center [24, 138] width 22 height 6
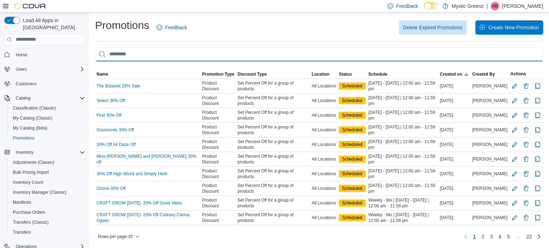
click at [116, 59] on input "This is a search bar. As you type, the results lower in the page will automatic…" at bounding box center [319, 54] width 448 height 14
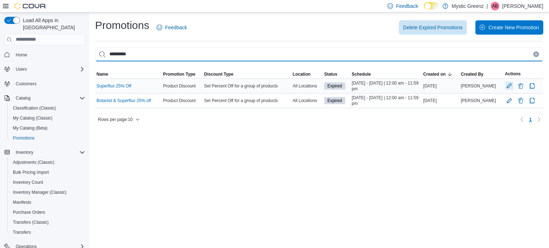
type input "*********"
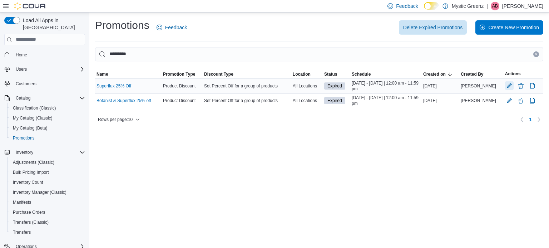
click at [506, 83] on button "Edit Promotion" at bounding box center [509, 85] width 9 height 9
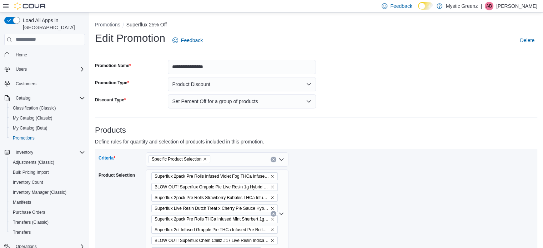
click at [208, 160] on span "Specific Product Selection" at bounding box center [180, 159] width 62 height 8
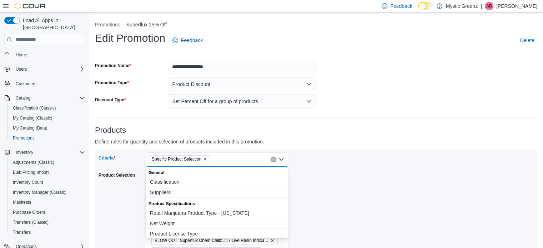
click at [203, 159] on span "Specific Product Selection" at bounding box center [179, 159] width 55 height 7
click at [205, 158] on icon "Remove Specific Product Selection from selection in this group" at bounding box center [205, 159] width 3 height 3
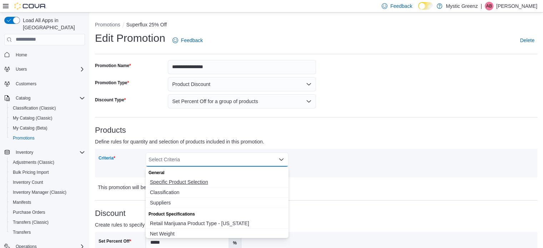
click at [189, 179] on span "Specific Product Selection" at bounding box center [217, 182] width 134 height 7
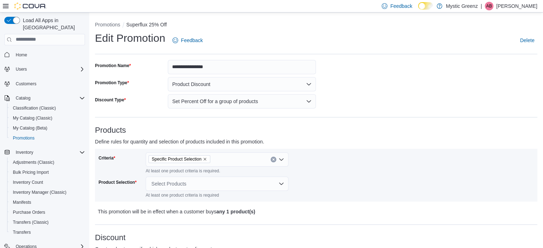
click at [346, 190] on div "Criteria Specific Product Selection At least one product criteria is required. …" at bounding box center [317, 176] width 436 height 46
click at [208, 184] on div "Select Products" at bounding box center [217, 184] width 143 height 14
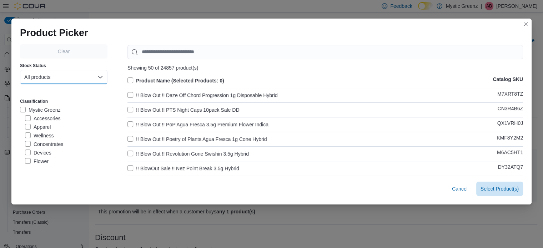
click at [43, 80] on button "All products" at bounding box center [64, 77] width 88 height 14
click at [55, 104] on span "In-Stock products" at bounding box center [60, 106] width 63 height 9
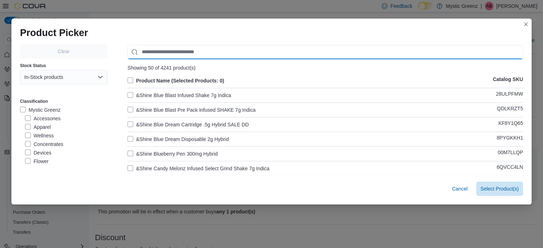
click at [161, 50] on input "Use aria labels when no actual label is in use" at bounding box center [326, 52] width 396 height 14
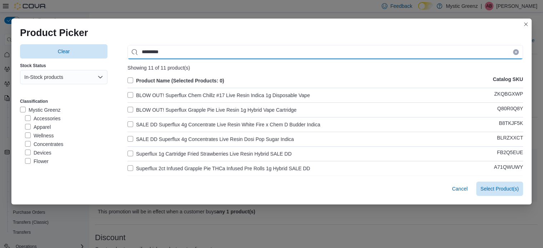
type input "*********"
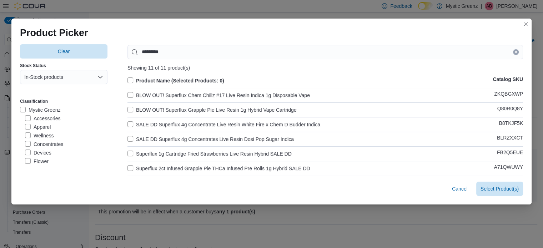
click at [128, 78] on label "Product Name (Selected Products: 0)" at bounding box center [176, 80] width 97 height 9
click at [139, 94] on label "BLOW OUT! Superflux Chem Chillz #17 Live Resin Indica 1g Disposable Vape" at bounding box center [219, 95] width 183 height 9
click at [142, 106] on label "BLOW OUT! Superflux Grapple Pie Live Resin 1g Hybrid Vape Cartridge" at bounding box center [212, 110] width 169 height 9
click at [144, 121] on label "SALE DD Superflux 4g Concentrate Live Resin White Fire x Chem D Budder Indica" at bounding box center [224, 124] width 193 height 9
click at [148, 138] on label "SALE DD Superflux 4g Concentrates Live Resin Dosi Pop Sugar Indica" at bounding box center [211, 139] width 166 height 9
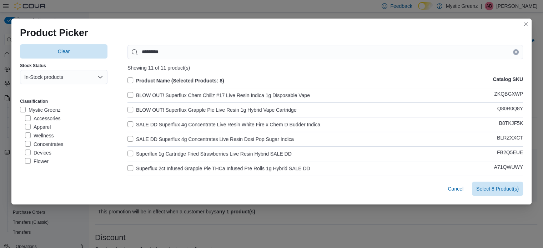
click at [149, 120] on label "SALE DD Superflux 4g Concentrate Live Resin White Fire x Chem D Budder Indica" at bounding box center [224, 124] width 193 height 9
drag, startPoint x: 158, startPoint y: 153, endPoint x: 168, endPoint y: 161, distance: 12.7
click at [158, 153] on label "Superflux 1g Cartridge Fried Strawberries Live Resin Hybrid SALE DD" at bounding box center [210, 154] width 164 height 9
click at [168, 167] on label "Superflux 2ct Infused Grapple Pie THCa Infused Pre Rolls 1g Hybrid SALE DD" at bounding box center [219, 168] width 183 height 9
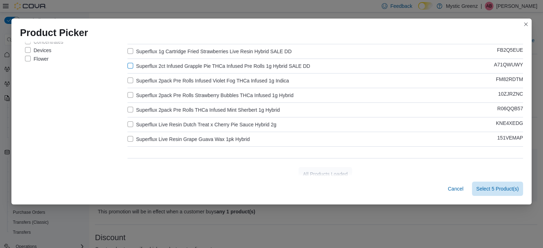
scroll to position [110, 0]
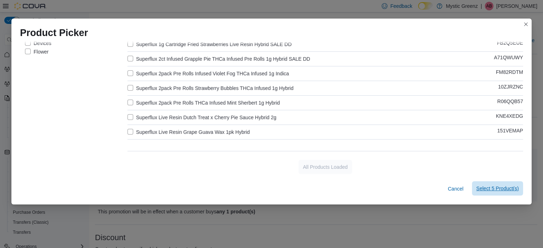
click at [493, 191] on span "Select 5 Product(s)" at bounding box center [498, 188] width 43 height 7
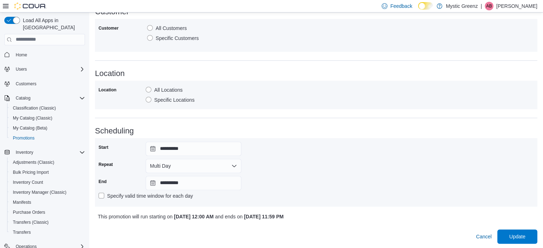
scroll to position [331, 0]
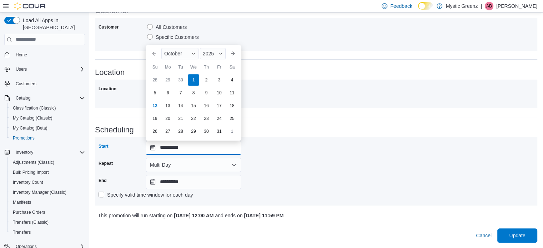
click at [154, 148] on input "**********" at bounding box center [194, 148] width 96 height 14
click at [167, 105] on div "13" at bounding box center [167, 105] width 13 height 13
type input "**********"
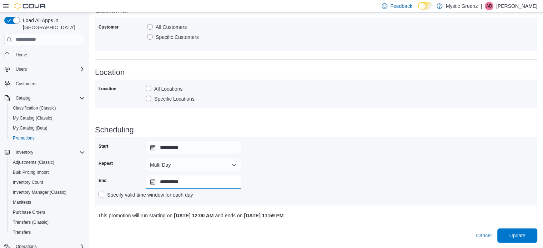
click at [154, 183] on input "**********" at bounding box center [194, 182] width 96 height 14
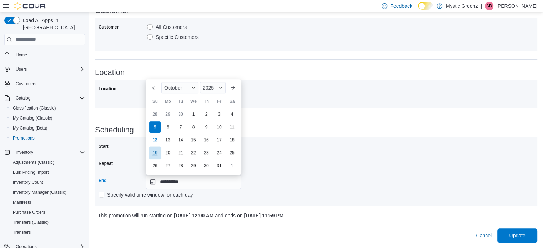
click at [156, 155] on div "19" at bounding box center [155, 152] width 13 height 13
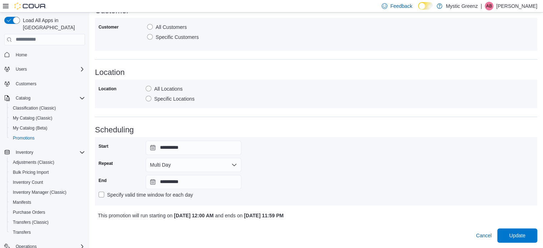
type input "**********"
drag, startPoint x: 436, startPoint y: 184, endPoint x: 477, endPoint y: 189, distance: 42.1
click at [436, 184] on div "**********" at bounding box center [317, 171] width 436 height 61
click at [518, 237] on span "Update" at bounding box center [517, 235] width 16 height 7
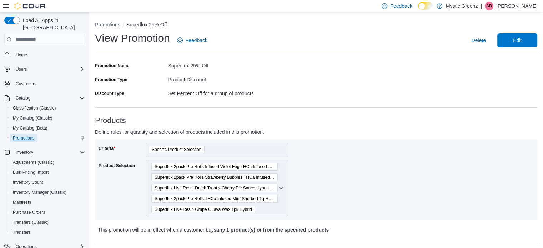
click at [20, 135] on span "Promotions" at bounding box center [24, 138] width 22 height 6
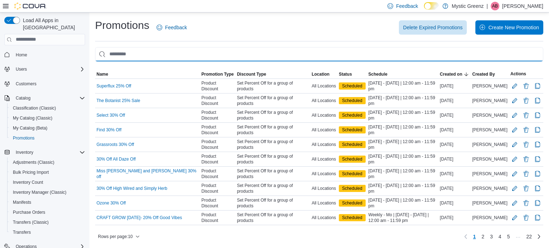
click at [134, 53] on input "This is a search bar. As you type, the results lower in the page will automatic…" at bounding box center [319, 54] width 448 height 14
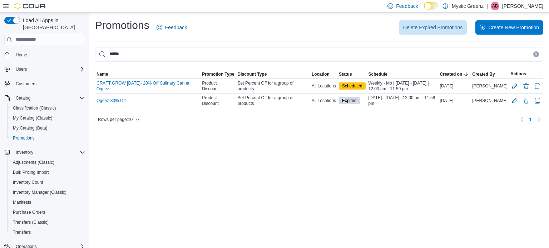
type input "*****"
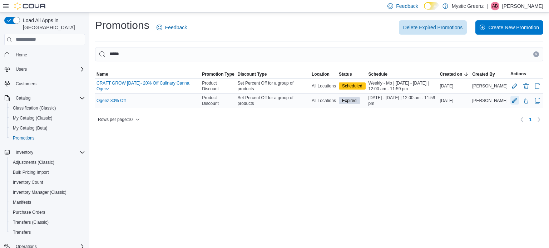
click at [513, 103] on button "Edit Promotion" at bounding box center [514, 100] width 9 height 9
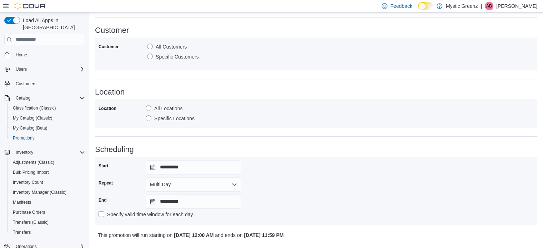
scroll to position [393, 0]
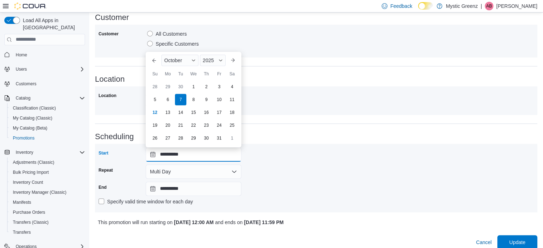
click at [151, 153] on input "**********" at bounding box center [194, 155] width 96 height 14
click at [167, 114] on div "13" at bounding box center [167, 112] width 13 height 13
type input "**********"
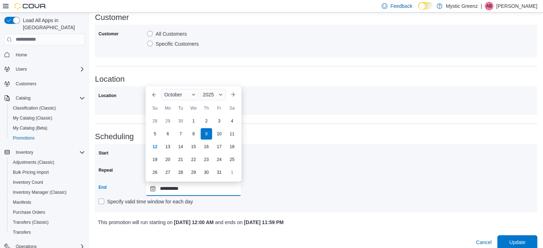
click at [154, 188] on input "**********" at bounding box center [194, 189] width 96 height 14
click at [216, 161] on div "24" at bounding box center [219, 159] width 13 height 13
click at [150, 190] on input "**********" at bounding box center [194, 189] width 96 height 14
click at [204, 161] on div "23" at bounding box center [206, 159] width 13 height 13
type input "**********"
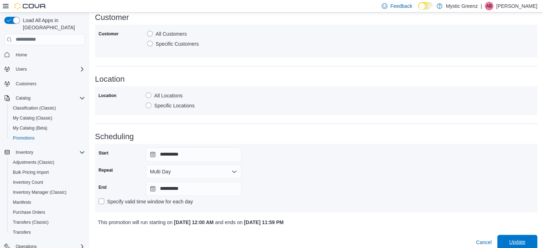
click at [518, 237] on span "Update" at bounding box center [517, 242] width 31 height 14
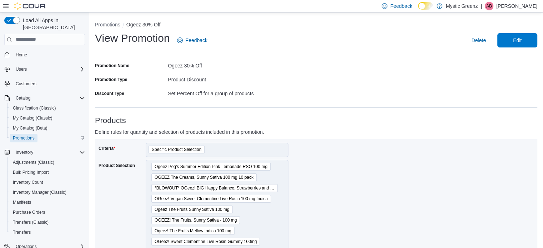
click at [22, 135] on span "Promotions" at bounding box center [24, 138] width 22 height 6
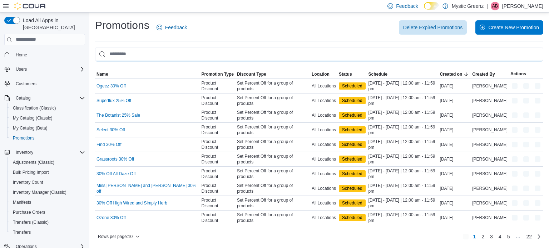
click at [150, 55] on input "This is a search bar. As you type, the results lower in the page will automatic…" at bounding box center [319, 54] width 448 height 14
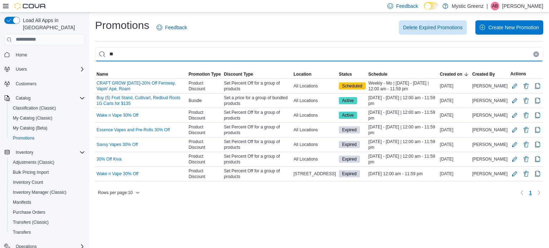
type input "*"
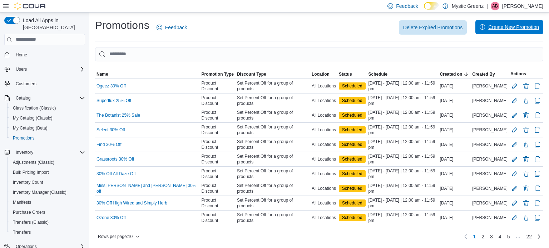
click at [503, 26] on span "Create New Promotion" at bounding box center [513, 27] width 51 height 7
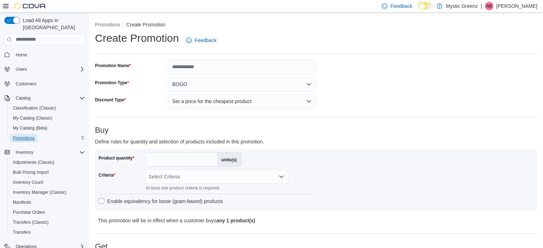
click at [27, 134] on span "Promotions" at bounding box center [24, 138] width 22 height 9
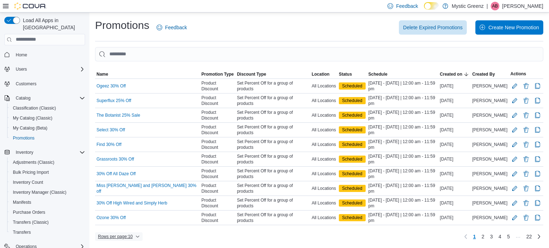
click at [127, 234] on span "Rows per page : 10" at bounding box center [115, 237] width 35 height 6
click at [126, 218] on span "50 rows" at bounding box center [128, 221] width 23 height 6
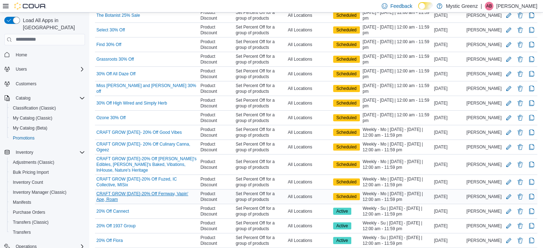
scroll to position [107, 0]
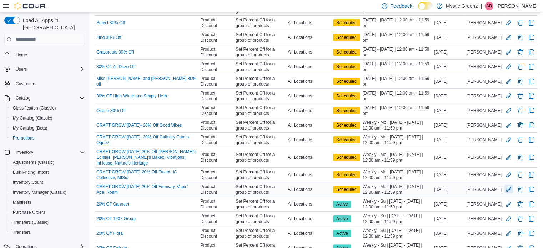
click at [512, 190] on button "Edit Promotion" at bounding box center [509, 189] width 9 height 9
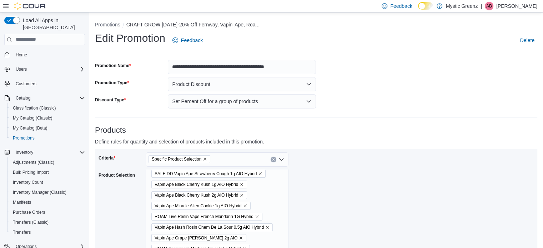
scroll to position [36, 0]
click at [21, 135] on span "Promotions" at bounding box center [24, 138] width 22 height 6
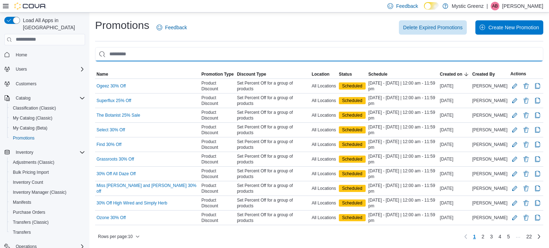
click at [156, 58] on input "This is a search bar. As you type, the results lower in the page will automatic…" at bounding box center [319, 54] width 448 height 14
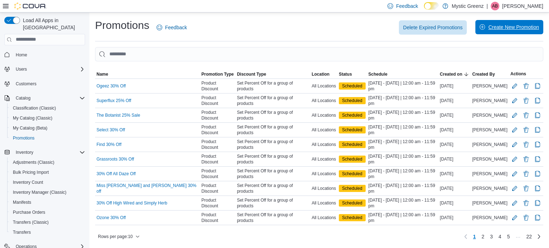
click at [526, 24] on span "Create New Promotion" at bounding box center [513, 27] width 51 height 7
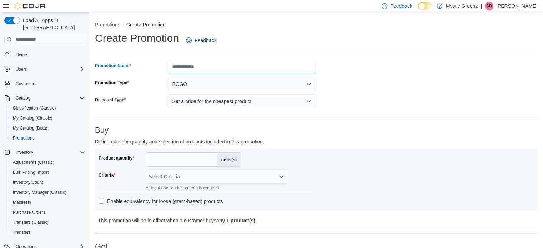
click at [204, 64] on input "Promotion Name" at bounding box center [242, 67] width 148 height 14
type input "**********"
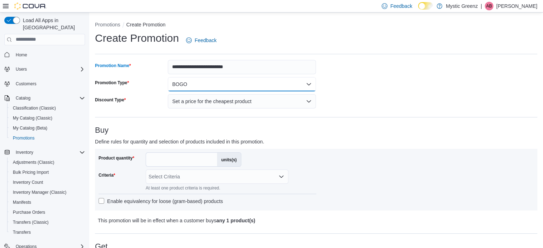
click at [277, 86] on button "BOGO" at bounding box center [242, 84] width 148 height 14
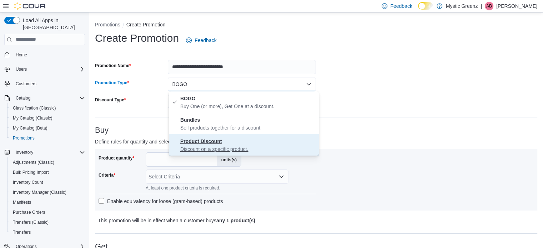
click at [233, 144] on span "Product Discount Discount on a specific product." at bounding box center [248, 145] width 136 height 16
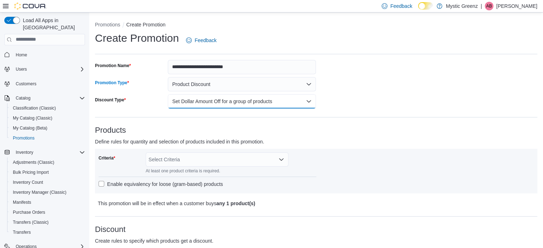
click at [214, 103] on button "Set Dollar Amount Off for a group of products" at bounding box center [242, 101] width 148 height 14
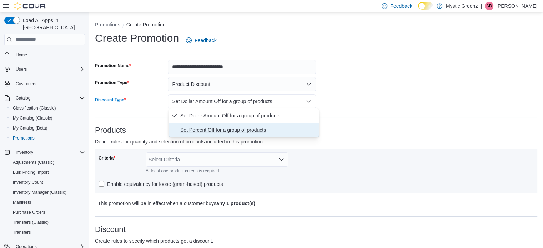
click at [209, 127] on span "Set Percent Off for a group of products" at bounding box center [248, 130] width 136 height 9
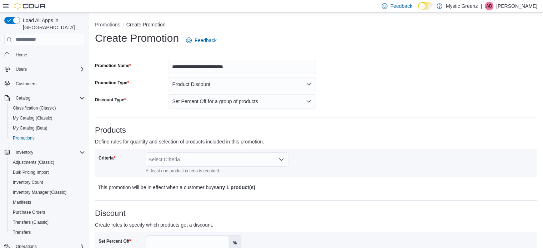
click at [345, 148] on div "Products Define rules for quantity and selection of products included in this p…" at bounding box center [316, 159] width 443 height 66
click at [207, 166] on div "Select Criteria" at bounding box center [217, 160] width 143 height 14
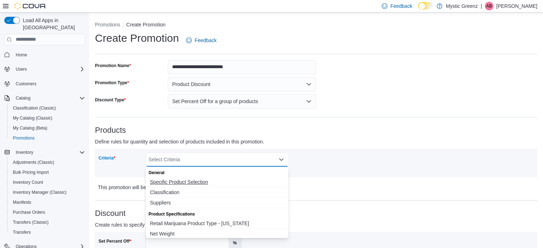
click at [183, 182] on span "Specific Product Selection" at bounding box center [217, 182] width 134 height 7
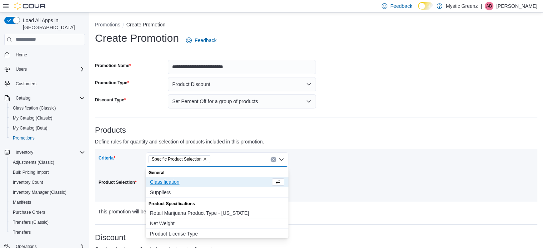
click at [327, 184] on div "Criteria Specific Product Selection Combo box. Selected. Specific Product Selec…" at bounding box center [317, 176] width 436 height 46
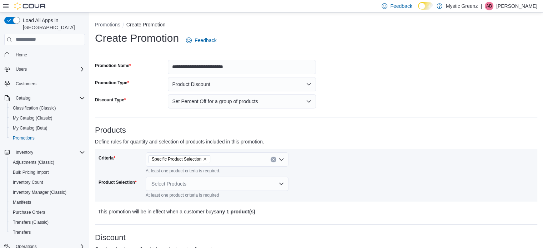
click at [203, 186] on div "Select Products" at bounding box center [217, 184] width 143 height 14
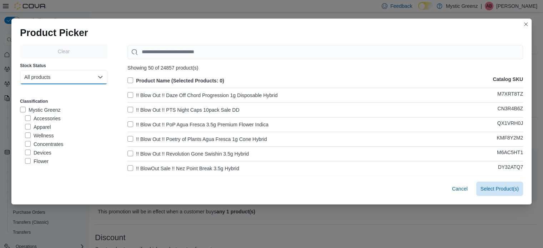
click at [43, 78] on button "All products" at bounding box center [64, 77] width 88 height 14
drag, startPoint x: 51, startPoint y: 105, endPoint x: 56, endPoint y: 97, distance: 9.1
click at [51, 105] on span "In-Stock products" at bounding box center [60, 106] width 63 height 9
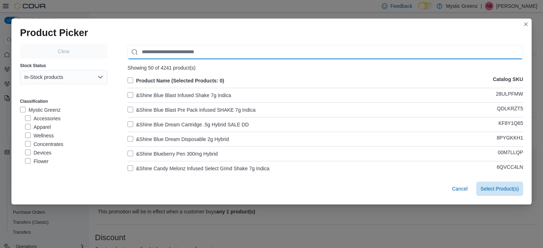
click at [159, 54] on input "Use aria labels when no actual label is in use" at bounding box center [326, 52] width 396 height 14
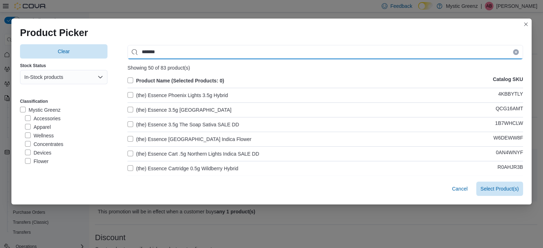
type input "*******"
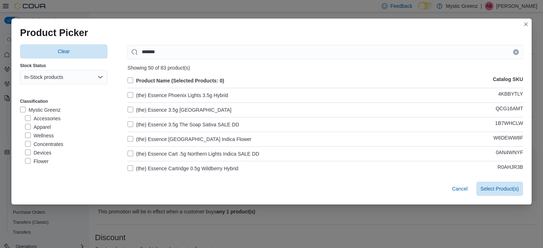
click at [181, 95] on label "(the) Essence Phoenix Lights 3.5g Hybrid" at bounding box center [178, 95] width 101 height 9
click at [179, 109] on label "(the) Essence 3.5g [GEOGRAPHIC_DATA]" at bounding box center [180, 110] width 104 height 9
click at [183, 141] on label "(the) Essence [GEOGRAPHIC_DATA] Indica Flower" at bounding box center [190, 139] width 124 height 9
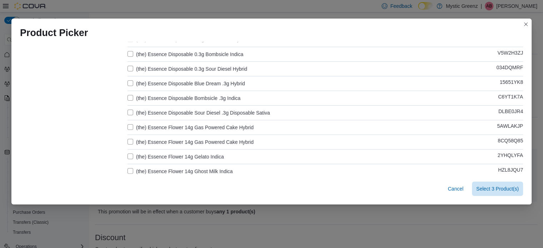
scroll to position [226, 0]
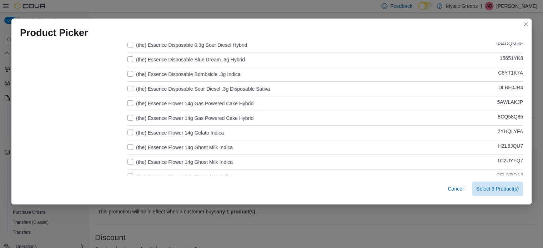
click at [173, 103] on label "(the) Essence Flower 14g Gas Powered Cake Hybrid" at bounding box center [191, 103] width 126 height 9
click at [176, 119] on label "(the) Essence Flower 14g Gas Powered Cake Hybrid" at bounding box center [191, 118] width 126 height 9
click at [176, 133] on label "(the) Essence Flower 14g Gelato Indica" at bounding box center [176, 133] width 96 height 9
click at [176, 146] on label "(the) Essence Flower 14g Ghost Milk Indica" at bounding box center [180, 147] width 105 height 9
click at [174, 160] on label "(the) Essence Flower 14g Ghost Milk Indica" at bounding box center [180, 162] width 105 height 9
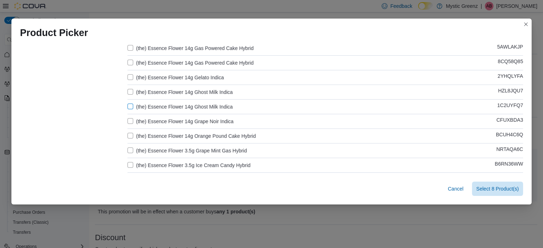
scroll to position [286, 0]
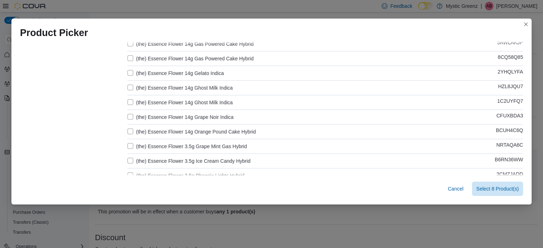
click at [171, 119] on label "(the) Essence Flower 14g Grape Noir Indica" at bounding box center [181, 117] width 106 height 9
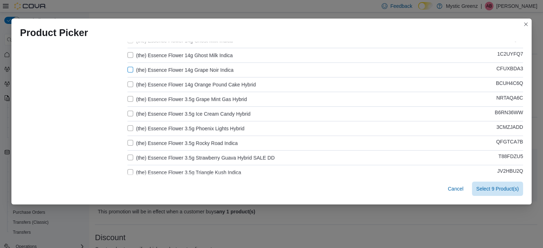
scroll to position [333, 0]
click at [163, 101] on label "(the) Essence Flower 3.5g Grape Mint Gas Hybrid" at bounding box center [187, 99] width 119 height 9
click at [169, 110] on label "(the) Essence Flower 3.5g Ice Cream Candy Hybrid" at bounding box center [189, 113] width 123 height 9
click at [173, 125] on label "(the) Essence Flower 3.5g Phoenix Lights Hybrid" at bounding box center [186, 128] width 117 height 9
click at [170, 143] on label "(the) Essence Flower 3.5g Rocky Road Indica" at bounding box center [183, 143] width 110 height 9
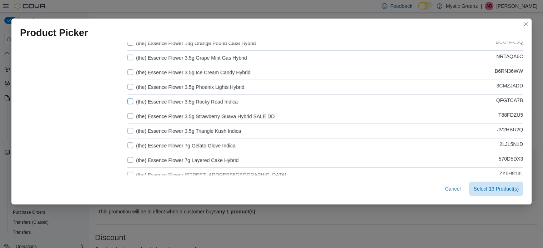
scroll to position [381, 0]
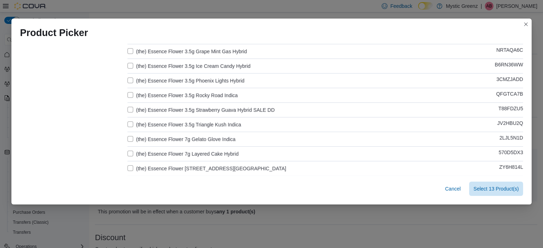
click at [173, 123] on label "(the) Essence Flower 3.5g Triangle Kush Indica" at bounding box center [185, 124] width 114 height 9
click at [171, 138] on label "(the) Essence Flower 7g Gelato Glove Indica" at bounding box center [182, 139] width 108 height 9
click at [168, 150] on label "(the) Essence Flower 7g Layered Cake Hybrid" at bounding box center [183, 154] width 111 height 9
click at [172, 169] on label "(the) Essence Flower 7g Rocky Road Indica" at bounding box center [207, 168] width 159 height 9
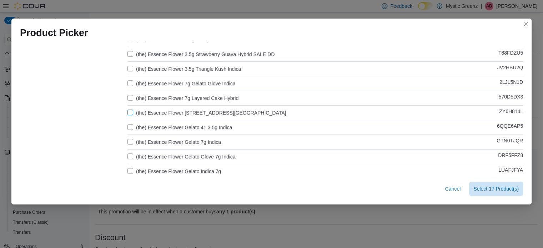
scroll to position [452, 0]
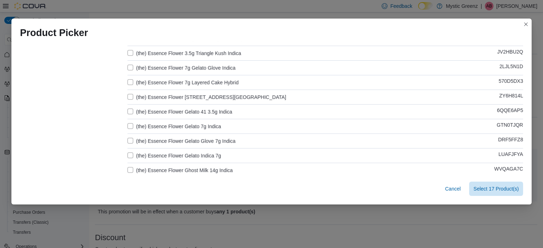
click at [158, 109] on label "(the) Essence Flower Gelato 41 3.5g Indica" at bounding box center [180, 112] width 105 height 9
click at [162, 126] on label "(the) Essence Flower Gelato 7g Indica" at bounding box center [175, 126] width 94 height 9
click at [172, 143] on label "(the) Essence Flower Gelato Glove 7g Indica" at bounding box center [182, 141] width 108 height 9
click at [171, 155] on label "(the) Essence Flower Gelato Indica 7g" at bounding box center [175, 155] width 94 height 9
click at [175, 169] on label "(the) Essence Flower Ghost Milk 14g Indica" at bounding box center [180, 170] width 105 height 9
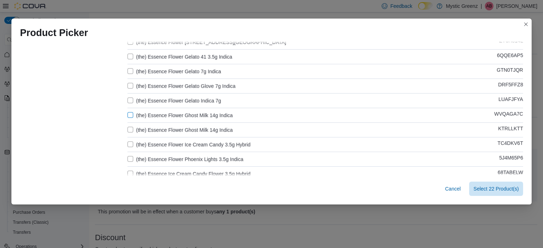
scroll to position [524, 0]
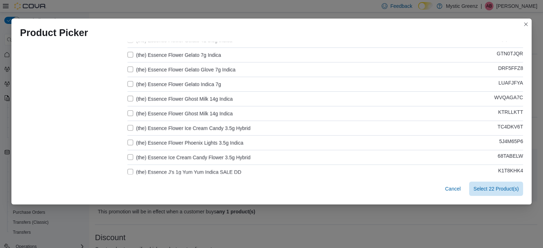
click at [161, 112] on label "(the) Essence Flower Ghost Milk 14g Indica" at bounding box center [180, 113] width 105 height 9
click at [162, 127] on label "(the) Essence Flower Ice Cream Candy 3.5g Hybrid" at bounding box center [189, 128] width 123 height 9
click at [164, 144] on label "(the) Essence Flower Phoenix Lights 3.5g Indica" at bounding box center [186, 143] width 116 height 9
click at [180, 156] on label "(the) Essence Ice Cream Candy Flower 3.5g Hybrid" at bounding box center [189, 157] width 123 height 9
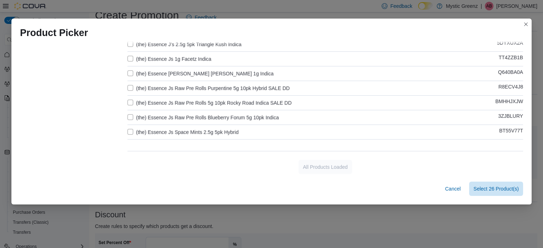
scroll to position [24, 0]
click at [492, 192] on span "Select 26 Product(s)" at bounding box center [496, 188] width 45 height 7
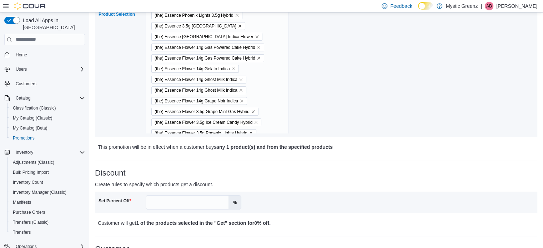
scroll to position [196, 0]
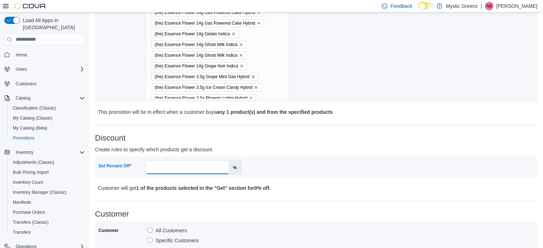
click at [200, 167] on input "Set Percent Off" at bounding box center [187, 168] width 83 height 14
type input "*****"
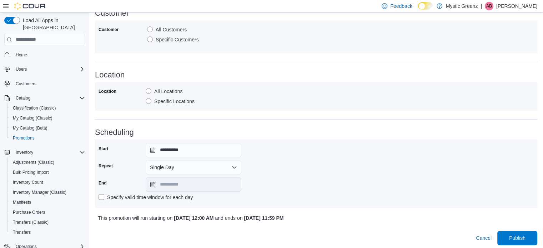
scroll to position [400, 0]
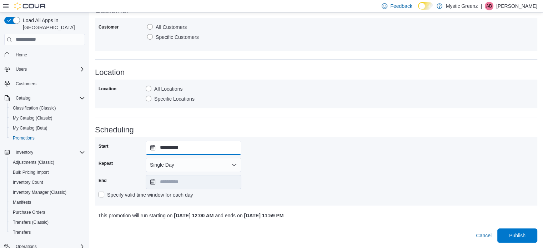
click at [151, 149] on input "**********" at bounding box center [194, 148] width 96 height 14
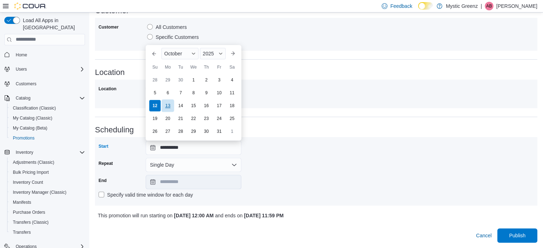
click at [168, 105] on div "13" at bounding box center [167, 105] width 13 height 13
type input "**********"
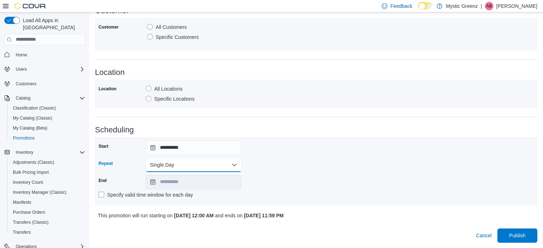
click at [159, 163] on button "Single Day" at bounding box center [194, 165] width 96 height 14
click at [173, 194] on span "Multi Day" at bounding box center [197, 193] width 81 height 9
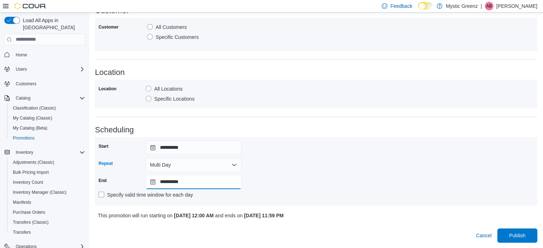
click at [153, 182] on input "**********" at bounding box center [194, 182] width 96 height 14
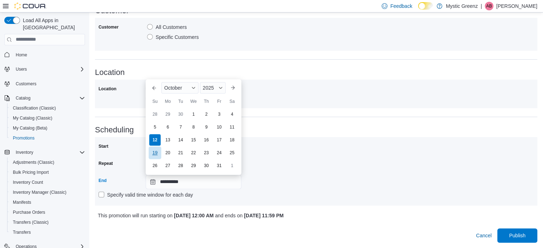
click at [152, 154] on div "19" at bounding box center [155, 152] width 13 height 13
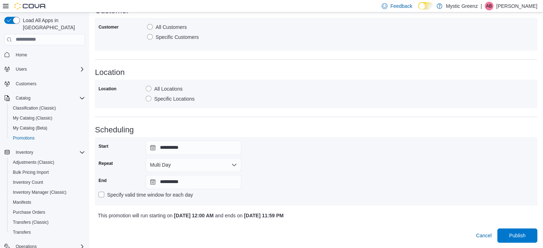
click at [377, 188] on div "**********" at bounding box center [317, 171] width 436 height 61
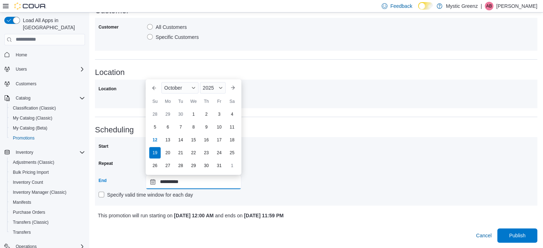
click at [154, 185] on input "**********" at bounding box center [194, 182] width 96 height 14
click at [232, 138] on div "18" at bounding box center [232, 140] width 13 height 13
type input "**********"
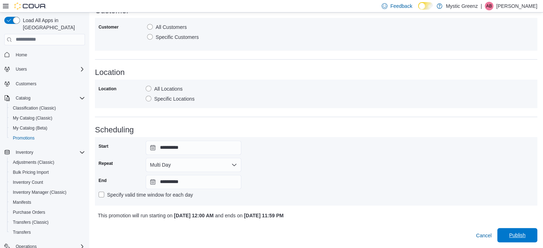
click at [521, 239] on span "Publish" at bounding box center [517, 235] width 31 height 14
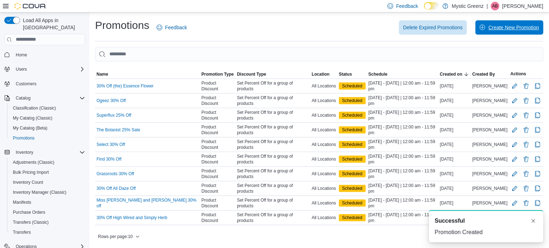
drag, startPoint x: 493, startPoint y: 26, endPoint x: 185, endPoint y: 45, distance: 308.2
click at [493, 26] on span "Create New Promotion" at bounding box center [513, 27] width 51 height 7
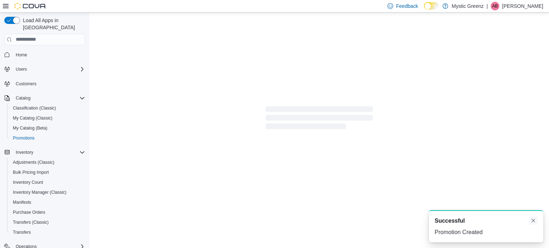
click at [536, 224] on button "Dismiss toast" at bounding box center [533, 221] width 9 height 9
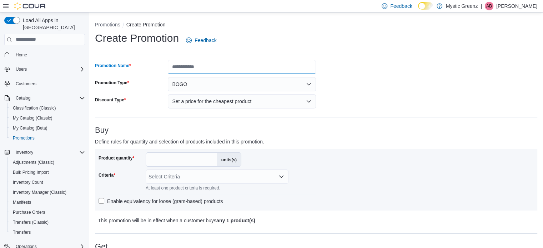
click at [182, 67] on input "Promotion Name" at bounding box center [242, 67] width 148 height 14
type input "**********"
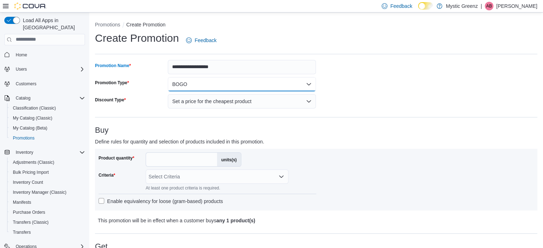
click at [300, 88] on button "BOGO" at bounding box center [242, 84] width 148 height 14
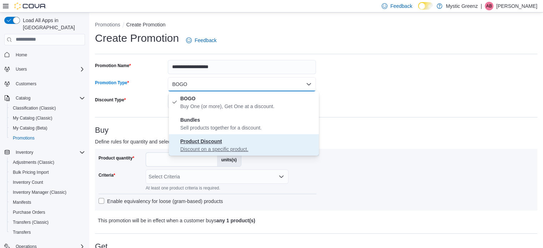
click at [222, 143] on span "Product Discount Discount on a specific product." at bounding box center [248, 145] width 136 height 16
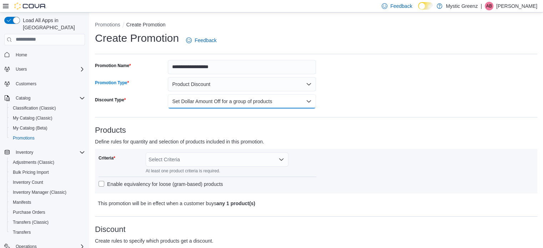
click at [233, 96] on button "Set Dollar Amount Off for a group of products" at bounding box center [242, 101] width 148 height 14
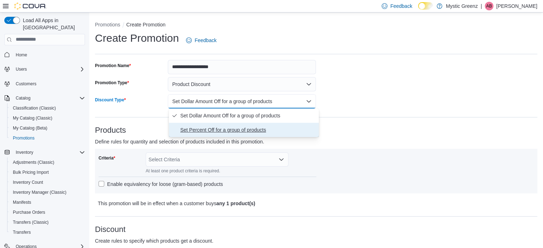
click at [222, 130] on span "Set Percent Off for a group of products" at bounding box center [248, 130] width 136 height 9
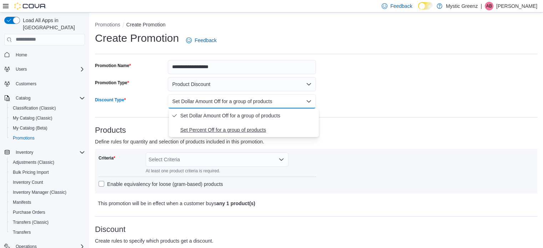
click at [222, 130] on h3 "Products" at bounding box center [316, 130] width 443 height 9
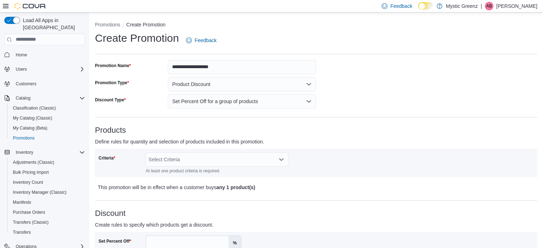
click at [361, 141] on p "Define rules for quantity and selection of products included in this promotion." at bounding box center [261, 142] width 332 height 9
click at [214, 157] on div "Select Criteria" at bounding box center [217, 160] width 143 height 14
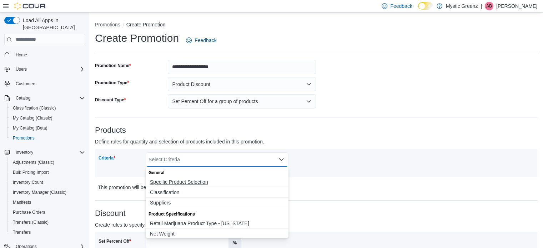
click at [200, 183] on span "Specific Product Selection" at bounding box center [217, 182] width 134 height 7
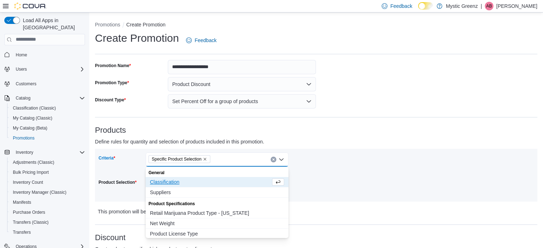
click at [342, 180] on div "Criteria Specific Product Selection Combo box. Selected. Specific Product Selec…" at bounding box center [317, 176] width 436 height 46
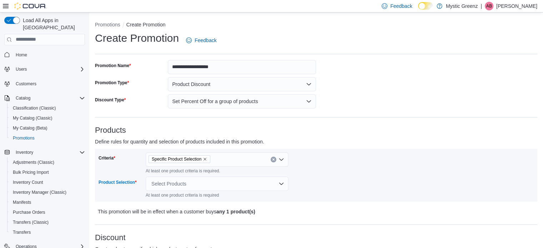
click at [190, 181] on div "Select Products" at bounding box center [217, 184] width 143 height 14
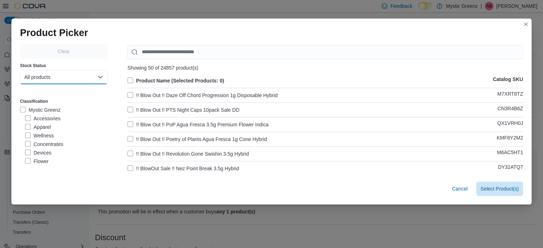
click at [70, 78] on button "All products" at bounding box center [64, 77] width 88 height 14
click at [63, 105] on span "In-Stock products" at bounding box center [60, 106] width 63 height 9
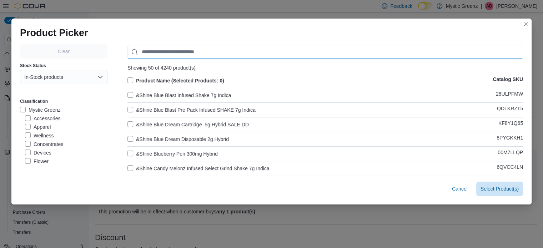
click at [177, 53] on input "Use aria labels when no actual label is in use" at bounding box center [326, 52] width 396 height 14
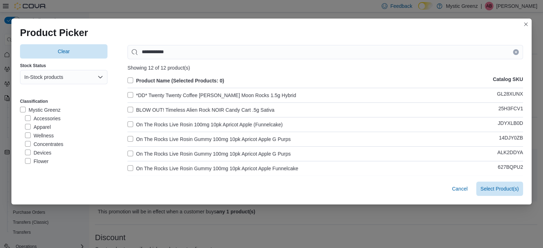
click at [150, 123] on label "On The Rocks Live Rosin 100mg 10pk Apricot Apple (Funnelcake)" at bounding box center [205, 124] width 155 height 9
click at [155, 139] on label "On The Rocks Live Rosin Gummy 100mg 10pk Apricot Apple G Purps" at bounding box center [209, 139] width 163 height 9
click at [160, 154] on label "On The Rocks Live Rosin Gummy 100mg 10pk Apricot Apple G Purps" at bounding box center [209, 154] width 163 height 9
click at [168, 170] on label "On The Rocks Live Rosin Gummy 100mg 10pk Apricot Apple Funnelcake" at bounding box center [213, 168] width 171 height 9
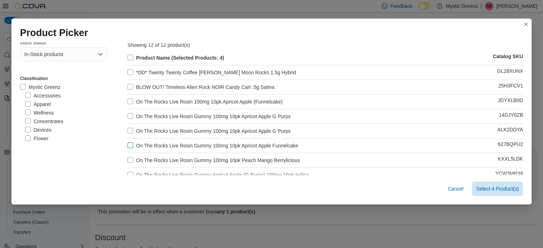
scroll to position [71, 0]
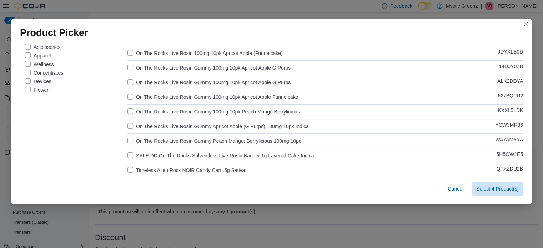
click at [145, 109] on label "On The Rocks Live Rosin Gummy 100mg 10pk Peach Mango Berrylicious" at bounding box center [214, 112] width 173 height 9
click at [155, 124] on label "On The Rocks Live Rosin Gummy Apricot Apple (G Purps) 100mg 10pk Indica" at bounding box center [218, 126] width 181 height 9
click at [158, 141] on label "On The Rocks Live Rosin Gummy Peach Mango: Berrylicious 100mg 10pc" at bounding box center [215, 141] width 174 height 9
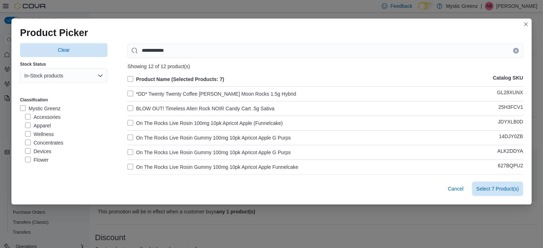
scroll to position [0, 0]
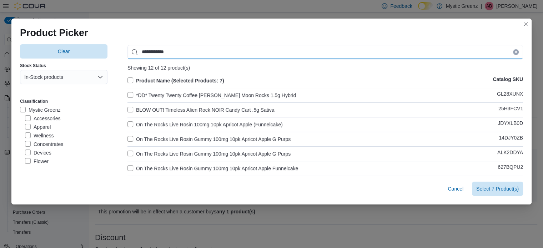
click at [187, 51] on input "**********" at bounding box center [326, 52] width 396 height 14
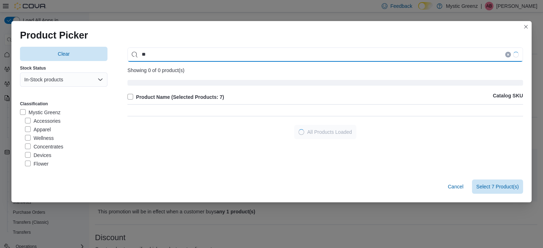
type input "*"
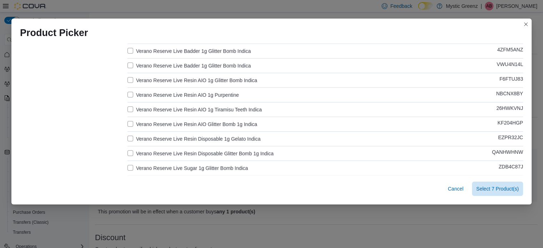
scroll to position [298, 0]
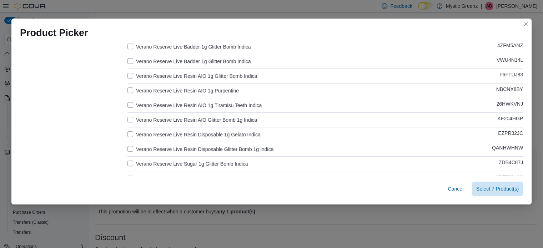
type input "******"
click at [184, 90] on label "Verano Reserve Live Resin AIO 1g Purpentine" at bounding box center [183, 90] width 111 height 9
click at [186, 77] on label "Verano Reserve Live Resin AIO 1g Glitter Bomb Indica" at bounding box center [193, 76] width 130 height 9
click at [186, 102] on label "Verano Reserve Live Resin AIO 1g Tiramisu Teeth Indica" at bounding box center [195, 105] width 134 height 9
drag, startPoint x: 185, startPoint y: 115, endPoint x: 186, endPoint y: 123, distance: 7.6
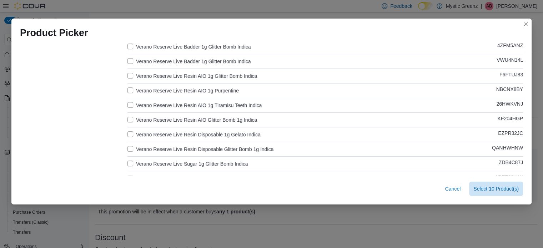
click at [185, 116] on label "Verano Reserve Live Resin AIO Glitter Bomb 1g Indica" at bounding box center [193, 120] width 130 height 9
click at [184, 133] on label "Verano Reserve Live Resin Disposable 1g Gelato Indica" at bounding box center [194, 134] width 133 height 9
click at [183, 148] on label "Verano Reserve Live Resin Disposable Glitter Bomb 1g Indica" at bounding box center [201, 149] width 146 height 9
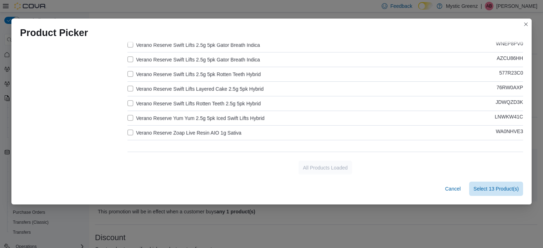
scroll to position [564, 0]
click at [198, 131] on label "Verano Reserve Zoap Live Resin AIO 1g Sativa" at bounding box center [185, 132] width 114 height 9
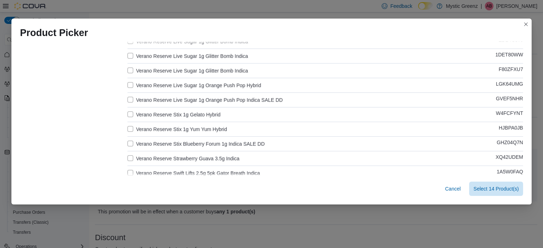
scroll to position [421, 0]
click at [206, 126] on label "Verano Reserve Stix 1g Yum Yum Hybrid" at bounding box center [178, 128] width 100 height 9
click at [195, 110] on label "Verano Reserve Stix 1g Gelato Hybrid" at bounding box center [174, 114] width 93 height 9
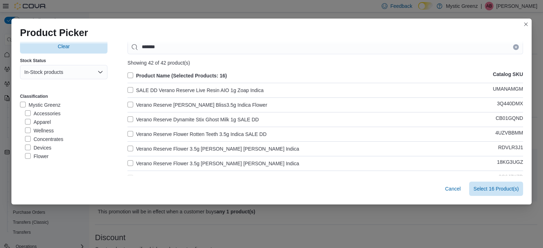
scroll to position [0, 0]
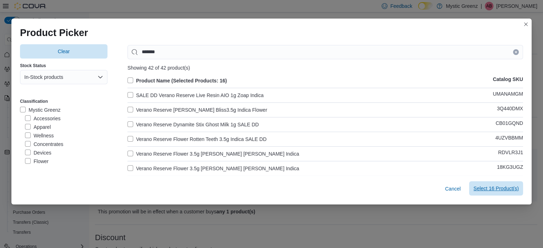
click at [497, 188] on span "Select 16 Product(s)" at bounding box center [496, 188] width 45 height 7
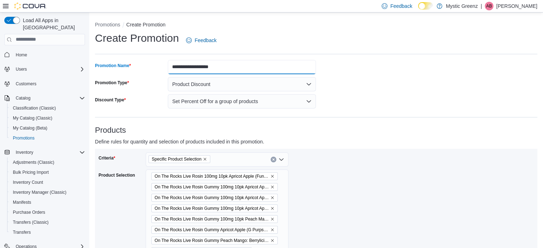
click at [243, 64] on input "**********" at bounding box center [242, 67] width 148 height 14
type input "**********"
click at [362, 136] on div "Products Define rules for quantity and selection of products included in this p…" at bounding box center [316, 219] width 443 height 186
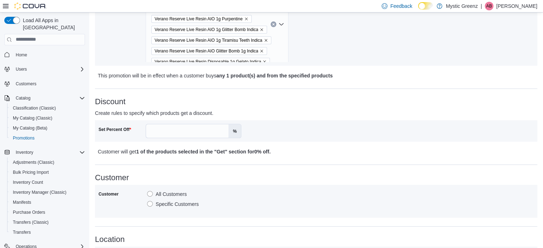
scroll to position [238, 0]
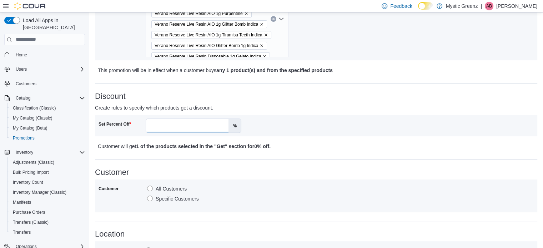
click at [186, 124] on input "Set Percent Off" at bounding box center [187, 126] width 83 height 14
type input "*****"
drag, startPoint x: 292, startPoint y: 198, endPoint x: 289, endPoint y: 180, distance: 18.2
click at [292, 198] on div "Customer All Customers Specific Customers" at bounding box center [317, 196] width 436 height 26
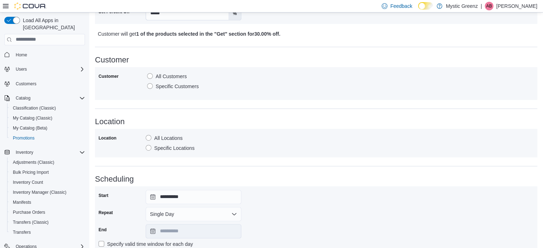
scroll to position [400, 0]
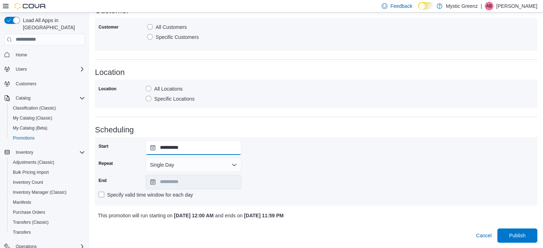
click at [154, 147] on input "**********" at bounding box center [194, 148] width 96 height 14
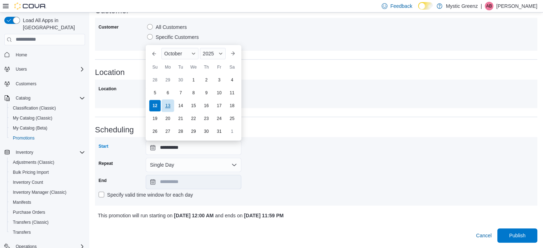
click at [171, 109] on div "13" at bounding box center [167, 105] width 13 height 13
type input "**********"
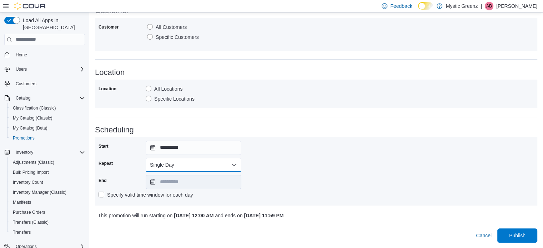
click at [165, 163] on button "Single Day" at bounding box center [194, 165] width 96 height 14
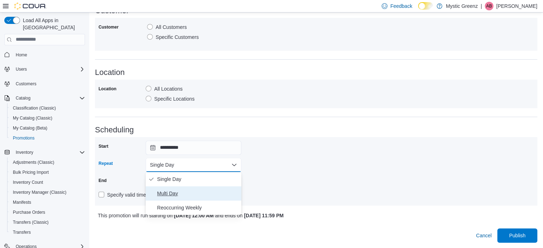
click at [176, 193] on span "Multi Day" at bounding box center [197, 193] width 81 height 9
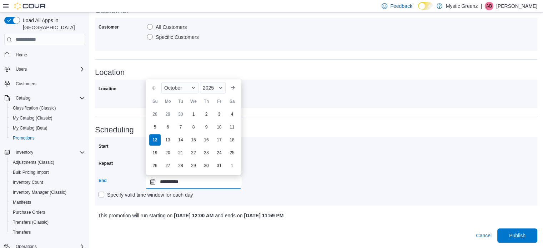
click at [154, 181] on input "**********" at bounding box center [194, 182] width 96 height 14
click at [232, 135] on div "18" at bounding box center [232, 140] width 13 height 13
type input "**********"
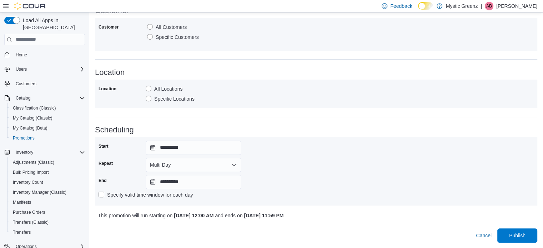
click at [395, 178] on div "**********" at bounding box center [317, 171] width 436 height 61
click at [522, 234] on span "Publish" at bounding box center [517, 235] width 16 height 7
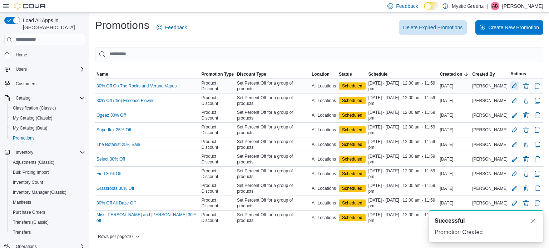
click at [512, 85] on button "Edit Promotion" at bounding box center [514, 85] width 9 height 9
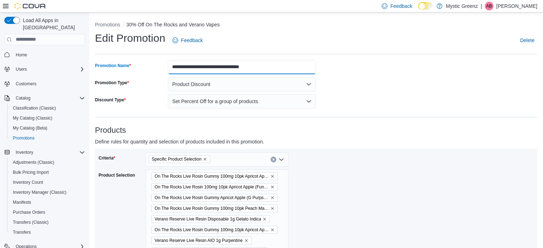
drag, startPoint x: 265, startPoint y: 67, endPoint x: 284, endPoint y: 71, distance: 19.0
click at [265, 67] on input "**********" at bounding box center [242, 67] width 148 height 14
type input "**********"
click at [456, 150] on div "Criteria Specific Product Selection Product Selection On The Rocks Live Rosin G…" at bounding box center [316, 223] width 443 height 149
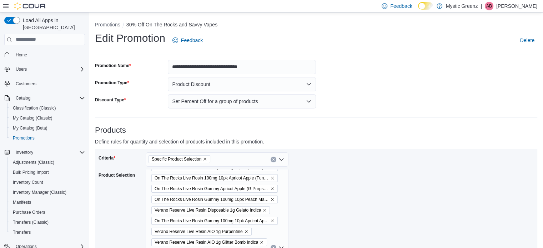
scroll to position [49, 0]
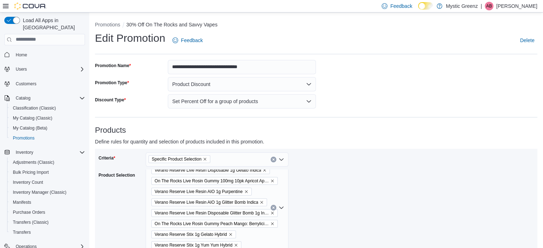
click at [272, 161] on button "Clear input" at bounding box center [274, 160] width 6 height 6
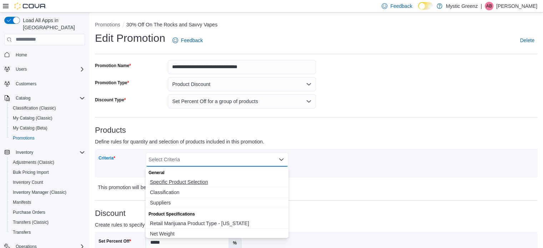
click at [200, 183] on span "Specific Product Selection" at bounding box center [217, 182] width 134 height 7
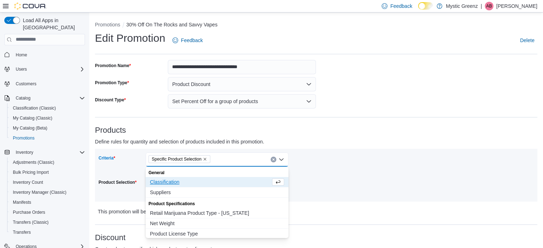
click at [377, 187] on div "Criteria Specific Product Selection Combo box. Selected. Specific Product Selec…" at bounding box center [317, 176] width 436 height 46
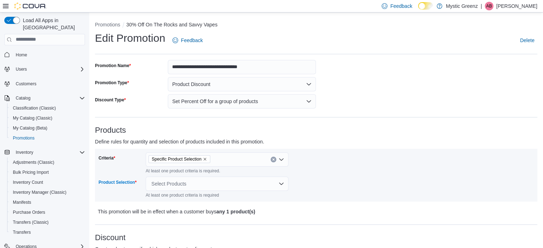
click at [201, 185] on div "Select Products" at bounding box center [217, 184] width 143 height 14
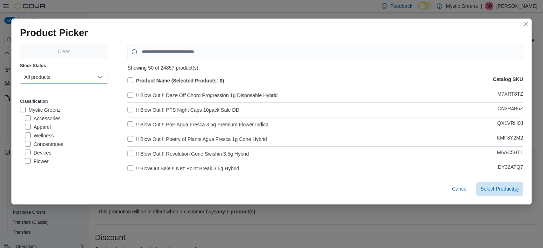
drag, startPoint x: 58, startPoint y: 78, endPoint x: 58, endPoint y: 83, distance: 5.4
click at [59, 78] on button "All products" at bounding box center [64, 77] width 88 height 14
click at [57, 104] on span "In-Stock products" at bounding box center [60, 106] width 63 height 9
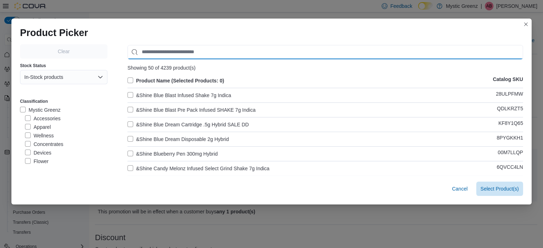
click at [169, 50] on input "Use aria labels when no actual label is in use" at bounding box center [326, 52] width 396 height 14
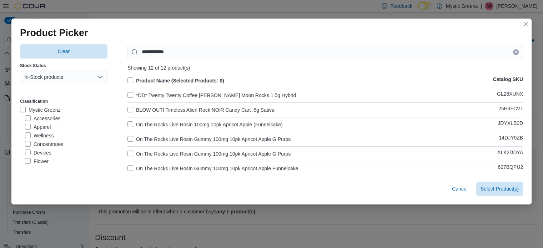
click at [167, 121] on label "On The Rocks Live Rosin 100mg 10pk Apricot Apple (Funnelcake)" at bounding box center [205, 124] width 155 height 9
click at [170, 138] on label "On The Rocks Live Rosin Gummy 100mg 10pk Apricot Apple G Purps" at bounding box center [209, 139] width 163 height 9
click at [175, 150] on label "On The Rocks Live Rosin Gummy 100mg 10pk Apricot Apple G Purps" at bounding box center [209, 154] width 163 height 9
click at [178, 165] on label "On The Rocks Live Rosin Gummy 100mg 10pk Apricot Apple Funnelcake" at bounding box center [213, 168] width 171 height 9
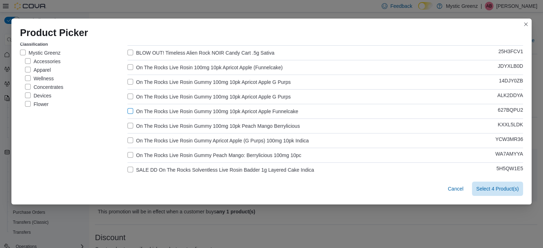
scroll to position [59, 0]
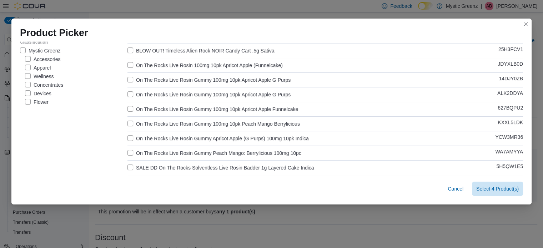
click at [173, 124] on label "On The Rocks Live Rosin Gummy 100mg 10pk Peach Mango Berrylicious" at bounding box center [214, 124] width 173 height 9
click at [179, 138] on label "On The Rocks Live Rosin Gummy Apricot Apple (G Purps) 100mg 10pk Indica" at bounding box center [218, 138] width 181 height 9
click at [171, 153] on label "On The Rocks Live Rosin Gummy Peach Mango: Berrylicious 100mg 10pc" at bounding box center [215, 153] width 174 height 9
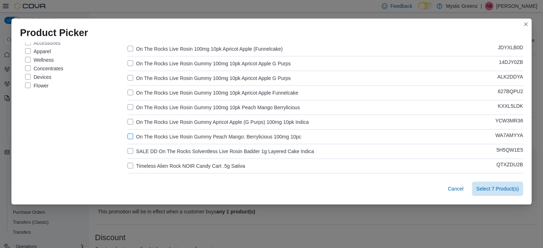
scroll to position [124, 0]
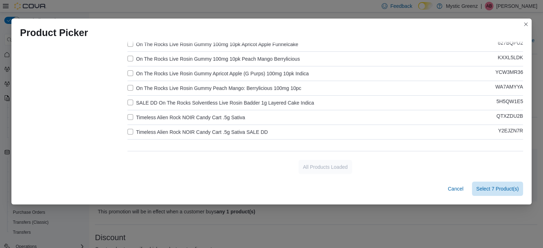
click at [249, 179] on div "Cancel Select 7 Product(s)" at bounding box center [271, 190] width 521 height 29
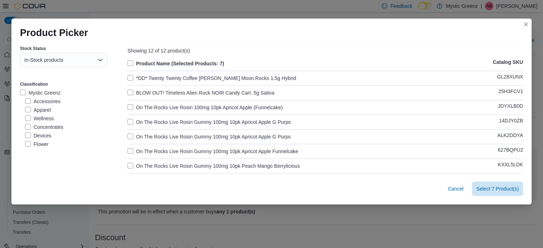
scroll to position [0, 0]
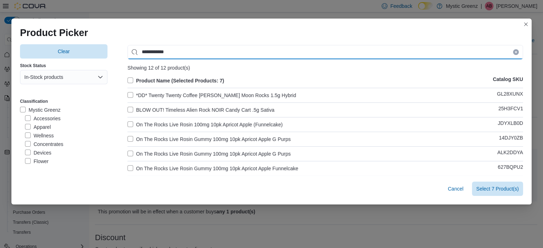
click at [181, 51] on input "**********" at bounding box center [326, 52] width 396 height 14
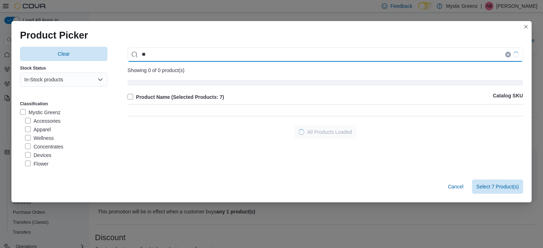
type input "*"
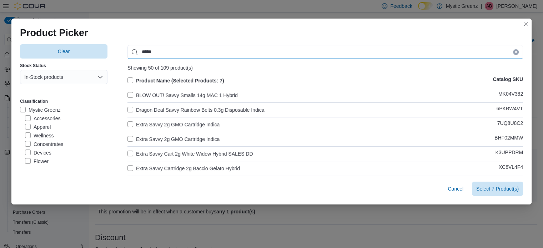
type input "*****"
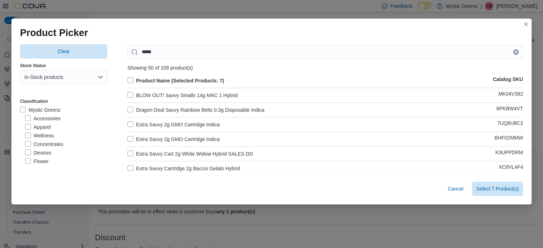
click at [179, 125] on label "Extra Savvy 2g GMO Cartridge Indica" at bounding box center [174, 124] width 92 height 9
click at [178, 138] on label "Extra Savvy 2g GMO Cartridge Indica" at bounding box center [174, 139] width 92 height 9
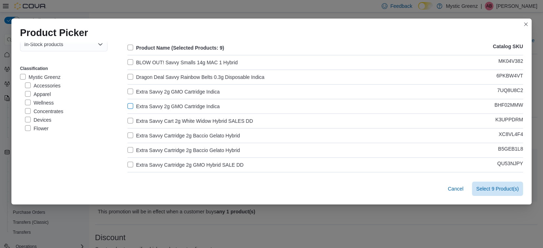
scroll to position [59, 0]
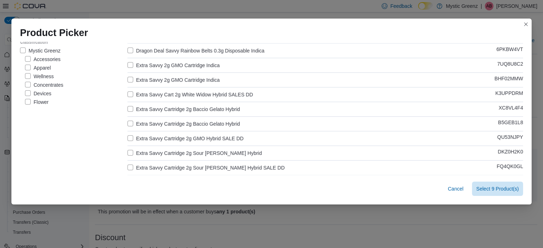
click at [167, 111] on label "Extra Savvy Cartridge 2g Baccio Gelato Hybrid" at bounding box center [184, 109] width 113 height 9
click at [167, 123] on label "Extra Savvy Cartridge 2g Baccio Gelato Hybrid" at bounding box center [184, 124] width 113 height 9
click at [168, 153] on label "Extra Savvy Cartridge 2g Sour Tangie Hybrid" at bounding box center [195, 153] width 134 height 9
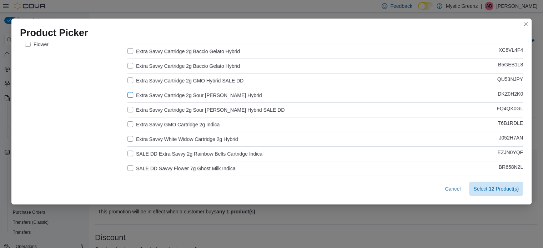
scroll to position [131, 0]
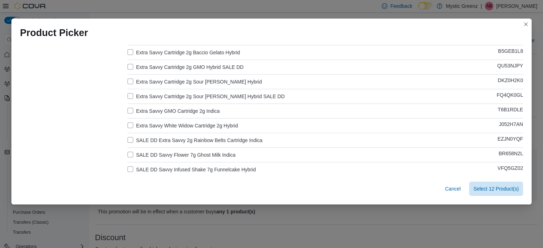
click at [158, 113] on label "Extra Savvy GMO Cartridge 2g Indica" at bounding box center [174, 111] width 92 height 9
click at [163, 124] on label "Extra Savvy White Widow Cartridge 2g Hybrid" at bounding box center [183, 125] width 111 height 9
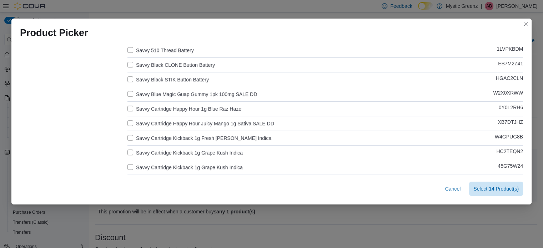
scroll to position [488, 0]
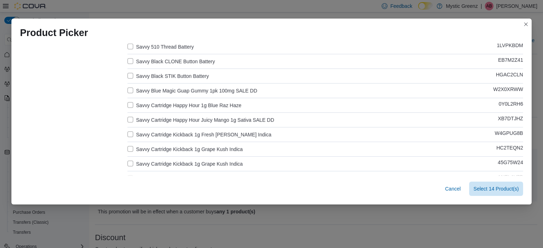
click at [191, 105] on label "Savvy Cartridge Happy Hour 1g Blue Raz Haze" at bounding box center [185, 105] width 114 height 9
click at [180, 121] on label "Savvy Cartridge Happy Hour Juicy Mango 1g Sativa SALE DD" at bounding box center [201, 120] width 147 height 9
click at [180, 131] on label "Savvy Cartridge Kickback 1g Fresh Berry Indica" at bounding box center [200, 134] width 144 height 9
click at [177, 145] on label "Savvy Cartridge Kickback 1g Grape Kush Indica" at bounding box center [185, 149] width 115 height 9
click at [170, 120] on label "Savvy Cartridge Happy Hour Juicy Mango 1g Sativa SALE DD" at bounding box center [201, 120] width 147 height 9
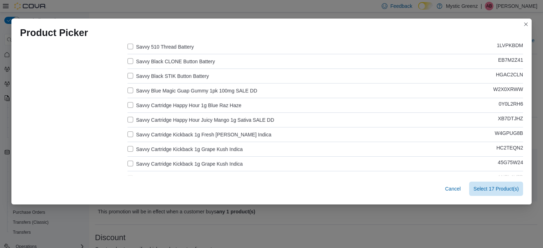
drag, startPoint x: 169, startPoint y: 165, endPoint x: 173, endPoint y: 160, distance: 6.4
click at [169, 165] on label "Savvy Cartridge Kickback 1g Grape Kush Indica" at bounding box center [185, 164] width 115 height 9
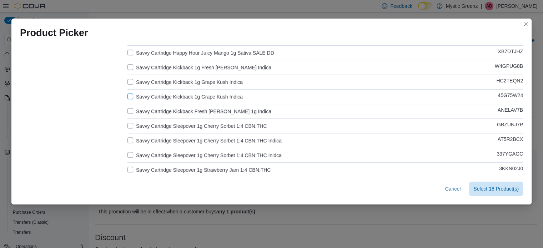
scroll to position [559, 0]
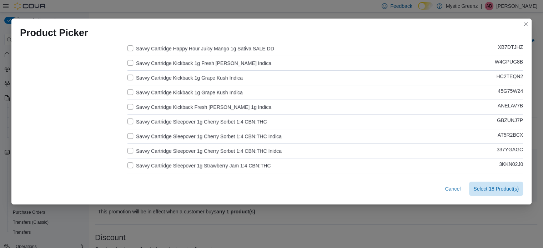
click at [157, 106] on label "Savvy Cartridge Kickback Fresh Berry 1g Indica" at bounding box center [200, 107] width 144 height 9
drag, startPoint x: 161, startPoint y: 120, endPoint x: 161, endPoint y: 128, distance: 8.2
click at [161, 120] on label "Savvy Cartridge Sleepover 1g Cherry Sorbet 1:4 CBN:THC" at bounding box center [197, 122] width 139 height 9
click at [160, 133] on label "Savvy Cartridge Sleepover 1g Cherry Sorbet 1:4 CBN:THC Indica" at bounding box center [205, 136] width 154 height 9
drag, startPoint x: 166, startPoint y: 155, endPoint x: 174, endPoint y: 161, distance: 9.7
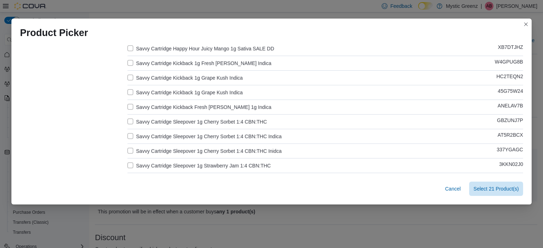
click at [166, 161] on label "Savvy Cartridge Sleepover 1g Strawberry Jam 1:4 CBN:THC" at bounding box center [199, 165] width 143 height 9
click at [171, 147] on label "Savvy Cartridge Sleepover 1g Cherry Sorbet 1:4 CBN:THC Inidca" at bounding box center [205, 151] width 154 height 9
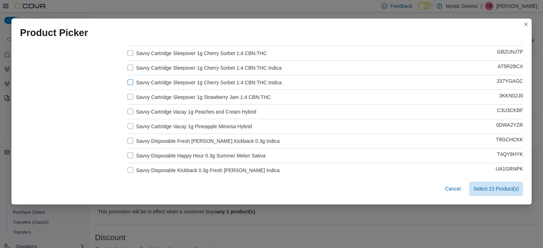
scroll to position [631, 0]
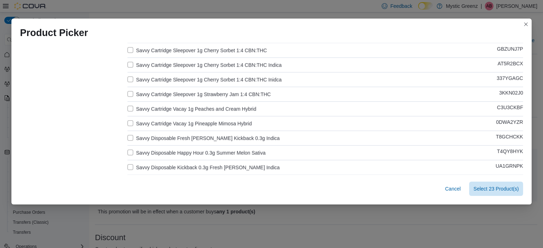
click at [155, 107] on label "Savvy Cartridge Vacay 1g Peaches and Cream Hybrid" at bounding box center [192, 109] width 129 height 9
click at [159, 123] on label "Savvy Cartridge Vacay 1g Pineapple Mimosa Hybrid" at bounding box center [190, 123] width 124 height 9
click at [171, 139] on label "Savvy Disposable Fresh Berry Kickback 0.3g Indica" at bounding box center [204, 138] width 152 height 9
click at [170, 154] on label "Savvy Disposable Happy Hour 0.3g Summer Melon Sativa" at bounding box center [197, 153] width 138 height 9
drag, startPoint x: 174, startPoint y: 168, endPoint x: 184, endPoint y: 167, distance: 9.7
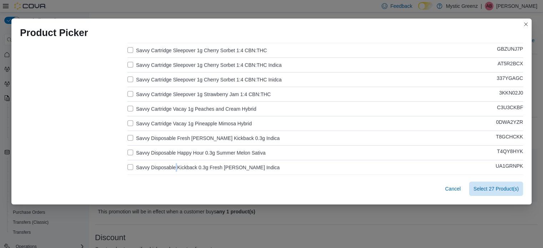
click at [174, 168] on label "Savvy Disposable Kickback 0.3g Fresh Berry Indica" at bounding box center [204, 167] width 152 height 9
click at [193, 169] on label "Savvy Disposable Kickback 0.3g Fresh Berry Indica" at bounding box center [204, 167] width 152 height 9
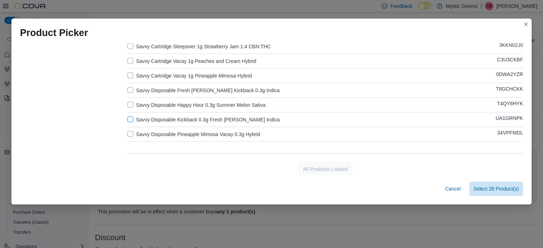
scroll to position [681, 0]
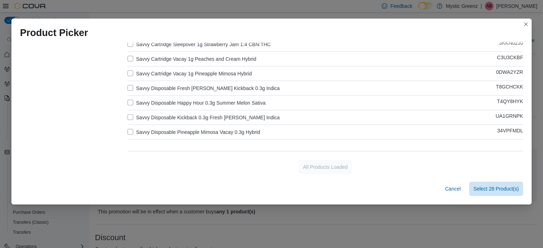
click at [170, 131] on label "Savvy Disposable Pineapple Mimosa Vacay 0.3g Hybrid" at bounding box center [194, 132] width 133 height 9
click at [503, 190] on span "Select 29 Product(s)" at bounding box center [496, 188] width 45 height 7
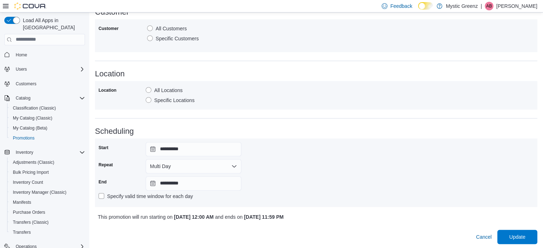
scroll to position [400, 0]
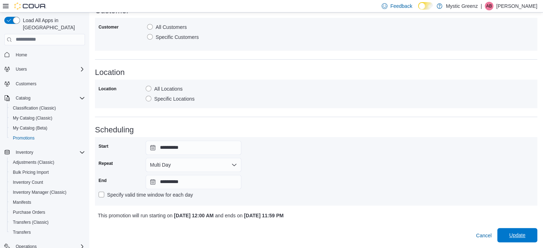
click at [524, 235] on span "Update" at bounding box center [517, 235] width 16 height 7
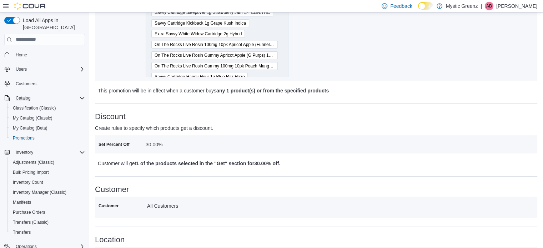
scroll to position [166, 0]
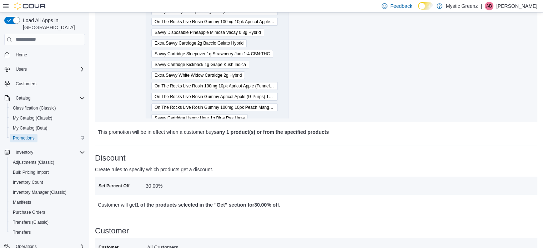
click at [26, 135] on span "Promotions" at bounding box center [24, 138] width 22 height 6
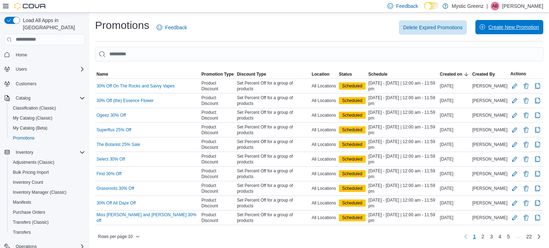
click at [496, 30] on span "Create New Promotion" at bounding box center [513, 27] width 51 height 7
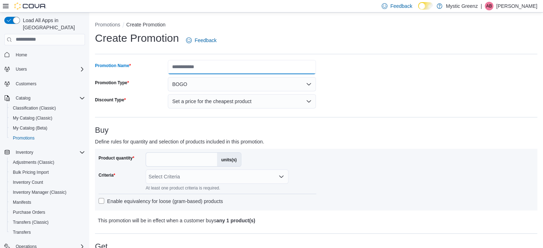
click at [199, 64] on input "Promotion Name" at bounding box center [242, 67] width 148 height 14
type input "**********"
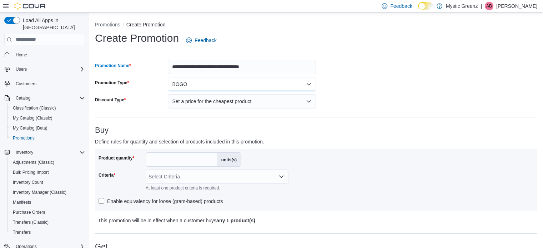
drag, startPoint x: 238, startPoint y: 84, endPoint x: 243, endPoint y: 84, distance: 5.0
click at [238, 84] on button "BOGO" at bounding box center [242, 84] width 148 height 14
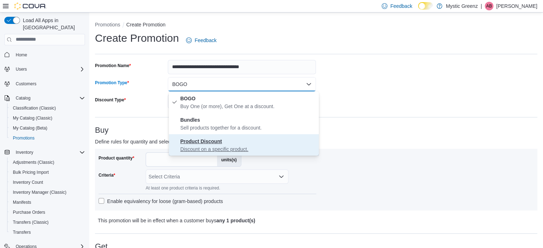
click at [233, 146] on p "Discount on a specific product." at bounding box center [248, 149] width 136 height 7
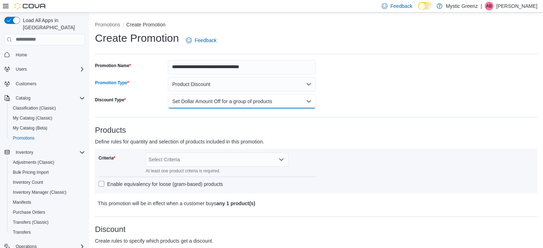
click at [239, 100] on button "Set Dollar Amount Off for a group of products" at bounding box center [242, 101] width 148 height 14
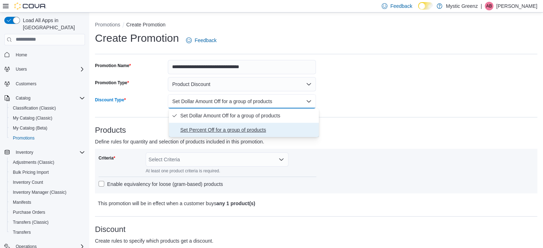
click at [233, 130] on span "Set Percent Off for a group of products" at bounding box center [248, 130] width 136 height 9
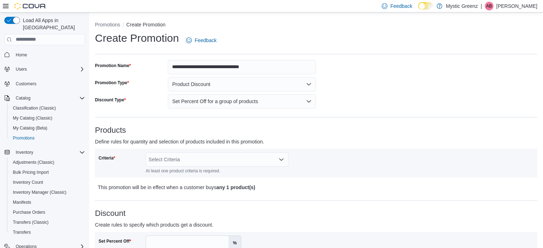
drag, startPoint x: 359, startPoint y: 154, endPoint x: 299, endPoint y: 160, distance: 60.7
click at [359, 154] on div "Criteria Select Criteria At least one product criteria is required." at bounding box center [317, 163] width 436 height 21
click at [250, 165] on div "Select Criteria" at bounding box center [217, 160] width 143 height 14
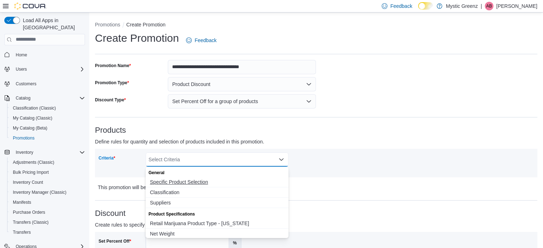
click at [207, 182] on span "Specific Product Selection" at bounding box center [217, 182] width 134 height 7
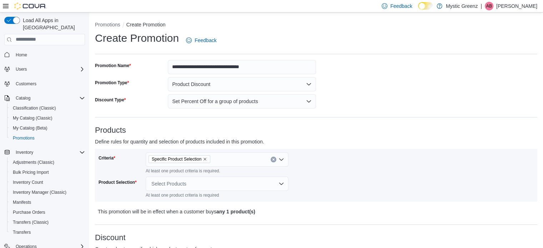
click at [336, 183] on div "Criteria Specific Product Selection At least one product criteria is required. …" at bounding box center [317, 176] width 436 height 46
click at [246, 186] on div "Select Products" at bounding box center [217, 184] width 143 height 14
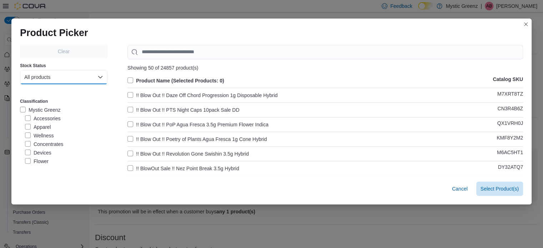
click at [59, 79] on button "All products" at bounding box center [64, 77] width 88 height 14
click at [54, 104] on span "In-Stock products" at bounding box center [60, 106] width 63 height 9
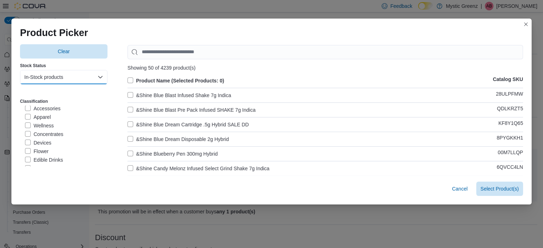
scroll to position [48, 0]
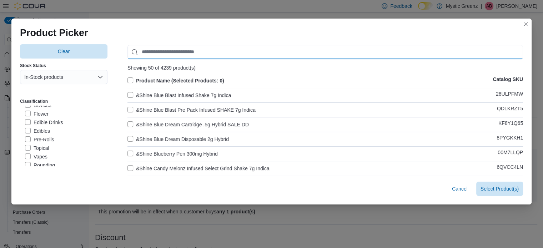
click at [151, 51] on input "Use aria labels when no actual label is in use" at bounding box center [326, 52] width 396 height 14
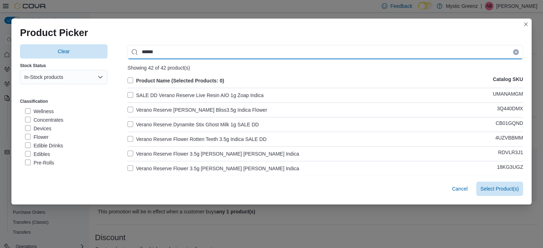
scroll to position [24, 0]
type input "******"
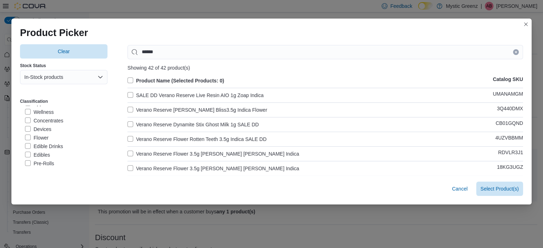
click at [53, 124] on label "Concentrates" at bounding box center [44, 120] width 38 height 9
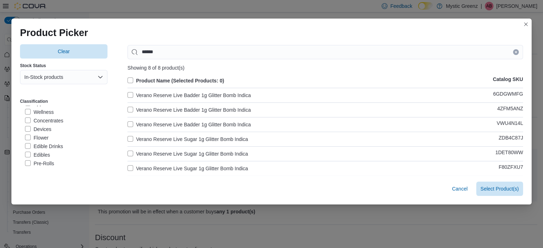
click at [128, 79] on label "Product Name (Selected Products: 0)" at bounding box center [176, 80] width 97 height 9
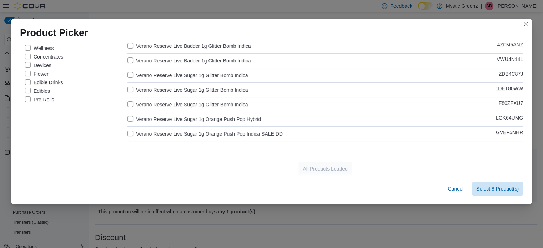
scroll to position [66, 0]
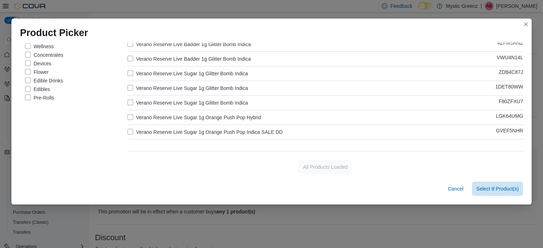
click at [128, 131] on label "Verano Reserve Live Sugar 1g Orange Push Pop Indica SALE DD" at bounding box center [205, 132] width 155 height 9
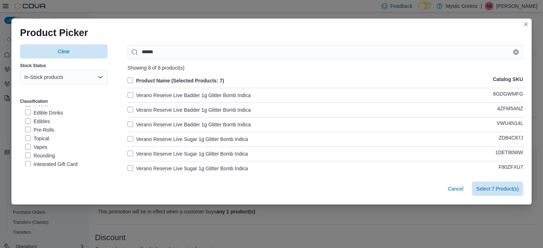
scroll to position [68, 0]
click at [33, 135] on label "Vapes" at bounding box center [36, 137] width 23 height 9
click at [136, 108] on label "Verano Reserve Jet Fuel Gelato Live Resin AIO 1g Hybrid" at bounding box center [196, 110] width 137 height 9
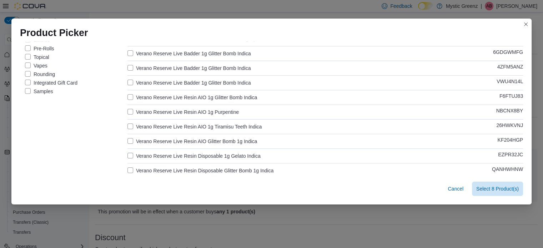
scroll to position [71, 0]
click at [144, 98] on label "Verano Reserve Live Resin AIO 1g Glitter Bomb Indica" at bounding box center [193, 97] width 130 height 9
click at [143, 110] on label "Verano Reserve Live Resin AIO 1g Purpentine" at bounding box center [183, 112] width 111 height 9
click at [146, 125] on label "Verano Reserve Live Resin AIO 1g Tiramisu Teeth Indica" at bounding box center [195, 126] width 134 height 9
click at [147, 139] on label "Verano Reserve Live Resin AIO Glitter Bomb 1g Indica" at bounding box center [193, 141] width 130 height 9
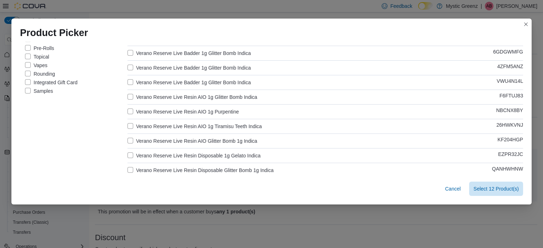
click at [150, 155] on label "Verano Reserve Live Resin Disposable 1g Gelato Indica" at bounding box center [194, 155] width 133 height 9
click at [155, 169] on label "Verano Reserve Live Resin Disposable Glitter Bomb 1g Indica" at bounding box center [201, 170] width 146 height 9
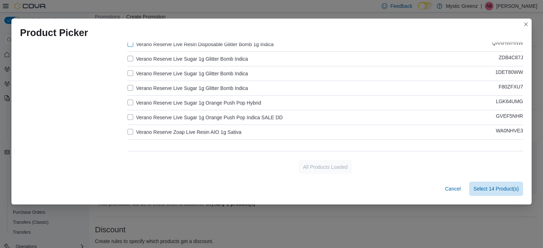
scroll to position [12, 0]
click at [156, 132] on label "Verano Reserve Zoap Live Resin AIO 1g Sativa" at bounding box center [185, 132] width 114 height 9
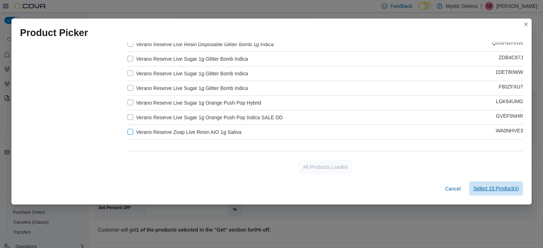
scroll to position [59, 0]
click at [489, 188] on span "Select 15 Product(s)" at bounding box center [496, 188] width 45 height 7
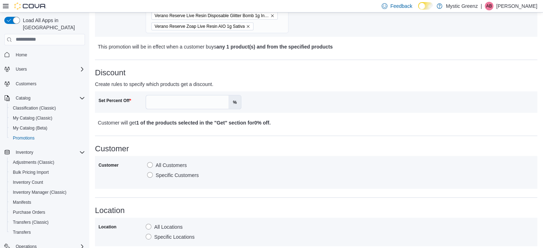
scroll to position [262, 0]
click at [164, 104] on input "Set Percent Off" at bounding box center [187, 102] width 83 height 14
type input "*****"
click at [212, 151] on h3 "Customer" at bounding box center [316, 148] width 443 height 9
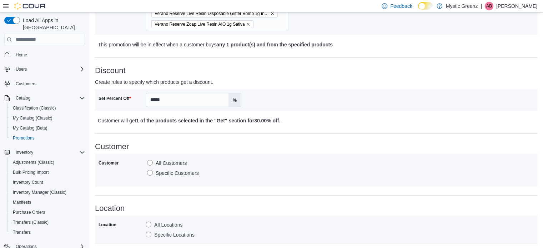
scroll to position [357, 0]
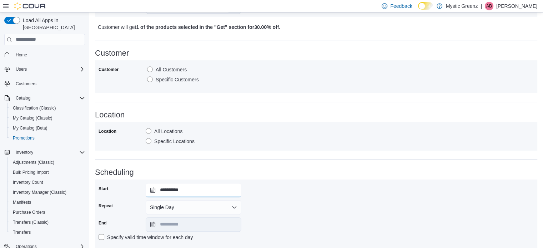
click at [150, 189] on input "**********" at bounding box center [194, 190] width 96 height 14
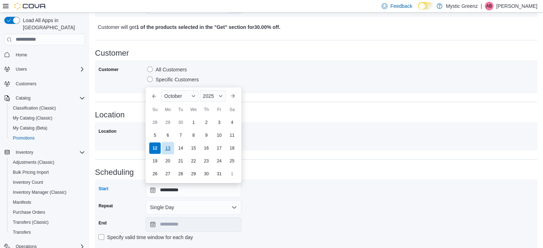
click at [168, 150] on div "13" at bounding box center [167, 148] width 13 height 13
type input "**********"
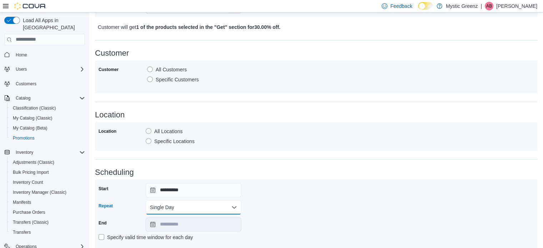
click at [168, 208] on button "Single Day" at bounding box center [194, 207] width 96 height 14
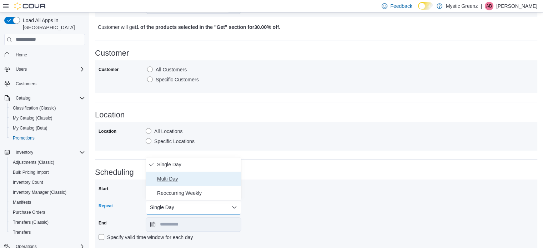
click at [168, 178] on span "Multi Day" at bounding box center [197, 179] width 81 height 9
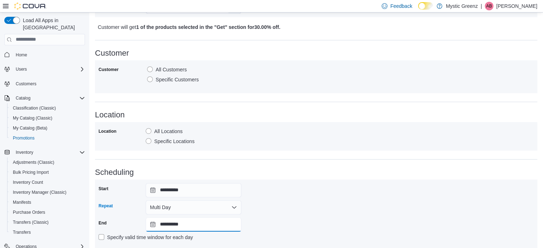
click at [153, 227] on input "**********" at bounding box center [194, 225] width 96 height 14
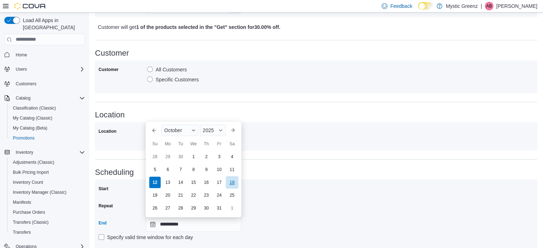
click at [236, 185] on div "18" at bounding box center [232, 182] width 13 height 13
type input "**********"
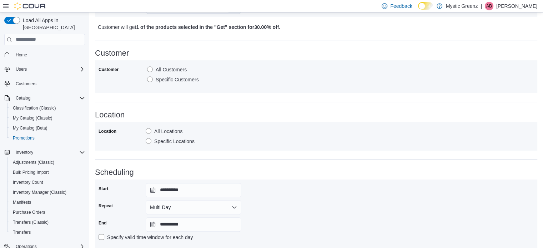
click at [329, 203] on div "**********" at bounding box center [317, 213] width 436 height 61
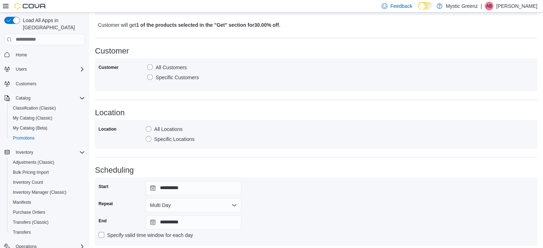
scroll to position [400, 0]
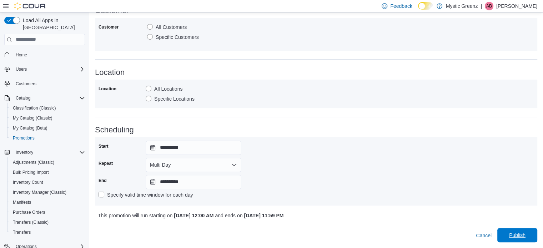
click at [524, 237] on span "Publish" at bounding box center [517, 235] width 16 height 7
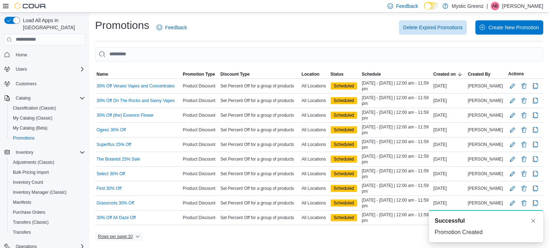
click at [125, 235] on span "Rows per page : 10" at bounding box center [115, 237] width 35 height 6
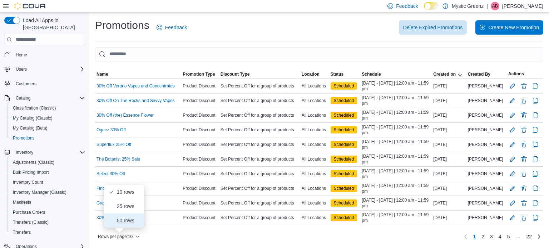
click at [125, 224] on span "50 rows" at bounding box center [128, 221] width 23 height 6
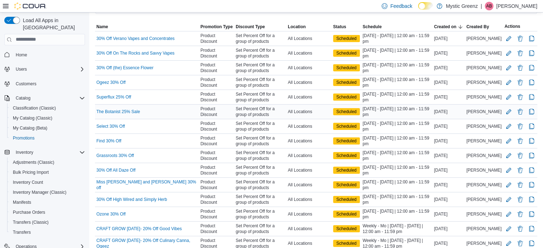
scroll to position [36, 0]
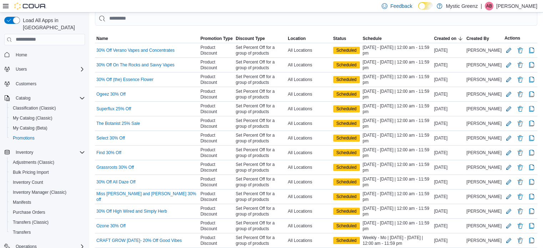
click at [317, 27] on div at bounding box center [316, 30] width 443 height 9
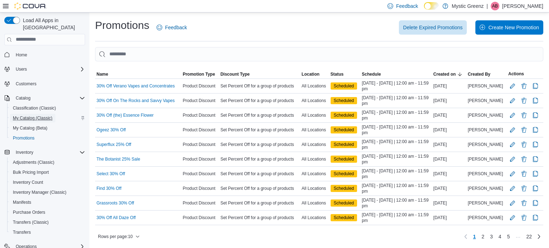
click at [35, 115] on span "My Catalog (Classic)" at bounding box center [33, 118] width 40 height 6
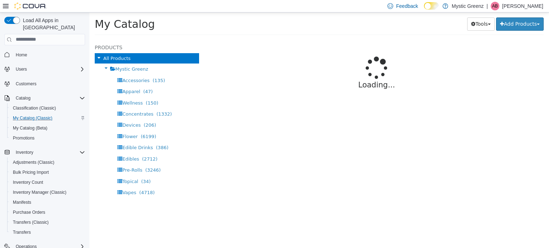
select select "**********"
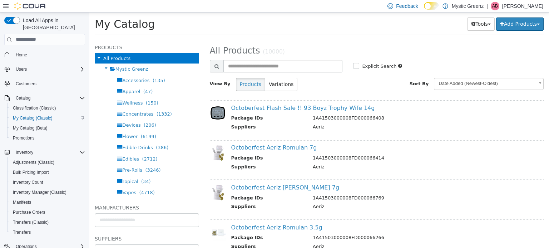
click at [499, 4] on div "AB" at bounding box center [495, 6] width 9 height 9
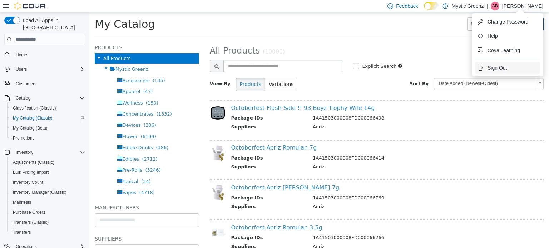
click at [494, 68] on span "Sign Out" at bounding box center [496, 67] width 19 height 7
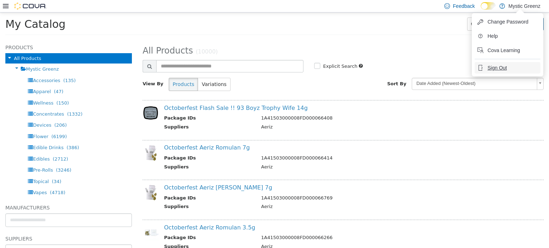
click at [496, 68] on span "Sign Out" at bounding box center [496, 67] width 19 height 7
